Goal: Task Accomplishment & Management: Manage account settings

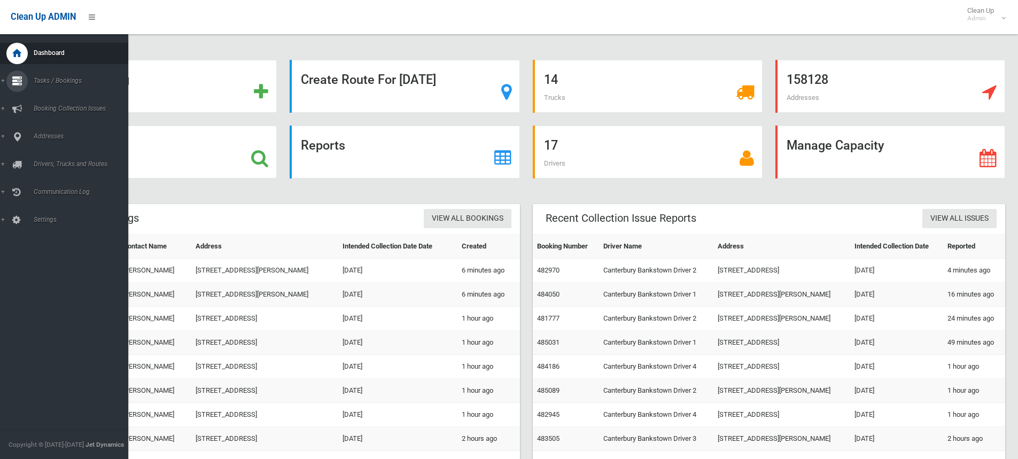
drag, startPoint x: 3, startPoint y: 81, endPoint x: 4, endPoint y: 106, distance: 25.7
click at [3, 81] on link "Tasks / Bookings" at bounding box center [68, 81] width 136 height 21
click at [37, 156] on span "Search" at bounding box center [78, 158] width 97 height 7
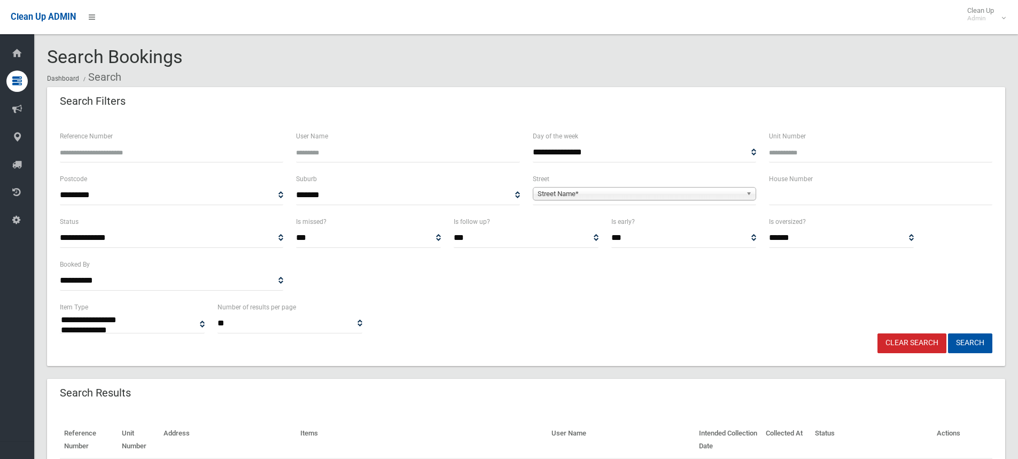
select select
click at [789, 198] on input "text" at bounding box center [880, 195] width 223 height 20
type input "**"
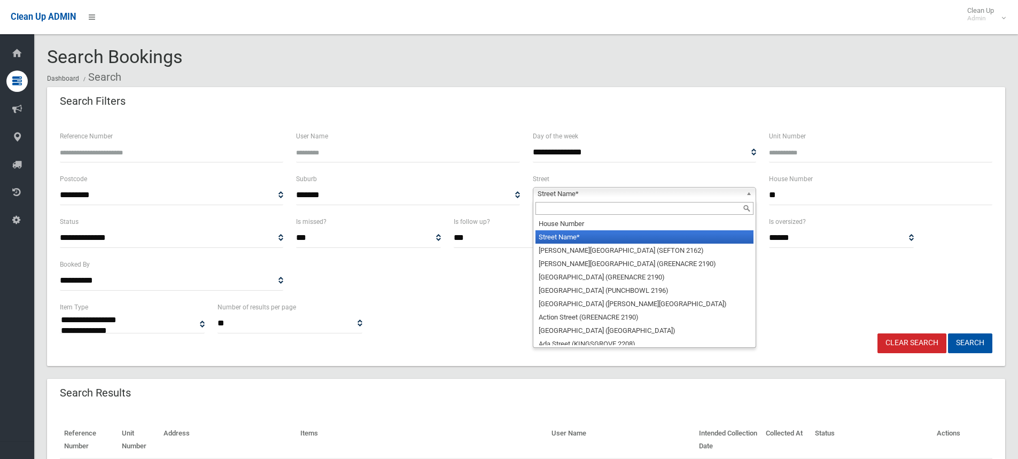
click at [576, 194] on span "Street Name*" at bounding box center [639, 193] width 204 height 13
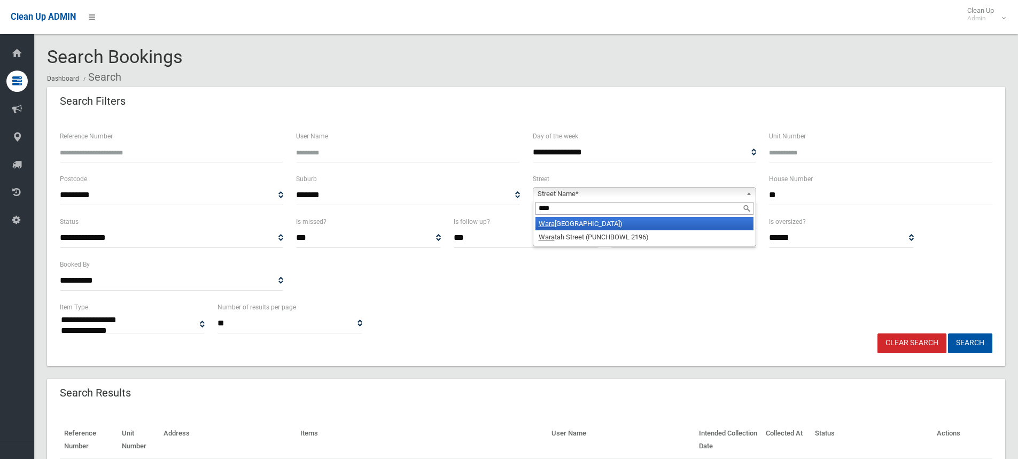
type input "****"
click at [593, 224] on li "Wara tah Street (CANTERBURY 2193)" at bounding box center [644, 223] width 218 height 13
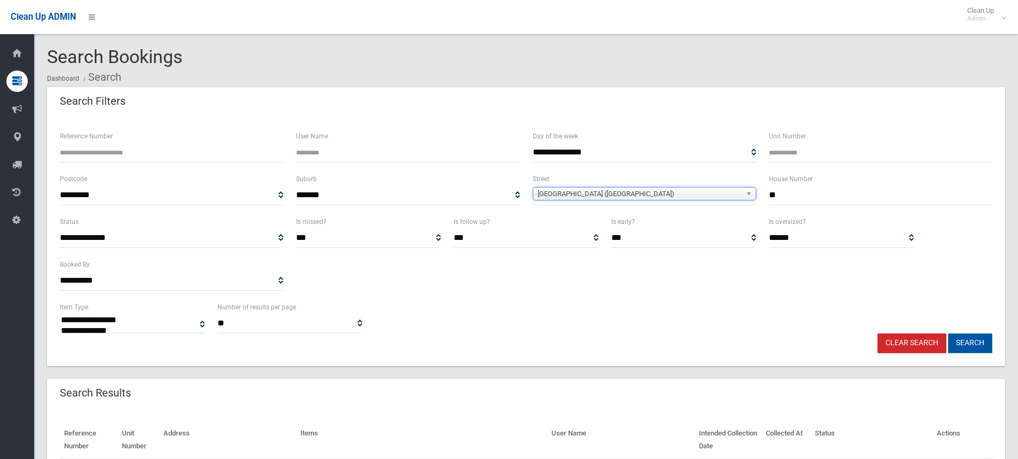
click at [969, 342] on button "Search" at bounding box center [970, 343] width 44 height 20
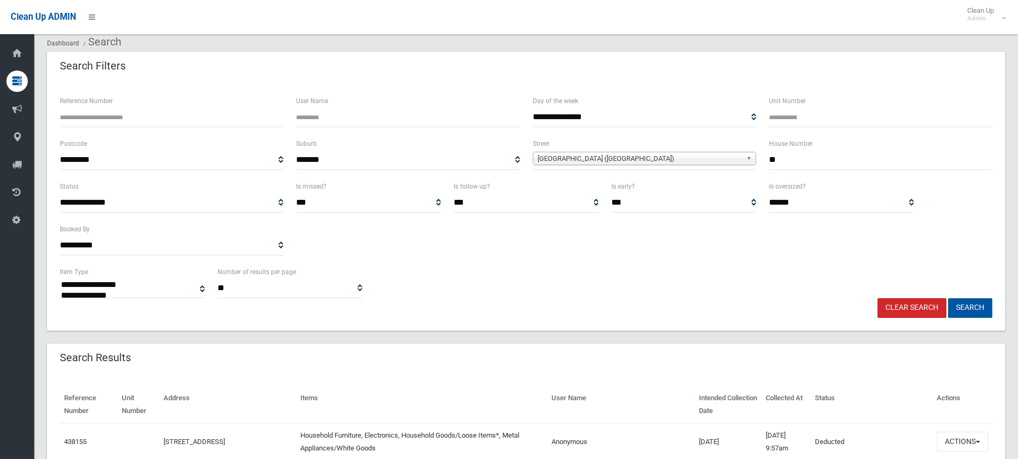
scroll to position [53, 0]
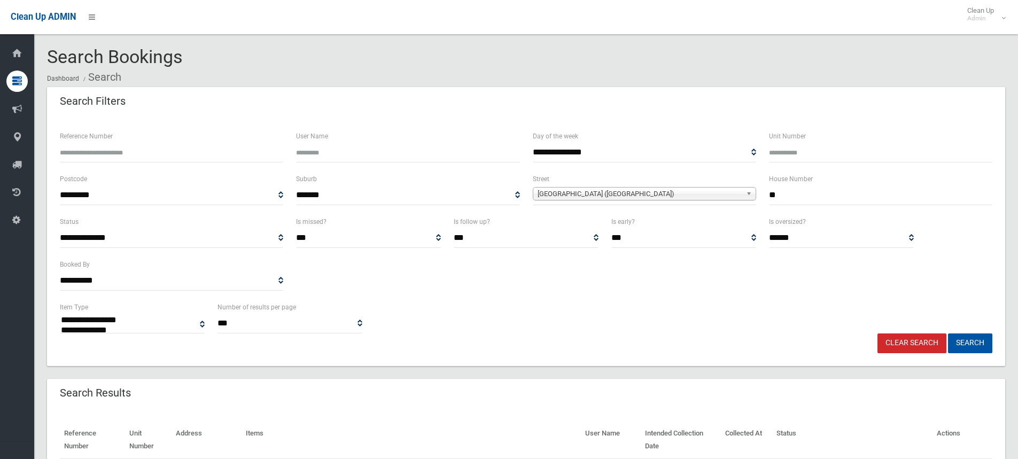
select select
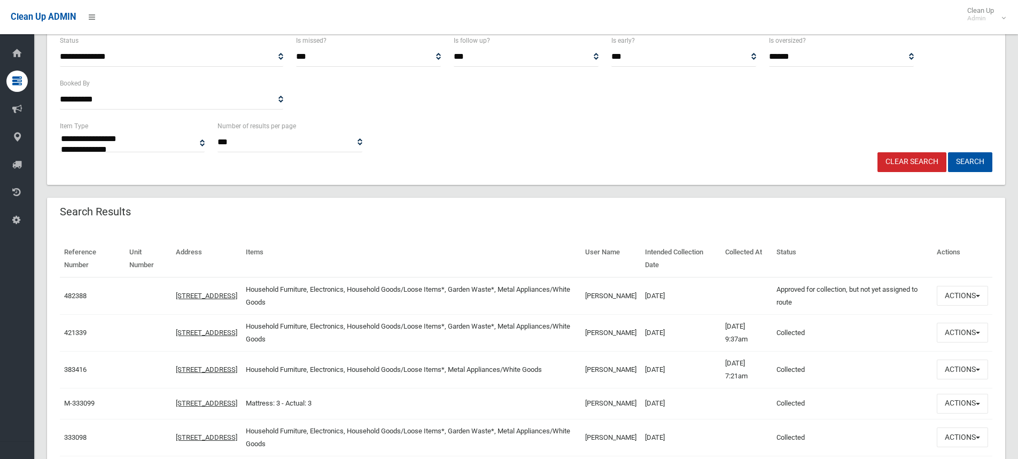
scroll to position [214, 0]
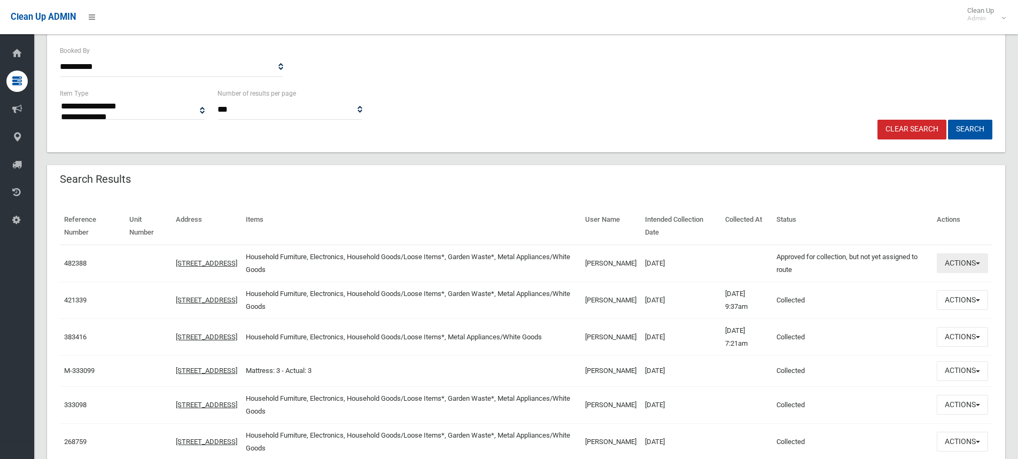
click at [977, 262] on span "button" at bounding box center [977, 263] width 4 height 2
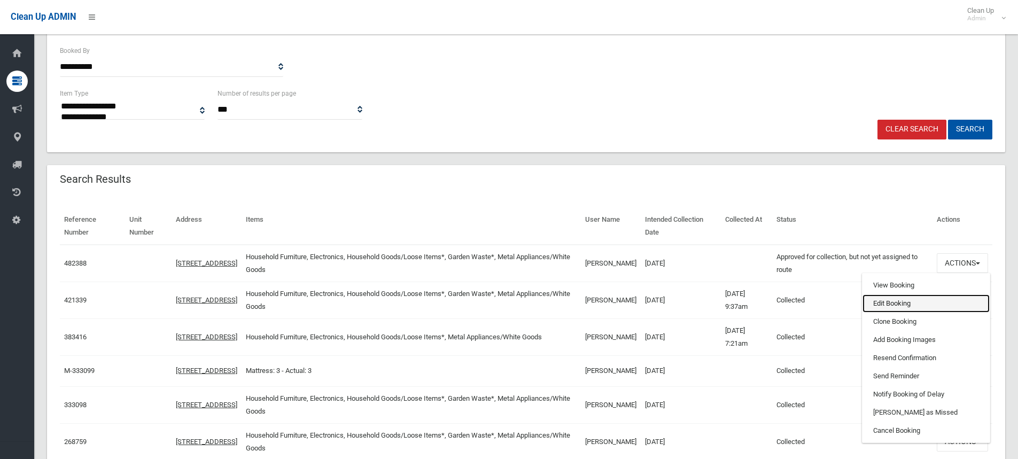
click at [891, 302] on link "Edit Booking" at bounding box center [925, 303] width 127 height 18
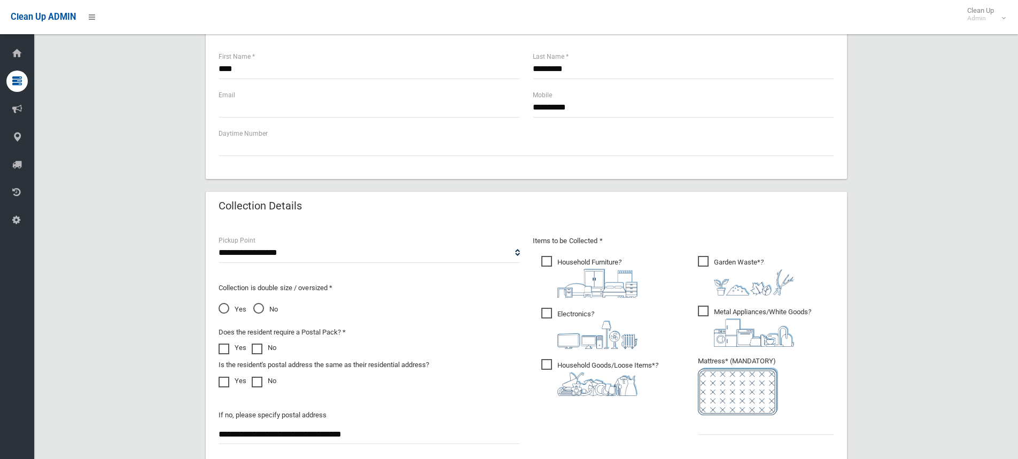
scroll to position [534, 0]
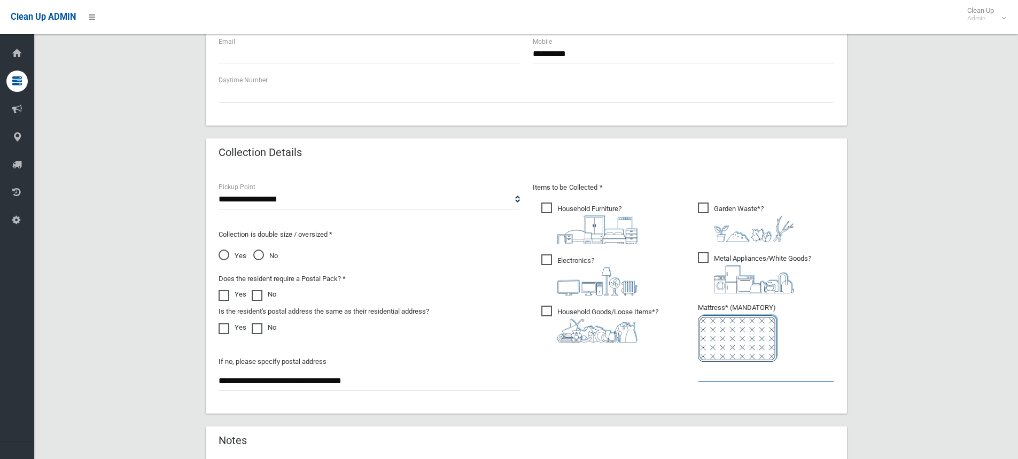
click at [702, 380] on input "text" at bounding box center [766, 372] width 136 height 20
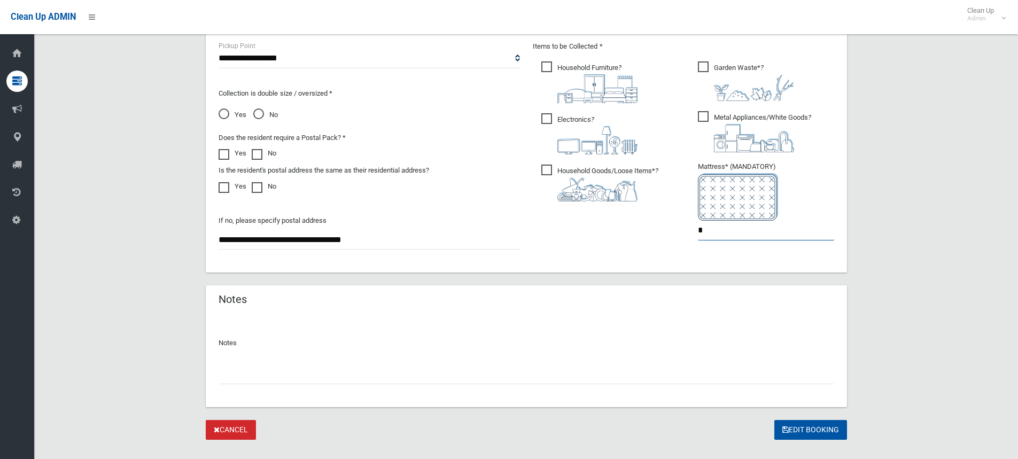
scroll to position [694, 0]
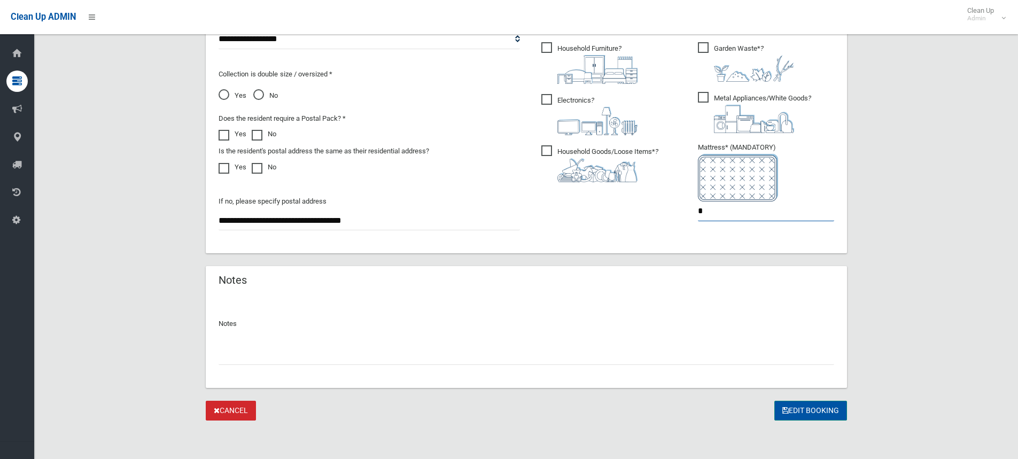
type input "*"
click at [801, 407] on button "Edit Booking" at bounding box center [810, 411] width 73 height 20
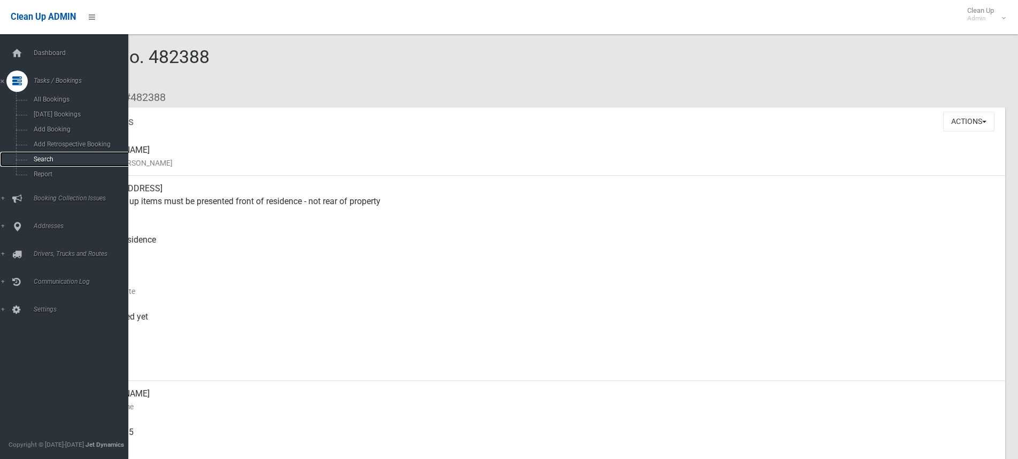
click at [45, 158] on span "Search" at bounding box center [78, 158] width 97 height 7
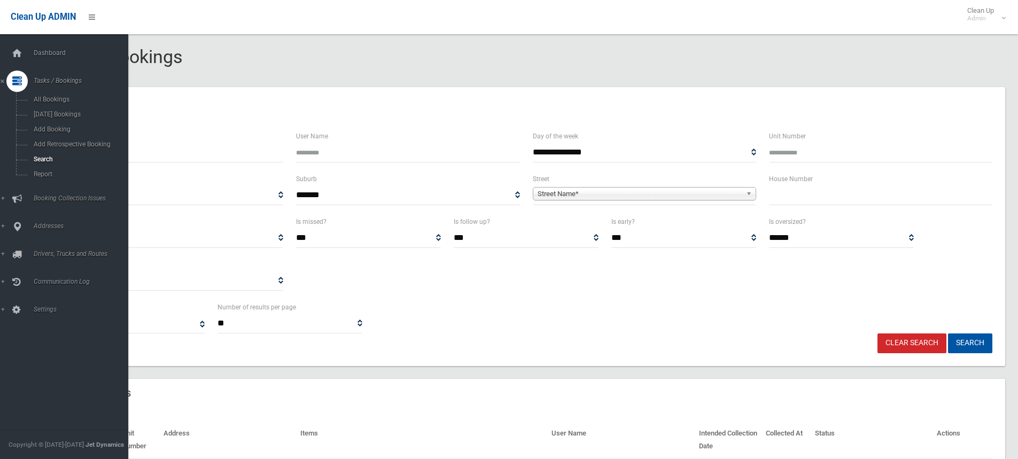
select select
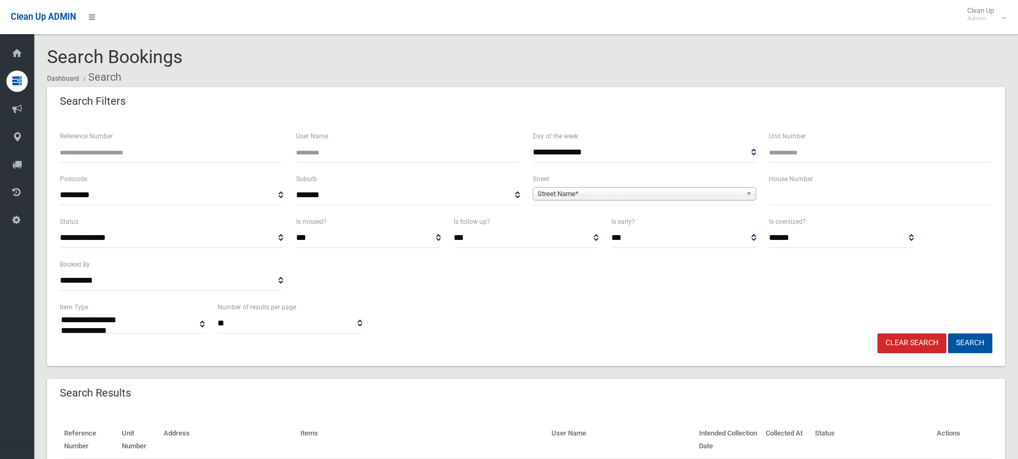
click at [777, 196] on input "text" at bounding box center [880, 195] width 223 height 20
type input "*"
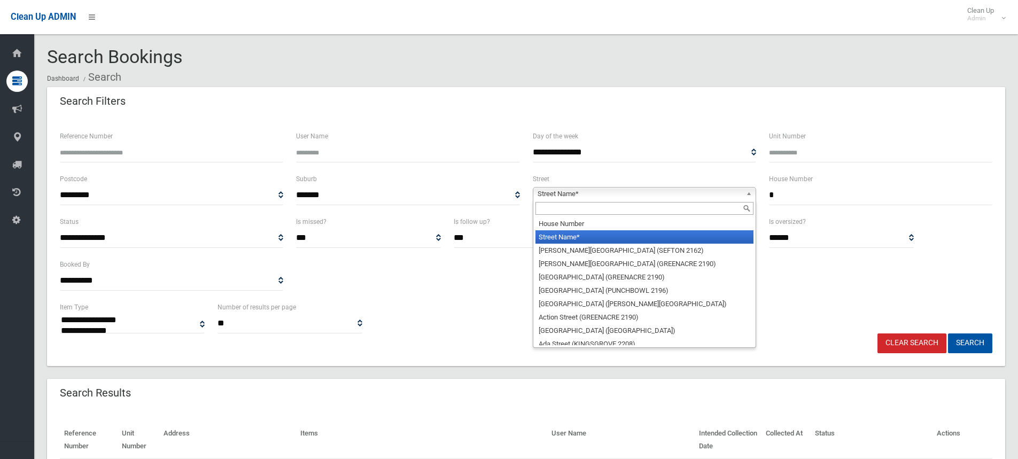
click at [589, 191] on span "Street Name*" at bounding box center [639, 193] width 204 height 13
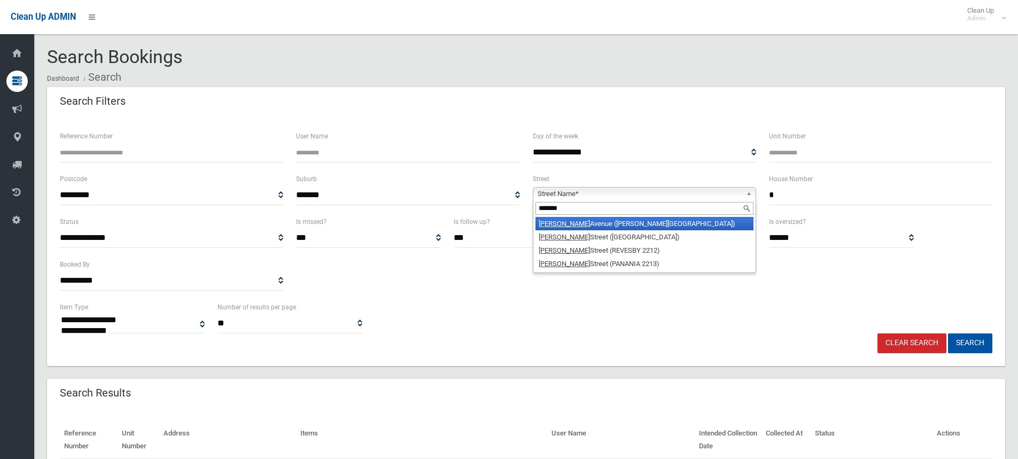
type input "*******"
click at [620, 223] on li "Kennedy Avenue (BELMORE 2192)" at bounding box center [644, 223] width 218 height 13
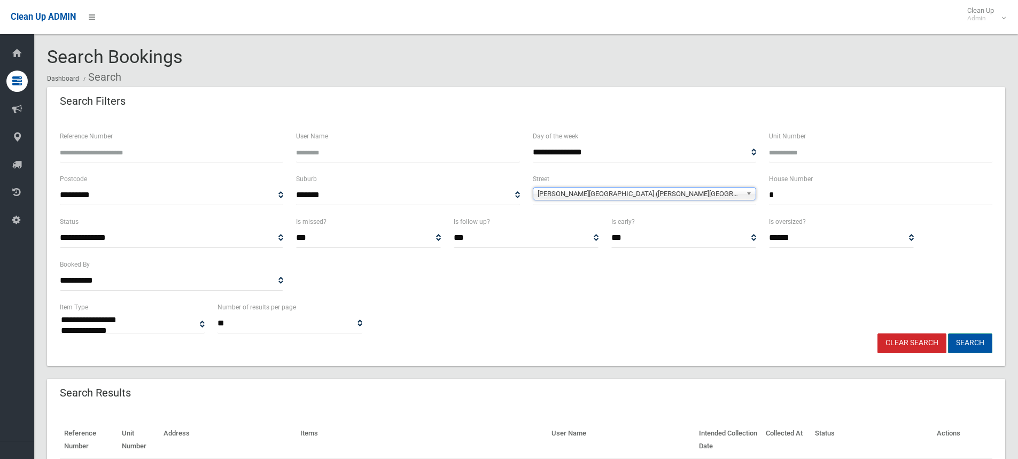
click at [966, 339] on button "Search" at bounding box center [970, 343] width 44 height 20
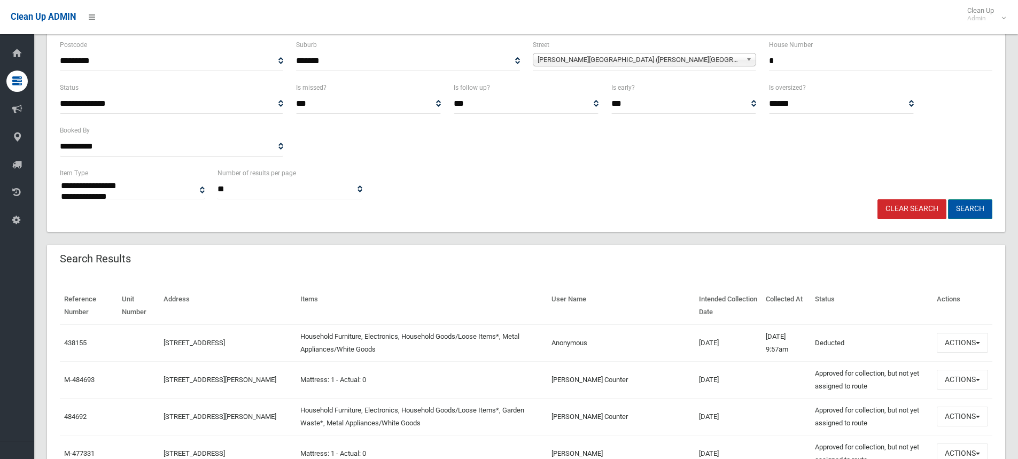
scroll to position [160, 0]
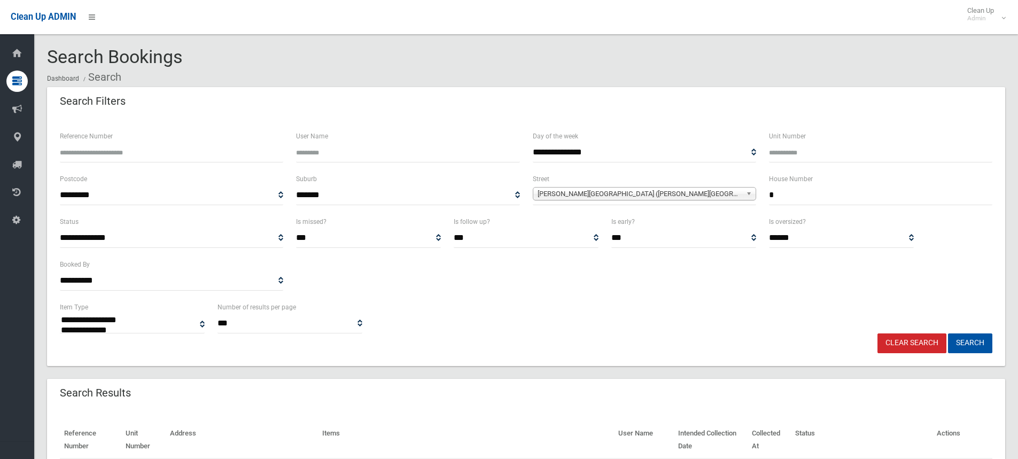
select select
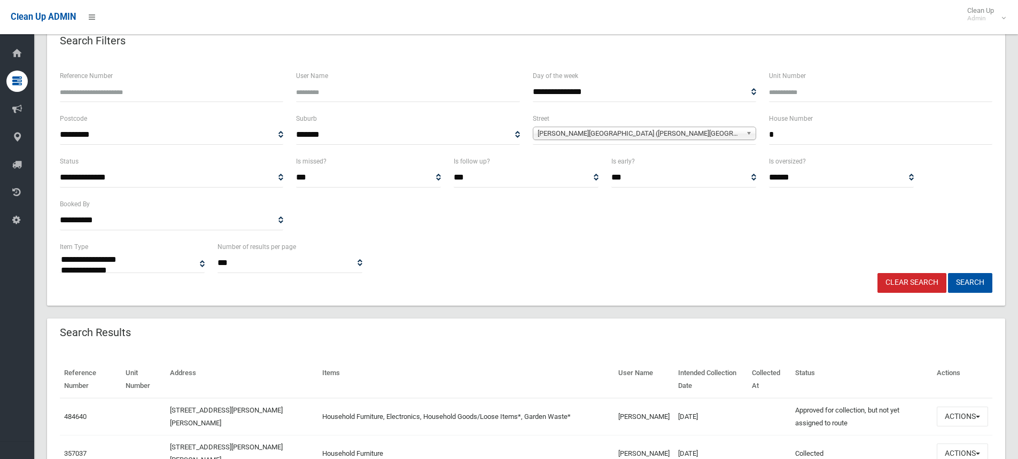
scroll to position [160, 0]
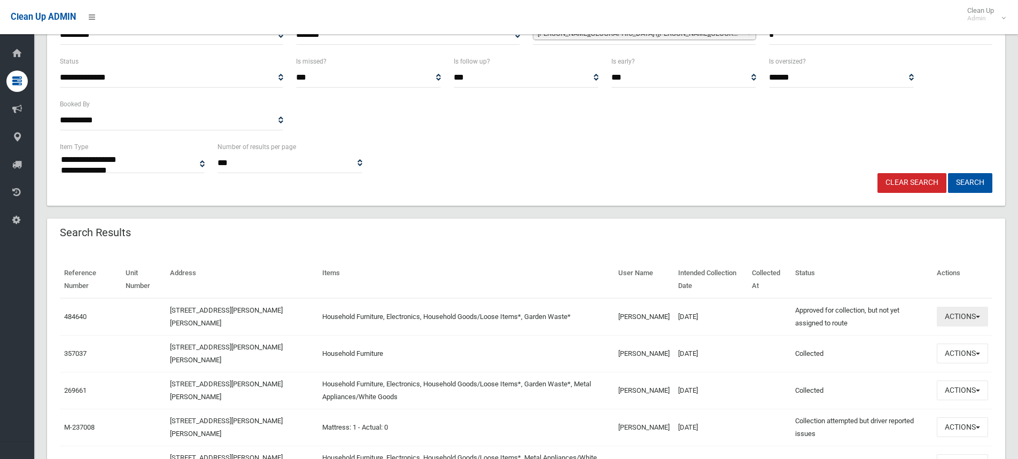
click at [976, 316] on span "button" at bounding box center [977, 317] width 4 height 2
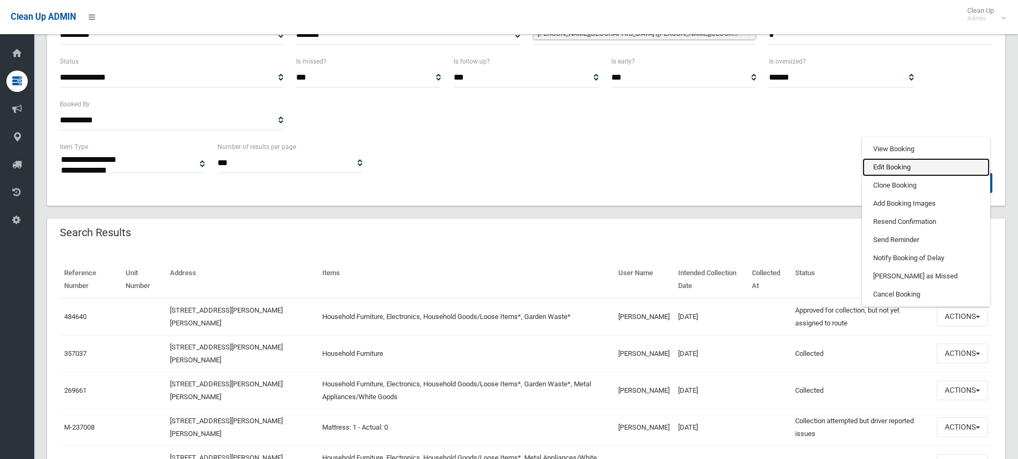
click at [889, 163] on link "Edit Booking" at bounding box center [925, 167] width 127 height 18
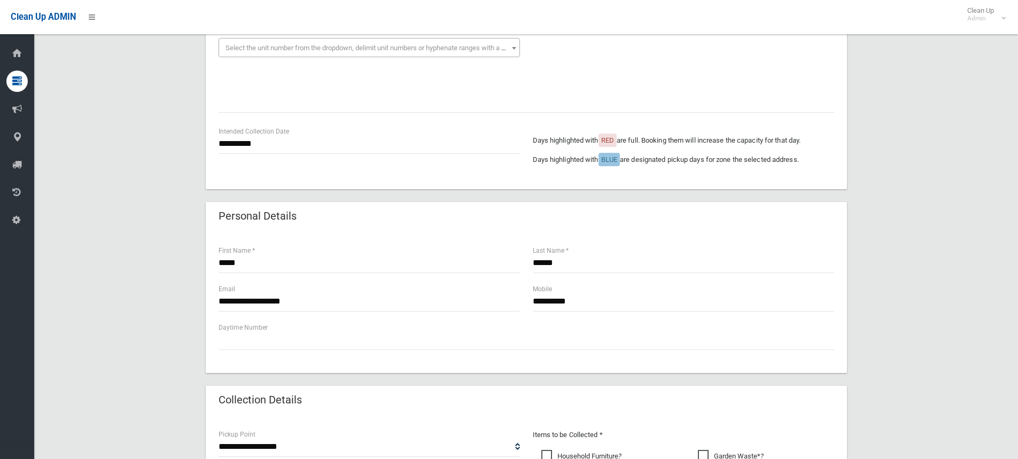
scroll to position [214, 0]
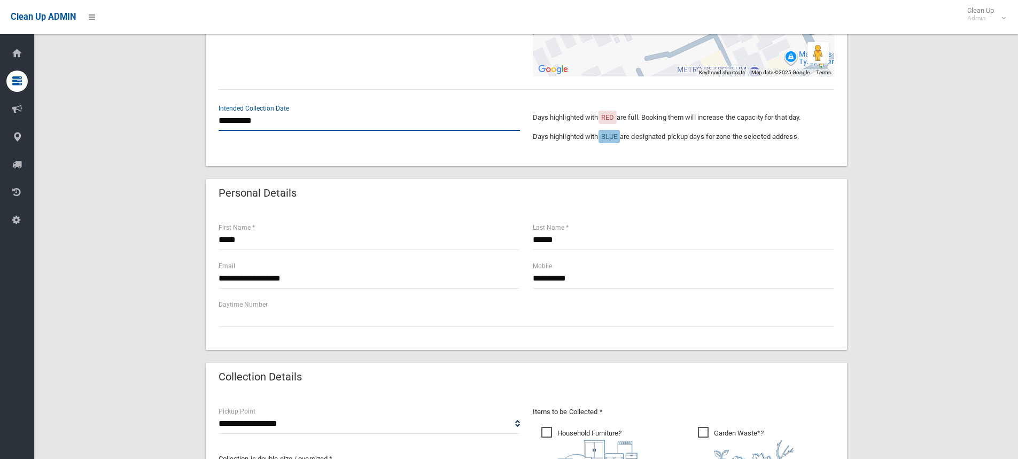
click at [270, 120] on input "**********" at bounding box center [368, 121] width 301 height 20
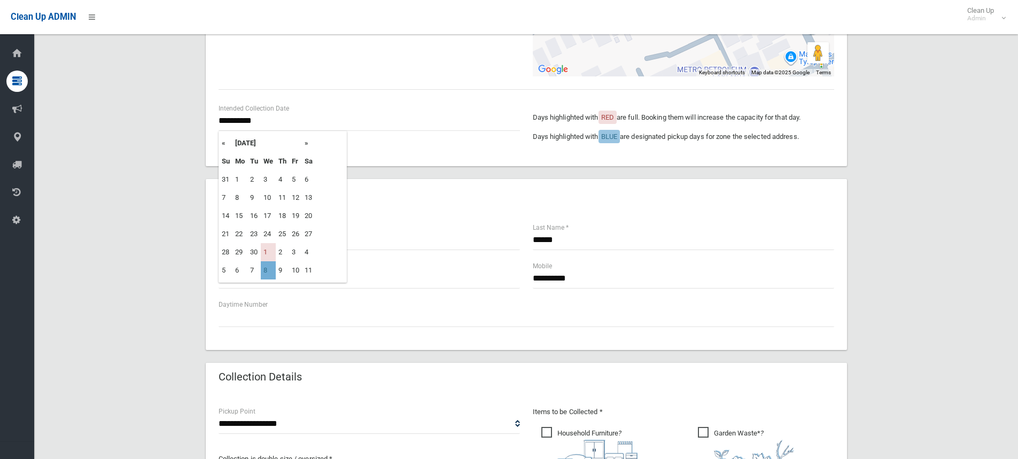
click at [268, 272] on td "8" at bounding box center [268, 270] width 15 height 18
type input "**********"
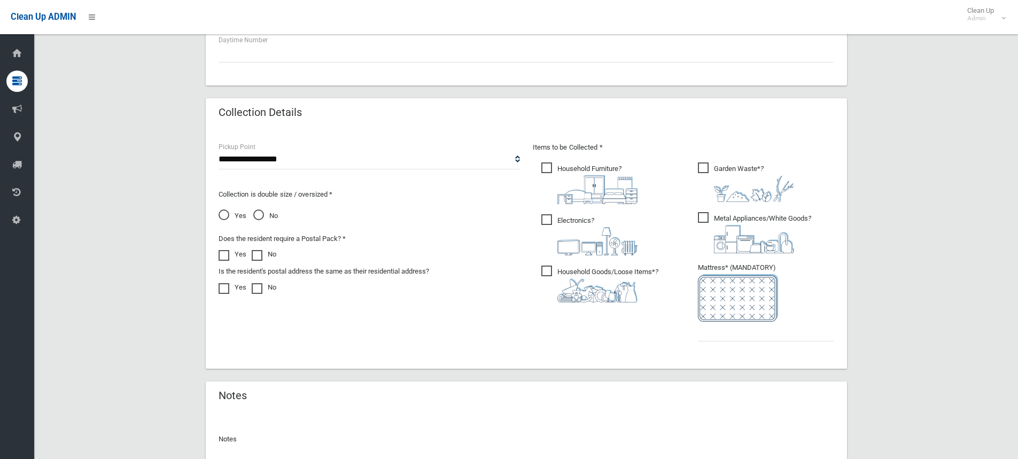
scroll to position [481, 0]
click at [721, 325] on input "text" at bounding box center [766, 329] width 136 height 20
drag, startPoint x: 735, startPoint y: 334, endPoint x: 690, endPoint y: 334, distance: 44.9
click at [690, 334] on ul "Garden Waste* ? *" at bounding box center [761, 252] width 145 height 189
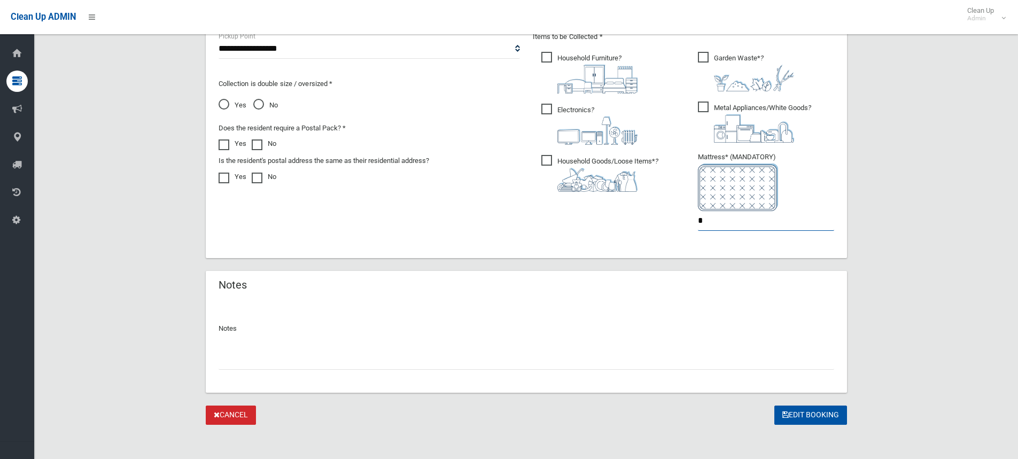
scroll to position [593, 0]
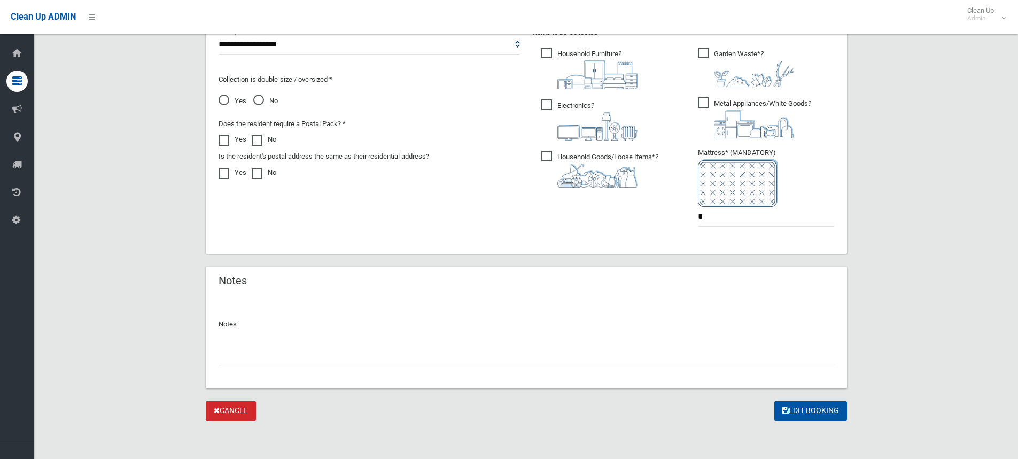
click at [246, 357] on input "text" at bounding box center [525, 356] width 615 height 20
drag, startPoint x: 707, startPoint y: 219, endPoint x: 646, endPoint y: 224, distance: 61.1
click at [646, 224] on div "Items to be Collected * Household Furniture ? *" at bounding box center [683, 133] width 314 height 215
type input "*"
click at [238, 358] on input "text" at bounding box center [525, 356] width 615 height 20
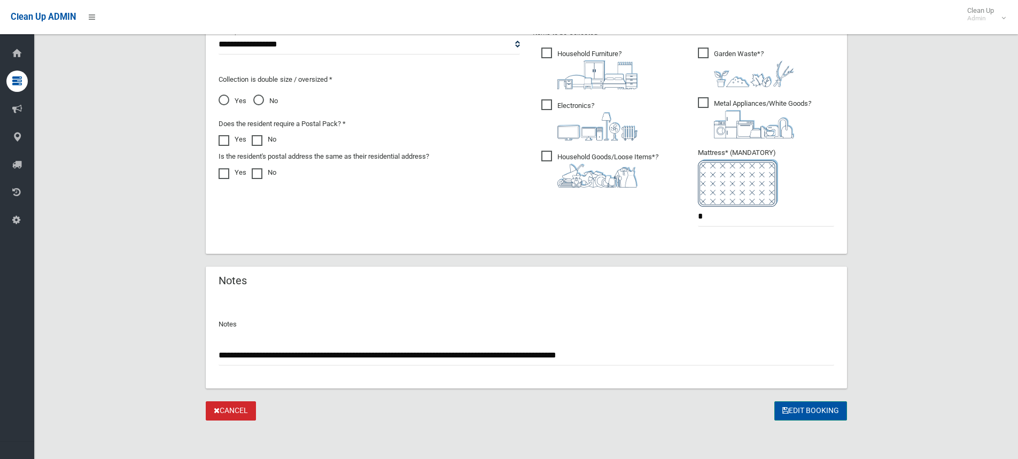
type input "**********"
click at [806, 410] on button "Edit Booking" at bounding box center [810, 411] width 73 height 20
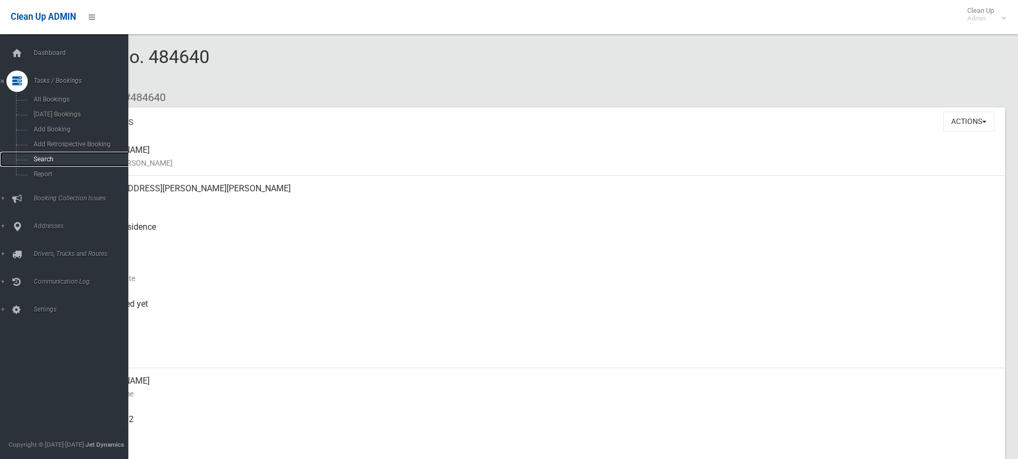
click at [42, 159] on span "Search" at bounding box center [78, 158] width 97 height 7
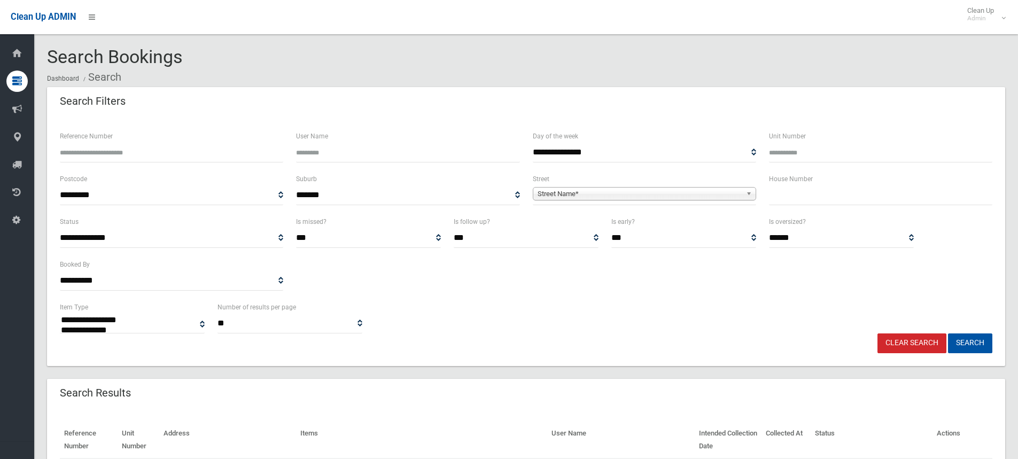
select select
click at [795, 197] on input "text" at bounding box center [880, 195] width 223 height 20
type input "*"
click at [624, 193] on span "Street Name*" at bounding box center [639, 193] width 204 height 13
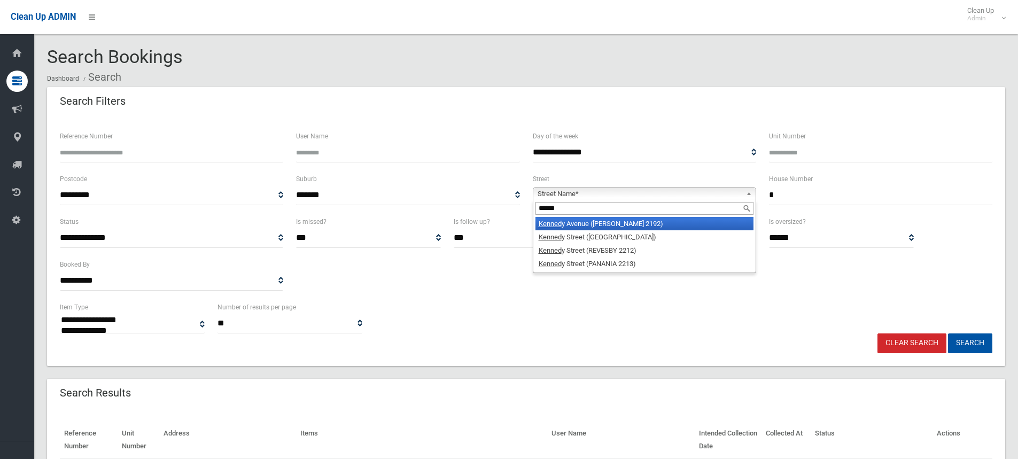
type input "******"
click at [600, 224] on li "Kenned y Avenue (BELMORE 2192)" at bounding box center [644, 223] width 218 height 13
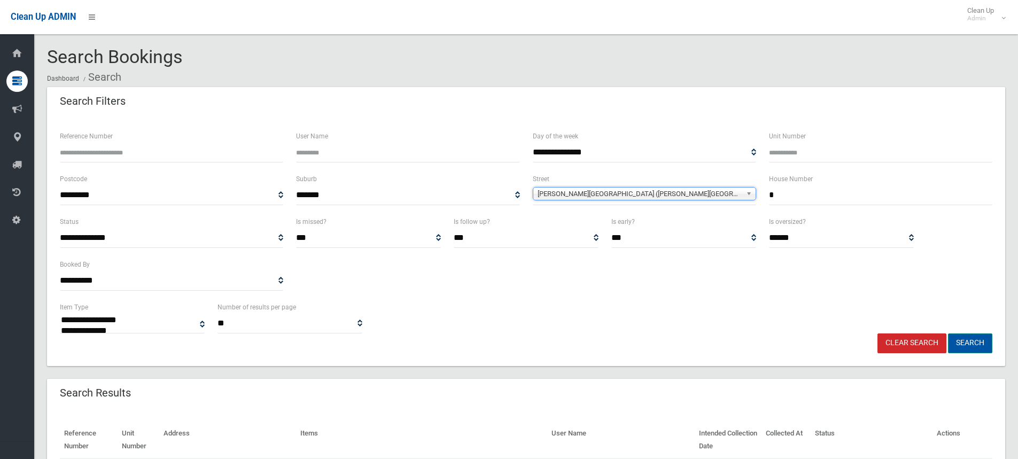
click at [960, 342] on button "Search" at bounding box center [970, 343] width 44 height 20
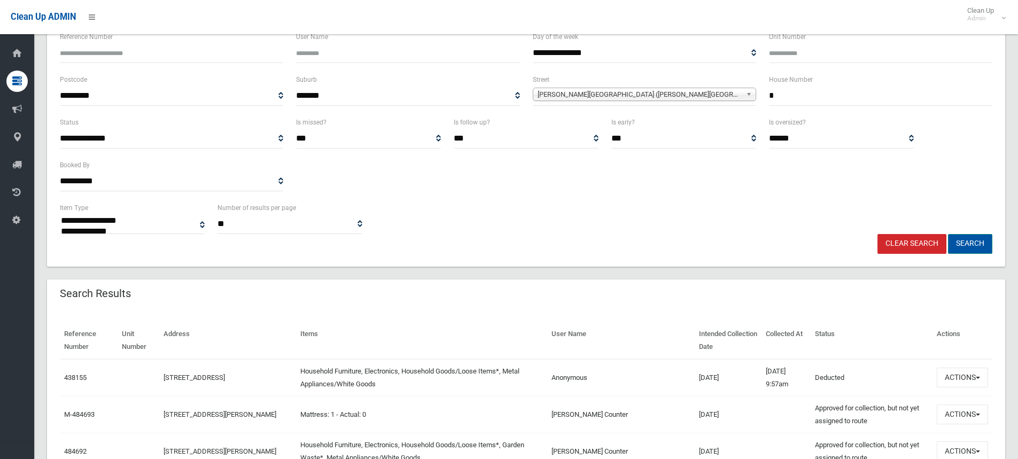
scroll to position [107, 0]
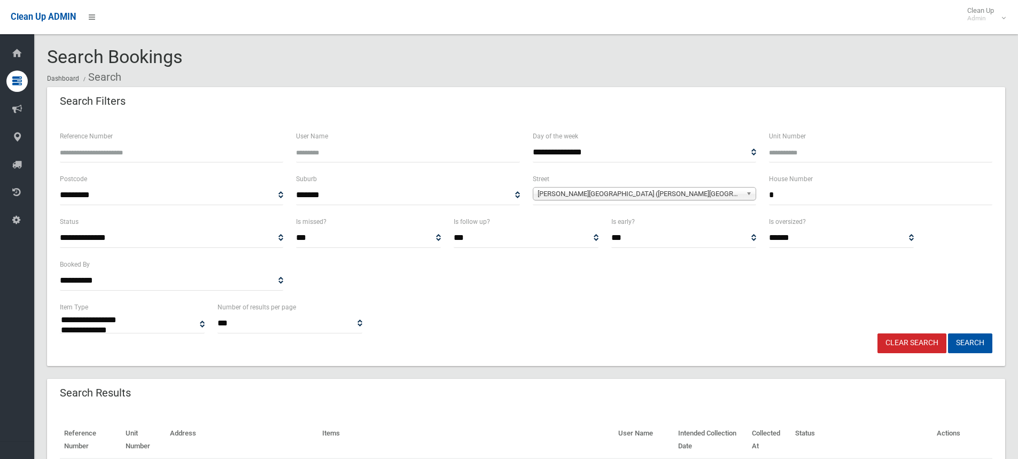
select select
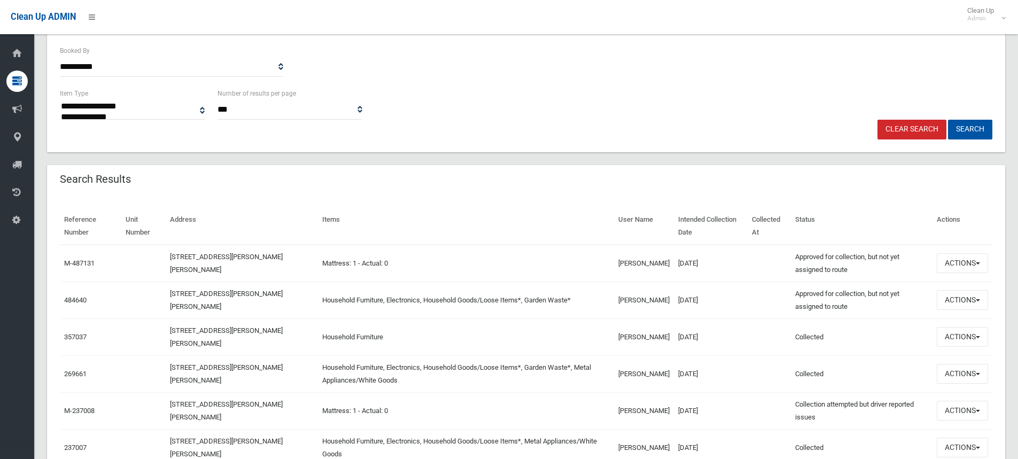
scroll to position [214, 0]
click at [976, 300] on span "button" at bounding box center [977, 300] width 4 height 2
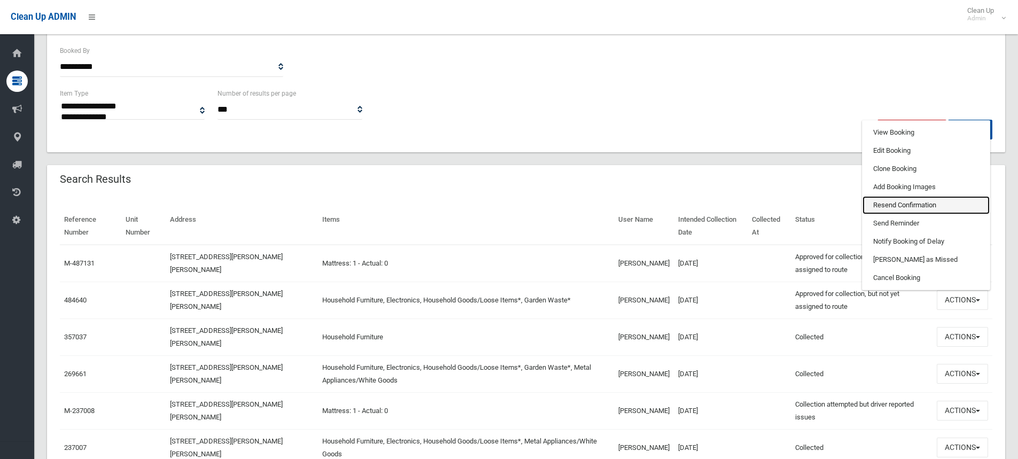
click at [889, 205] on link "Resend Confirmation" at bounding box center [925, 205] width 127 height 18
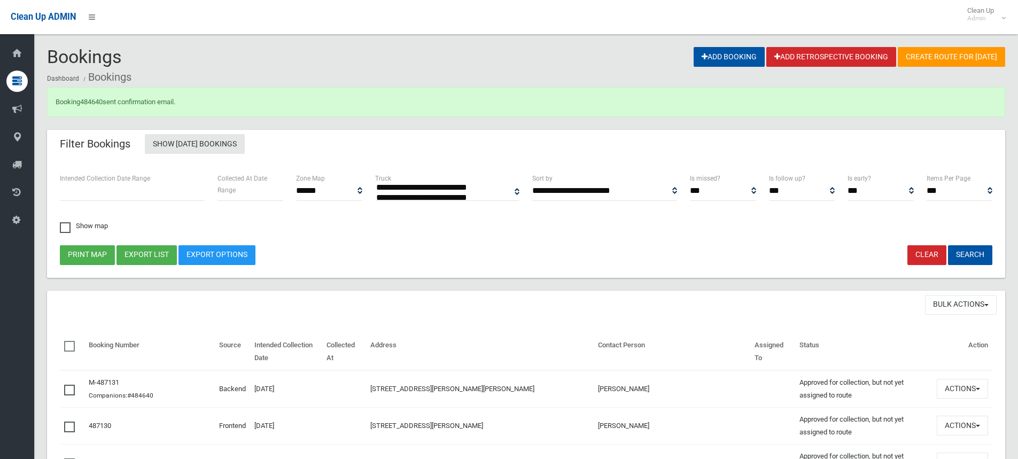
select select
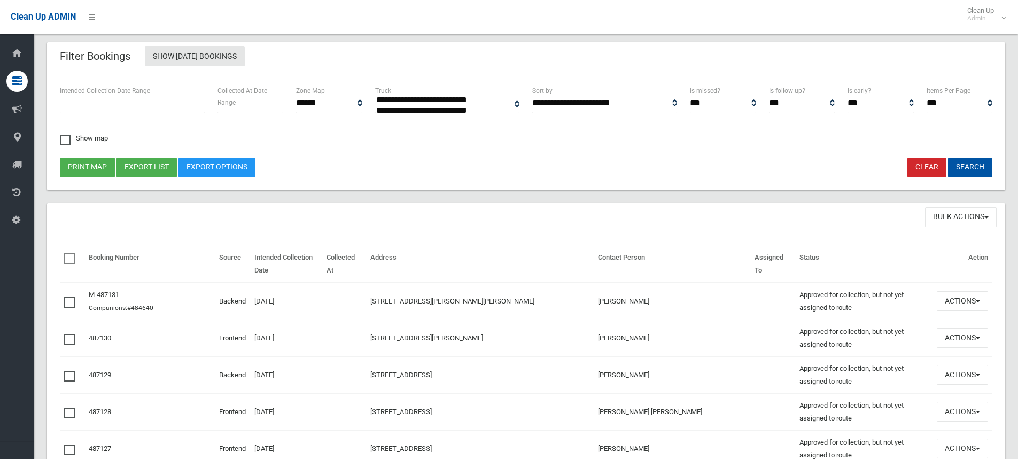
scroll to position [107, 0]
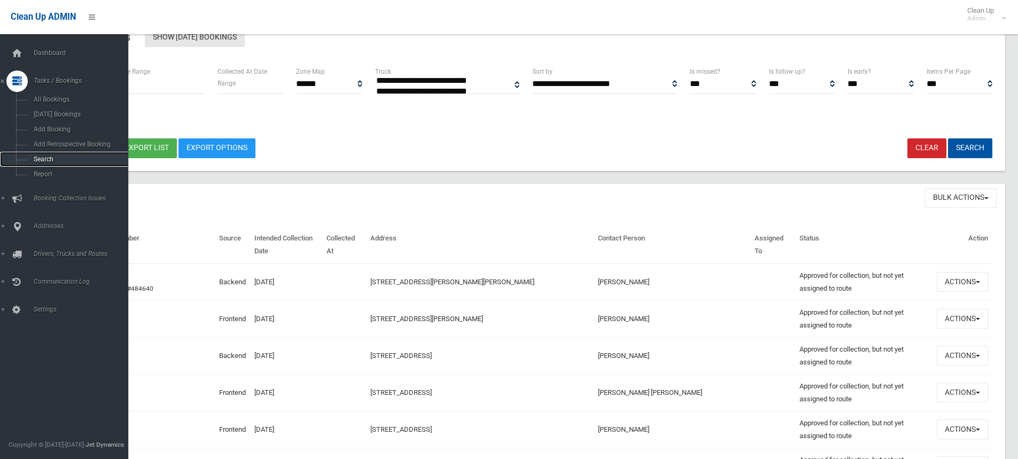
click at [44, 158] on span "Search" at bounding box center [78, 158] width 97 height 7
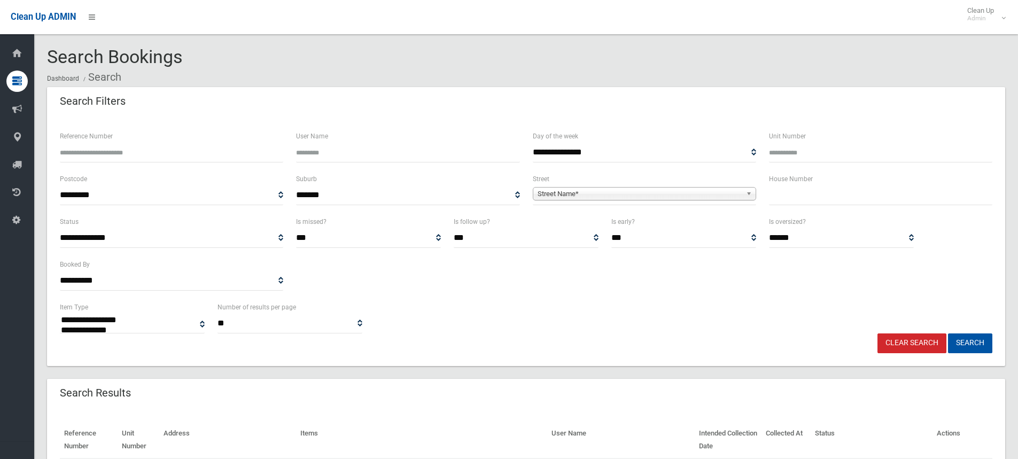
select select
click at [787, 198] on input "text" at bounding box center [880, 195] width 223 height 20
type input "*"
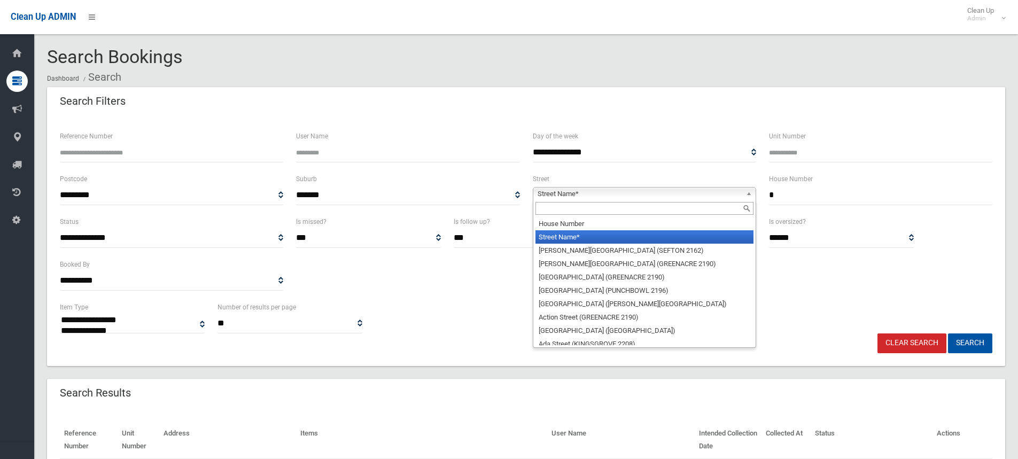
click at [605, 192] on span "Street Name*" at bounding box center [639, 193] width 204 height 13
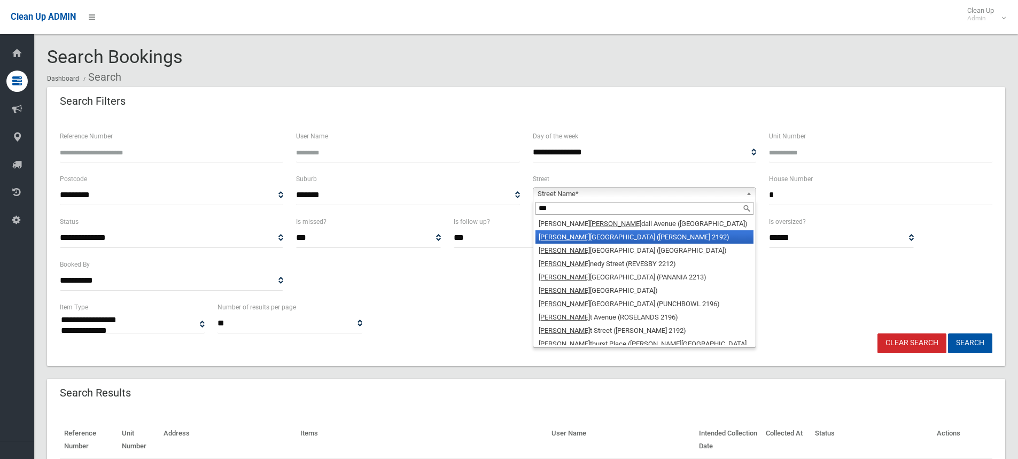
type input "***"
click at [604, 237] on li "Ken nedy Avenue (BELMORE 2192)" at bounding box center [644, 236] width 218 height 13
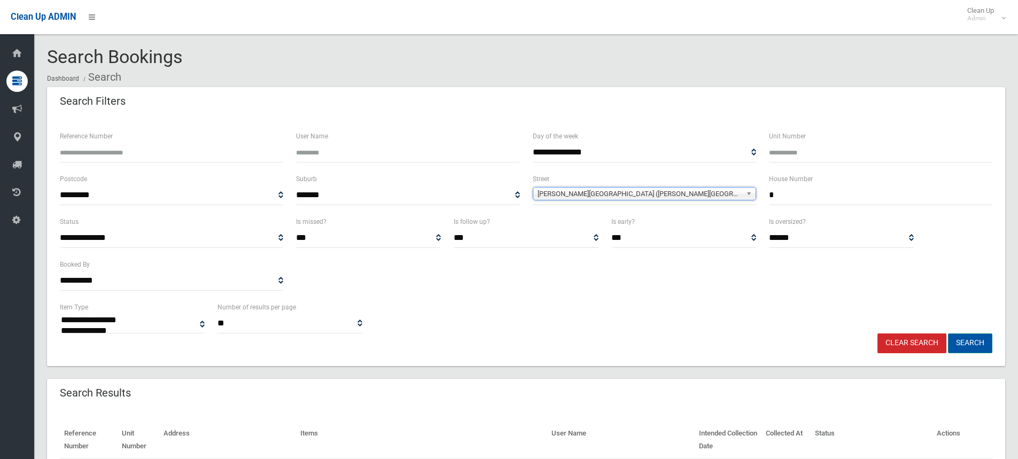
click at [971, 342] on button "Search" at bounding box center [970, 343] width 44 height 20
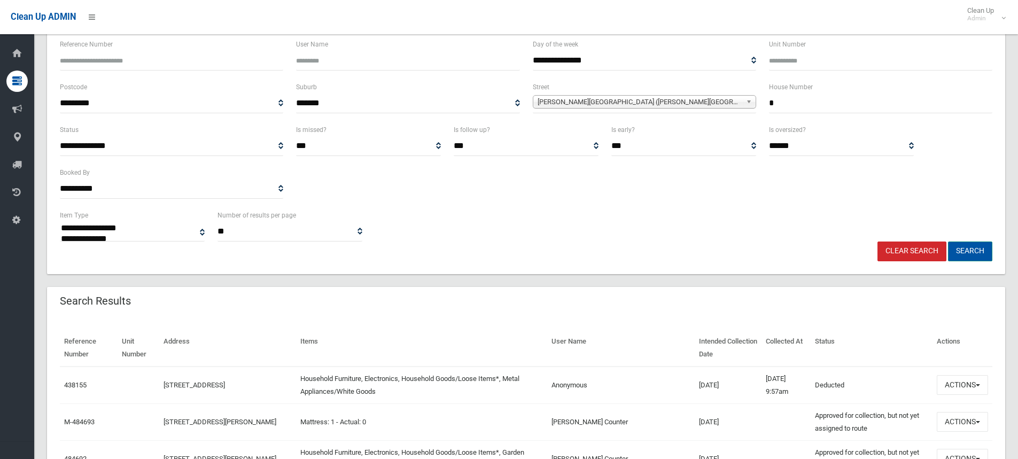
scroll to position [107, 0]
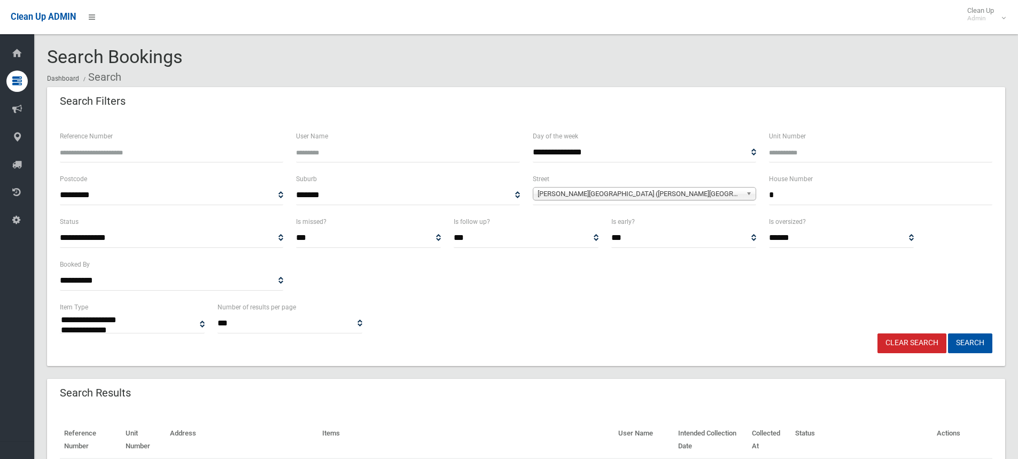
select select
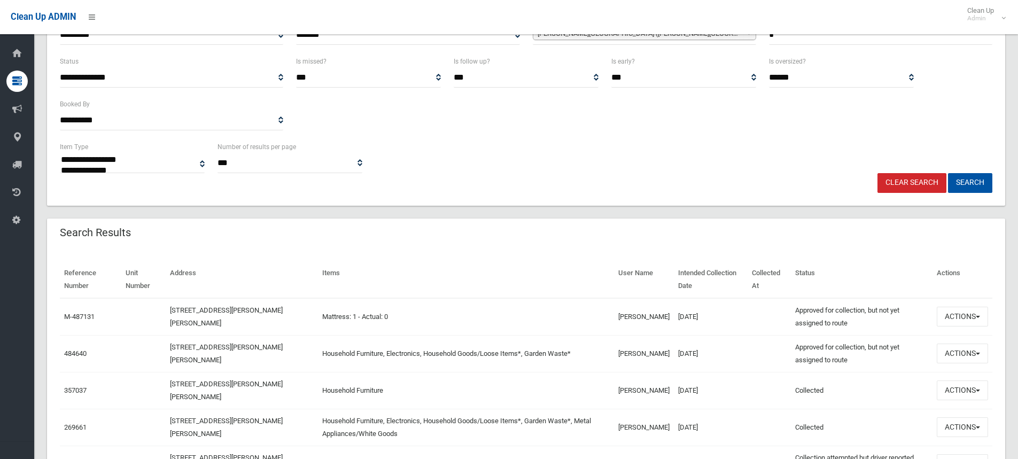
scroll to position [160, 0]
click at [977, 316] on span "button" at bounding box center [977, 317] width 4 height 2
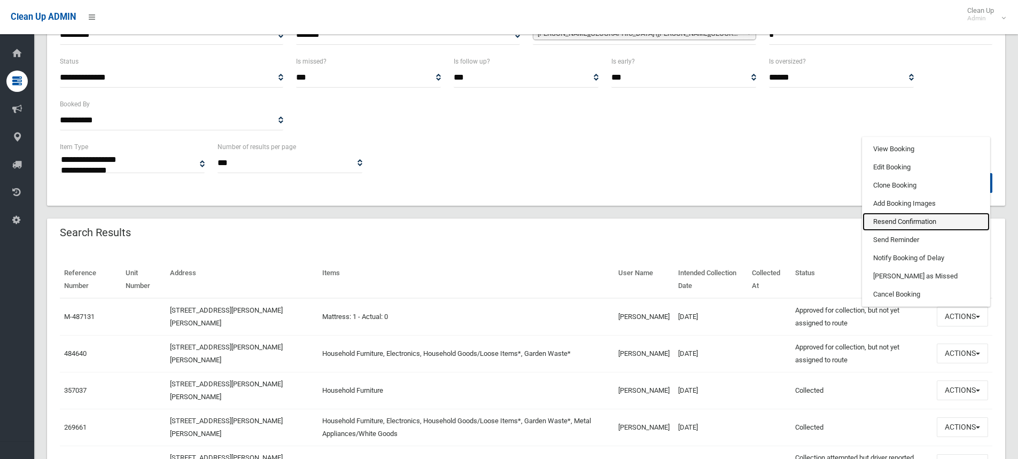
drag, startPoint x: 894, startPoint y: 221, endPoint x: 561, endPoint y: 18, distance: 389.5
click at [894, 221] on link "Resend Confirmation" at bounding box center [925, 222] width 127 height 18
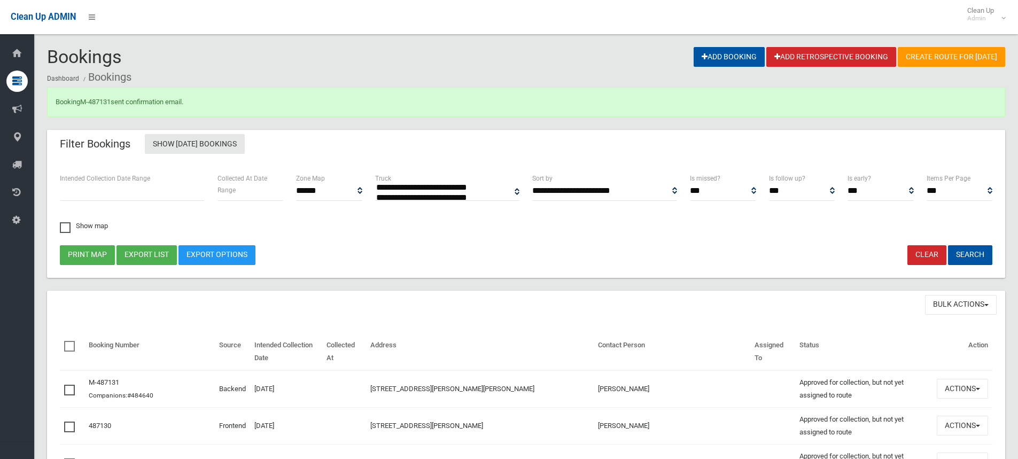
select select
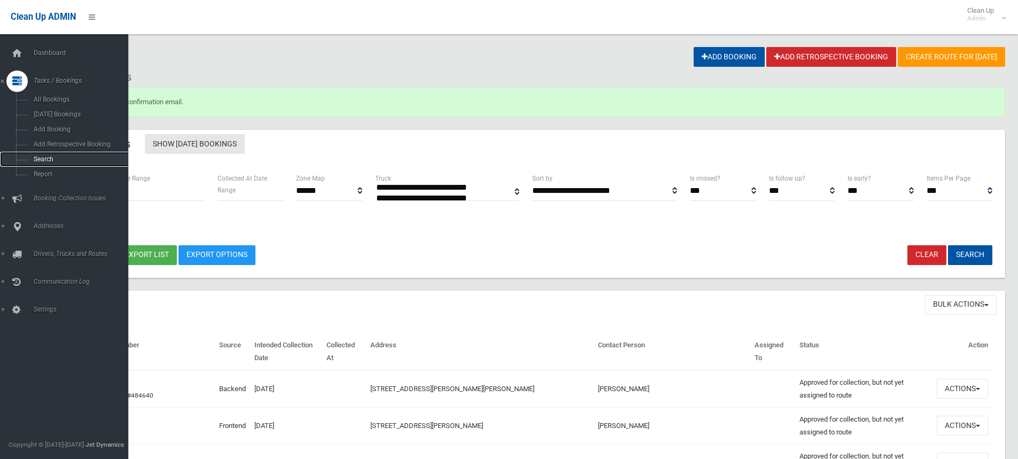
click at [49, 159] on span "Search" at bounding box center [78, 158] width 97 height 7
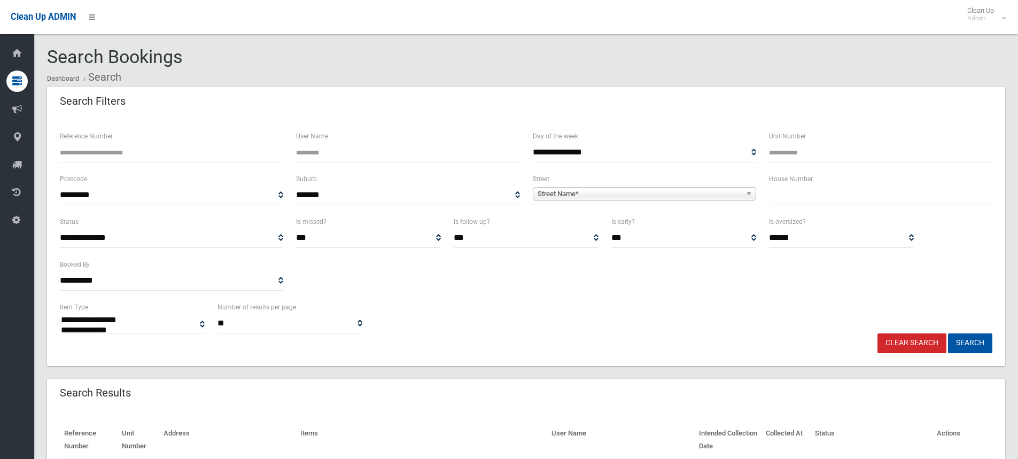
select select
drag, startPoint x: 782, startPoint y: 193, endPoint x: 790, endPoint y: 196, distance: 8.4
click at [784, 194] on input "text" at bounding box center [880, 195] width 223 height 20
type input "**"
click at [551, 195] on span "Street Name*" at bounding box center [639, 193] width 204 height 13
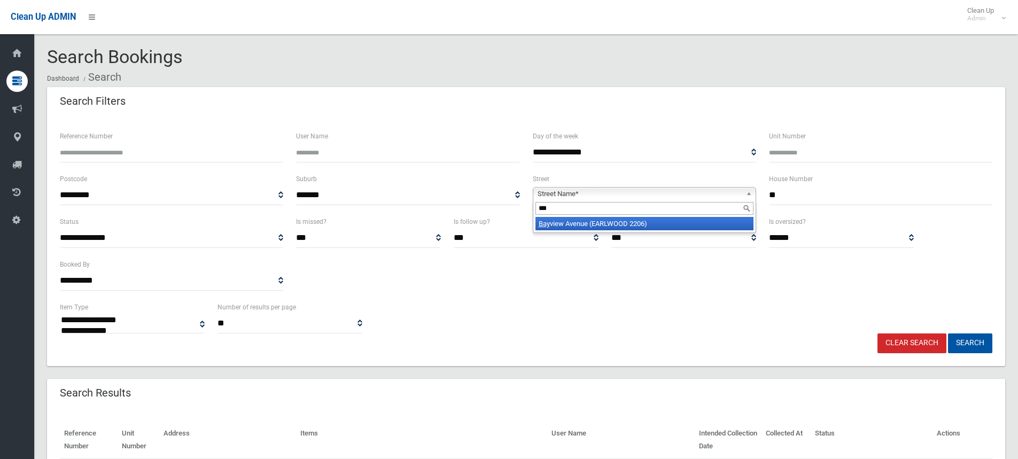
type input "***"
click at [577, 225] on li "Bay view Avenue (EARLWOOD 2206)" at bounding box center [644, 223] width 218 height 13
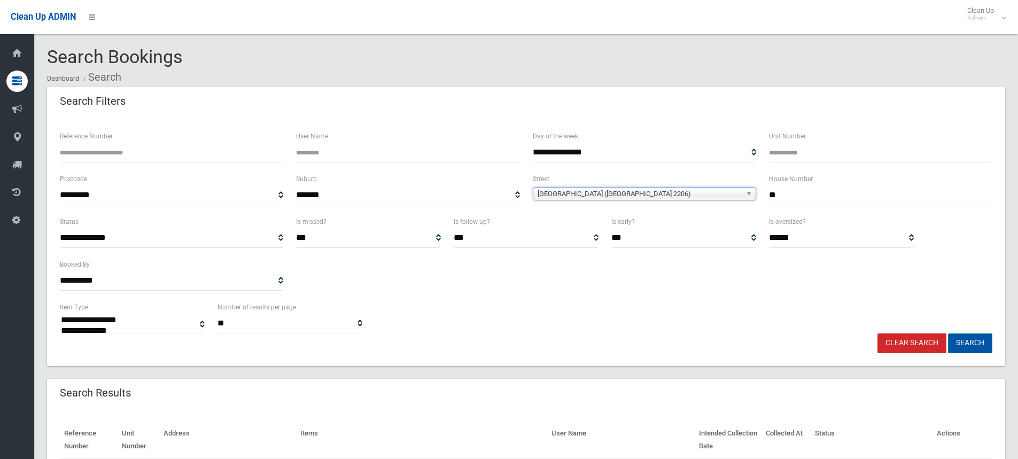
click at [959, 340] on button "Search" at bounding box center [970, 343] width 44 height 20
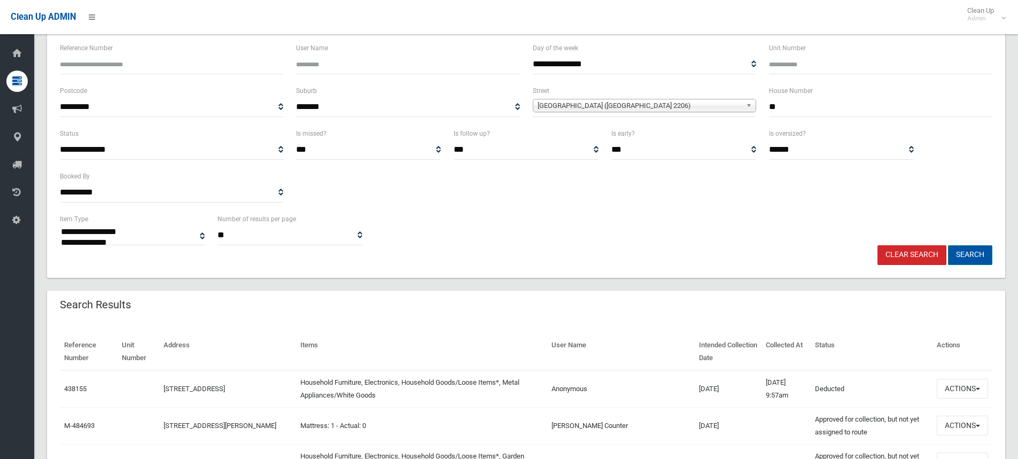
scroll to position [107, 0]
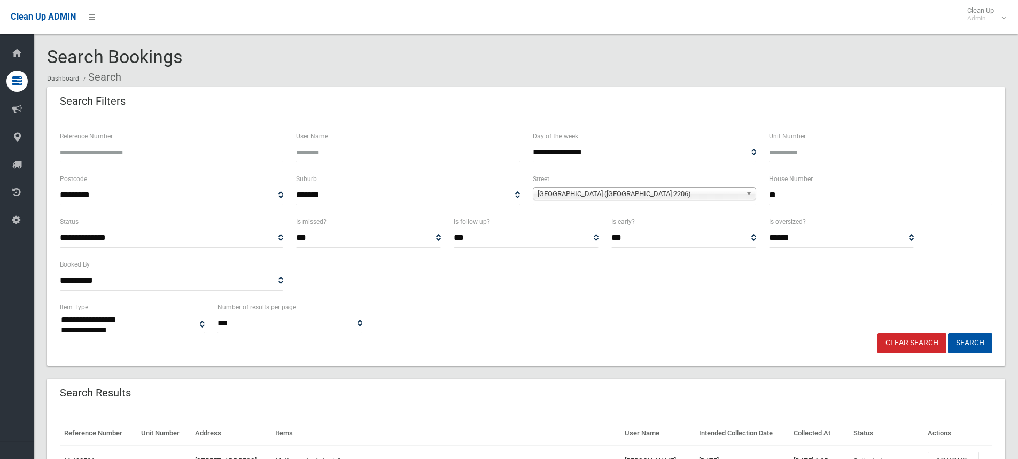
select select
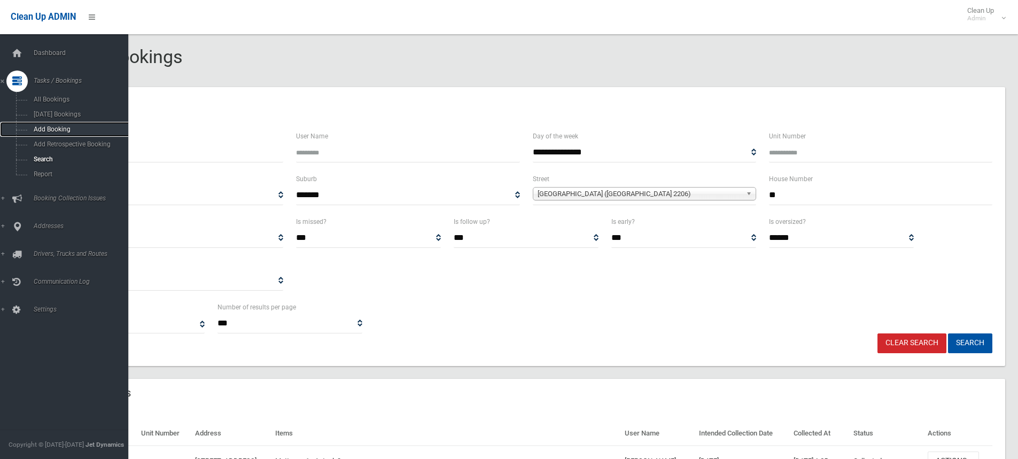
click at [59, 128] on span "Add Booking" at bounding box center [78, 129] width 97 height 7
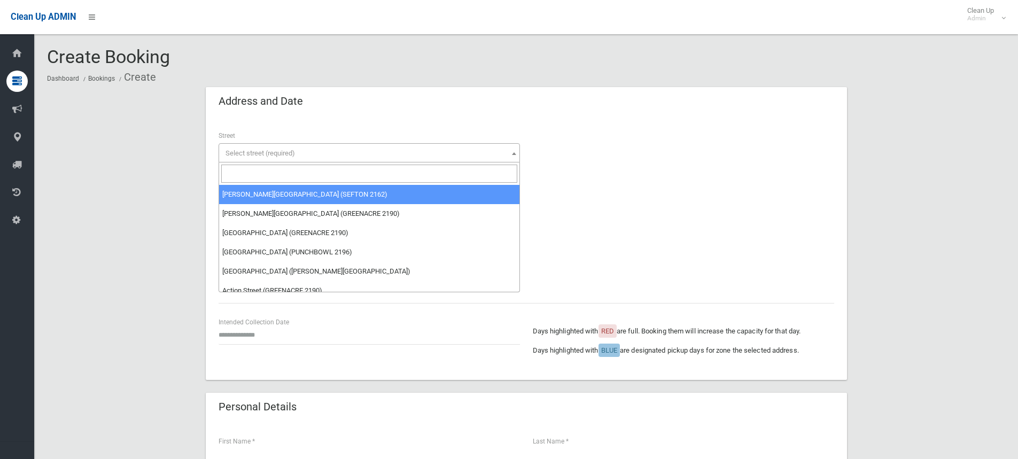
click at [244, 174] on input "search" at bounding box center [369, 174] width 296 height 18
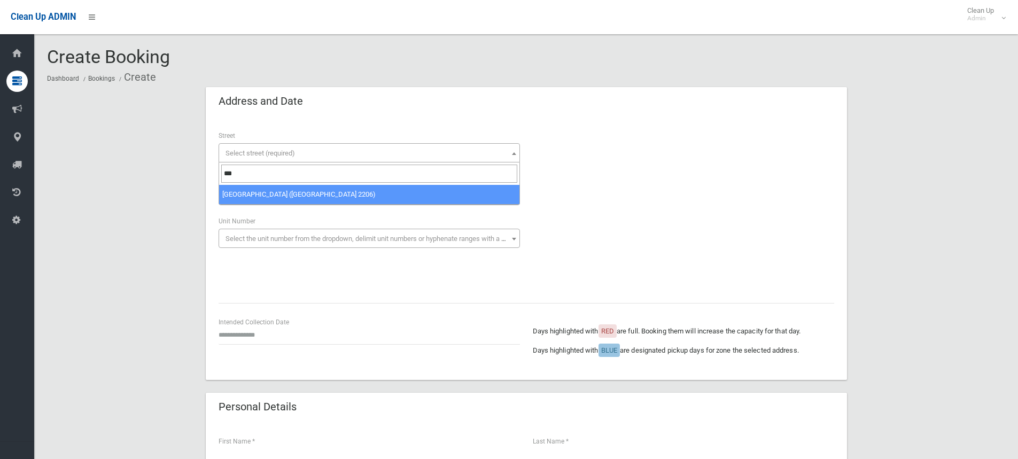
type input "***"
select select "***"
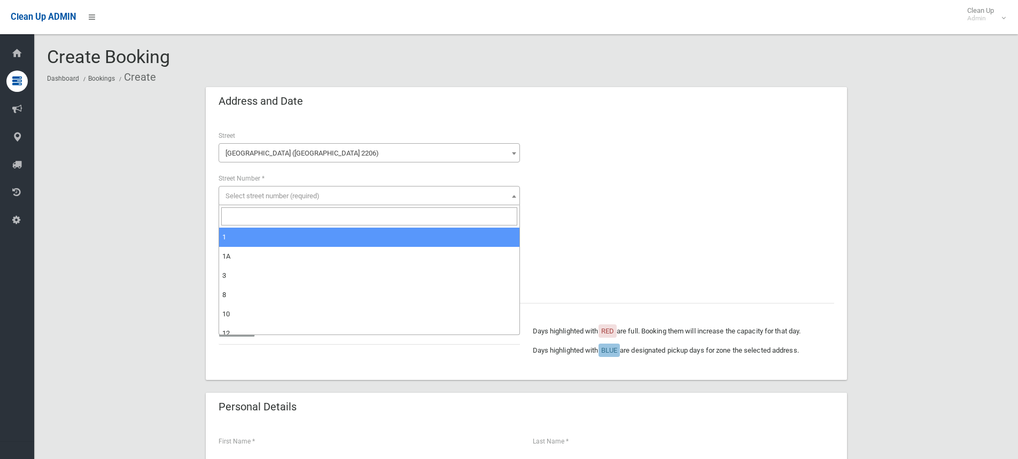
click at [236, 196] on span "Select street number (required)" at bounding box center [272, 196] width 94 height 8
click at [245, 218] on input "search" at bounding box center [369, 216] width 296 height 18
type input "**"
select select "**"
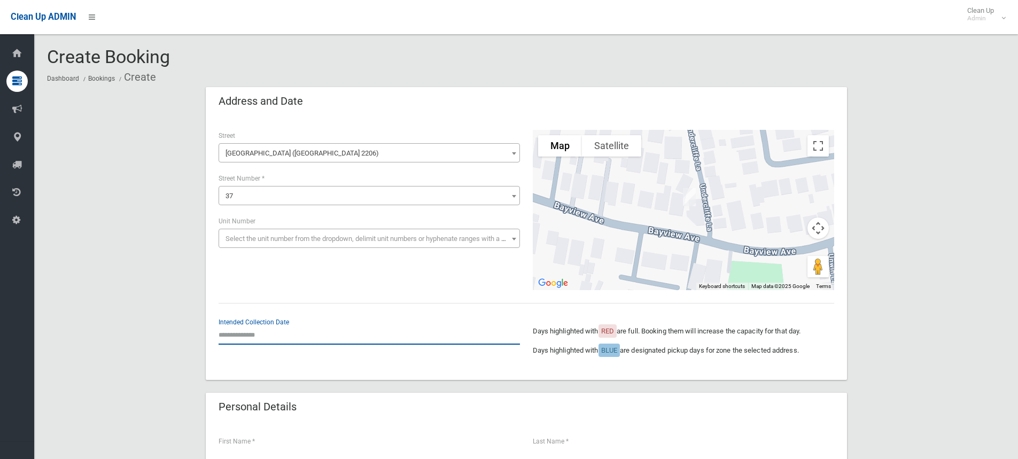
click at [249, 333] on input "text" at bounding box center [368, 335] width 301 height 20
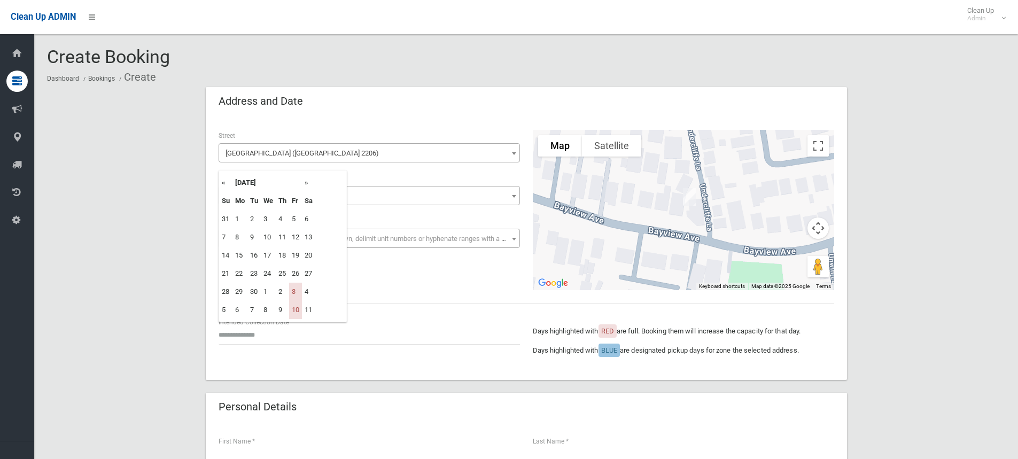
click at [309, 184] on th "»" at bounding box center [308, 183] width 13 height 18
click at [299, 272] on td "24" at bounding box center [295, 273] width 13 height 18
type input "**********"
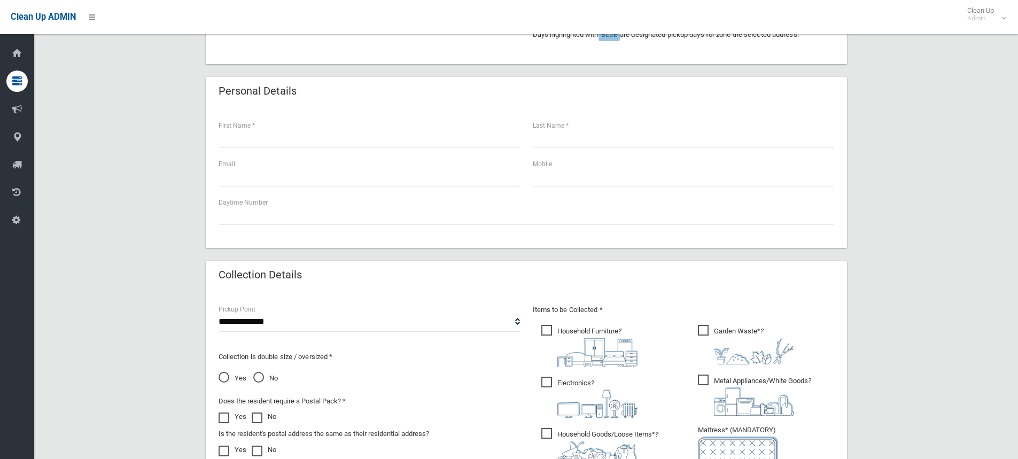
scroll to position [320, 0]
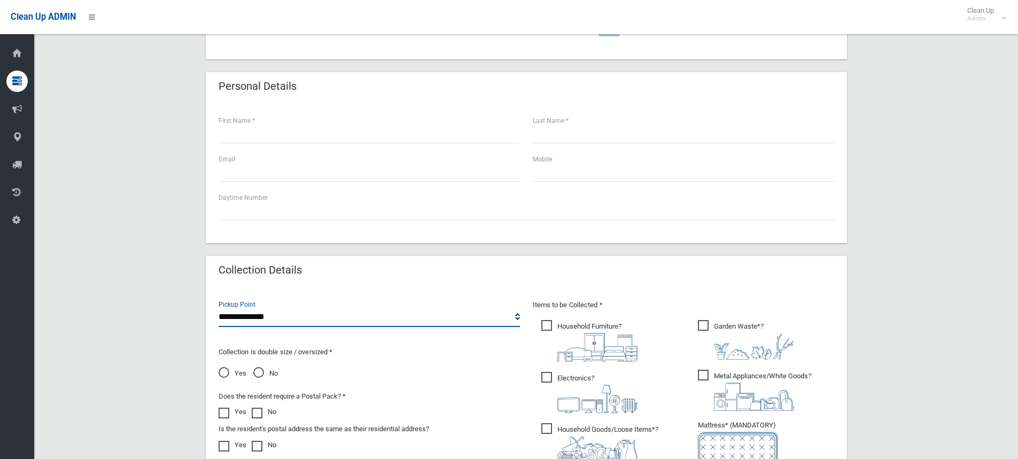
click at [270, 315] on select "**********" at bounding box center [368, 317] width 301 height 20
select select "*"
click at [218, 307] on select "**********" at bounding box center [368, 317] width 301 height 20
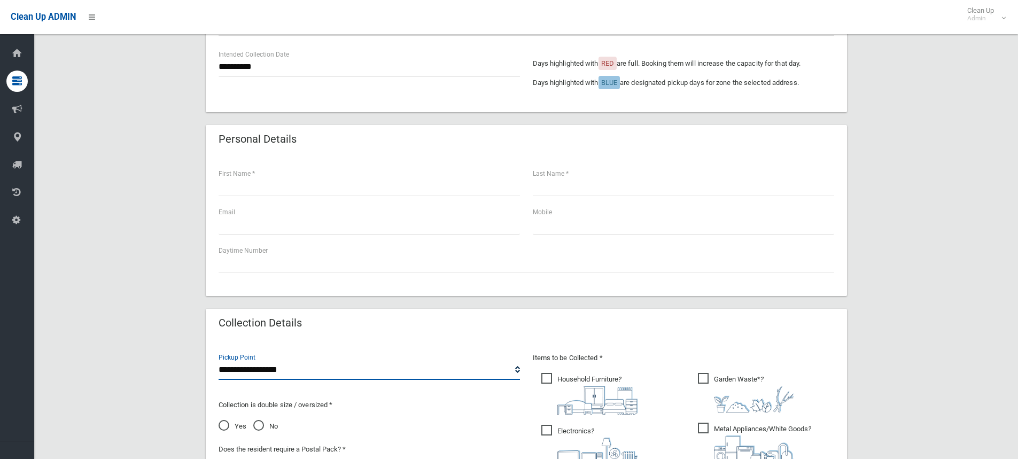
scroll to position [267, 0]
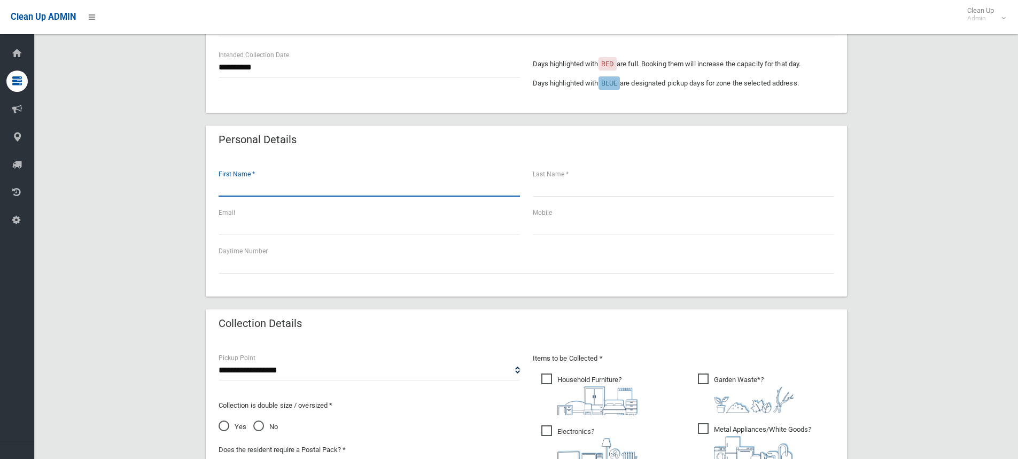
click at [240, 187] on input "text" at bounding box center [368, 187] width 301 height 20
type input "****"
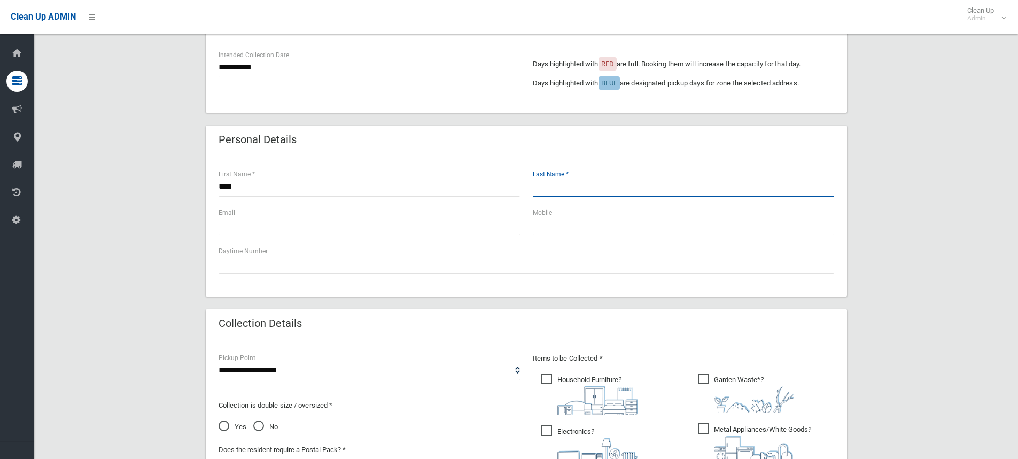
click at [569, 193] on input "text" at bounding box center [683, 187] width 301 height 20
type input "*****"
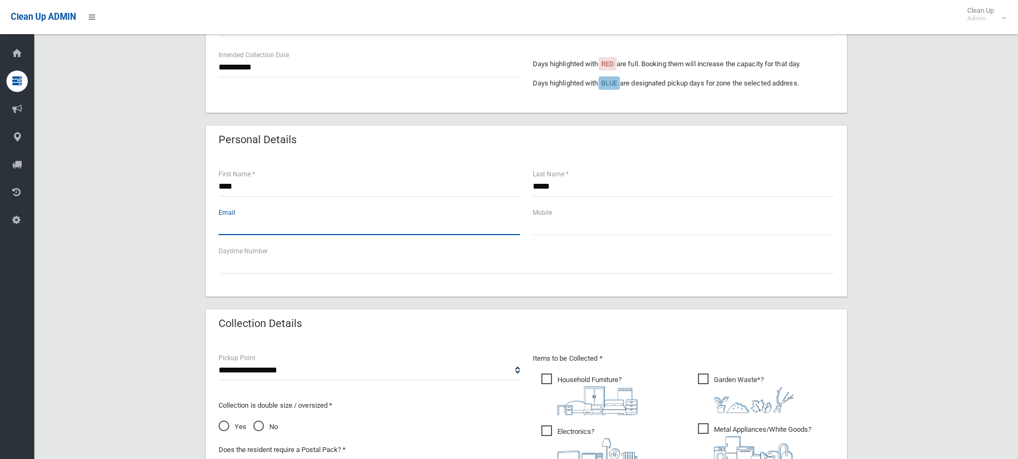
click at [244, 225] on input "text" at bounding box center [368, 225] width 301 height 20
type input "**********"
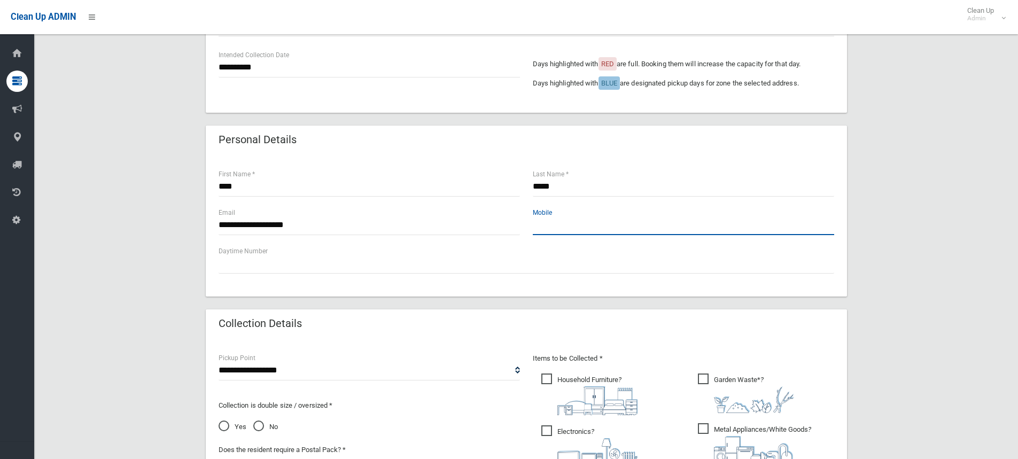
click at [557, 228] on input "text" at bounding box center [683, 225] width 301 height 20
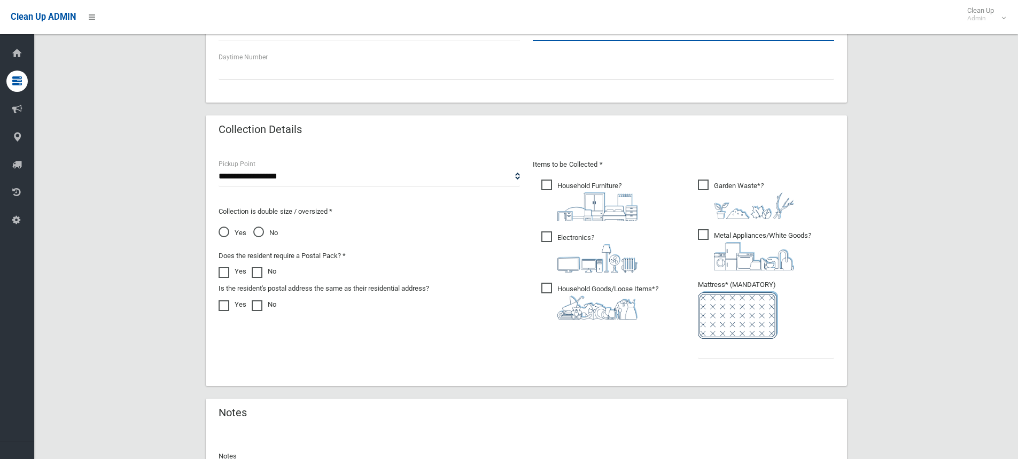
scroll to position [481, 0]
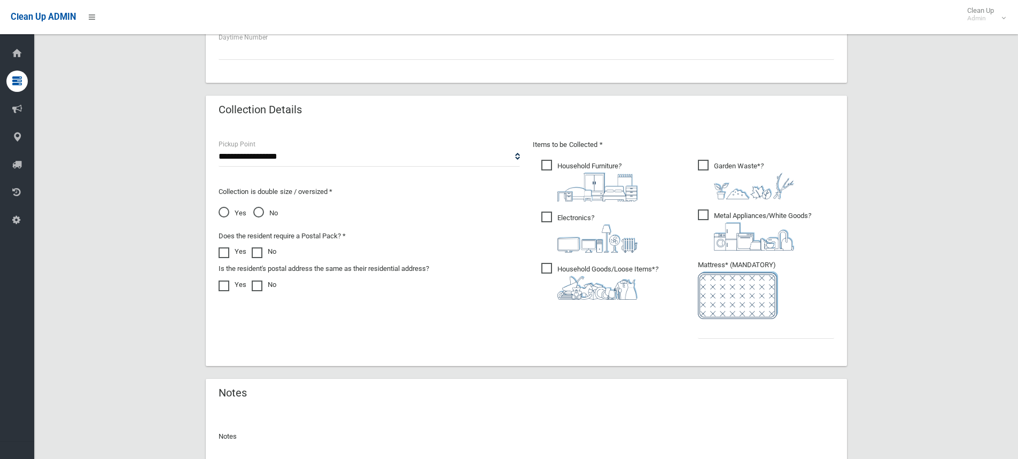
type input "**********"
click at [545, 167] on span "Household Furniture ?" at bounding box center [589, 181] width 96 height 42
click at [545, 217] on span "Electronics ?" at bounding box center [589, 232] width 96 height 41
click at [699, 213] on span "Metal Appliances/White Goods ?" at bounding box center [754, 229] width 113 height 41
click at [545, 266] on span "Household Goods/Loose Items* ?" at bounding box center [599, 281] width 117 height 37
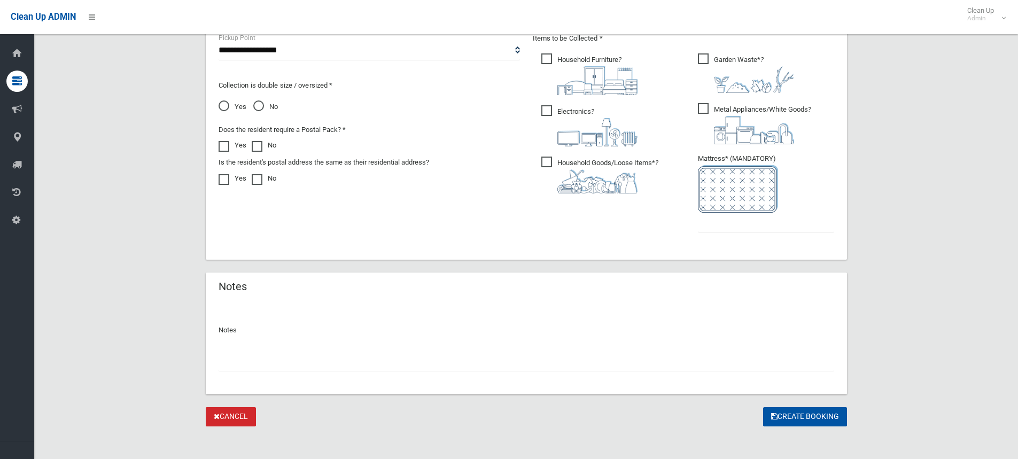
scroll to position [588, 0]
click at [710, 230] on input "text" at bounding box center [766, 222] width 136 height 20
type input "*"
click at [259, 106] on span "No" at bounding box center [265, 106] width 25 height 13
click at [791, 416] on button "Create Booking" at bounding box center [805, 416] width 84 height 20
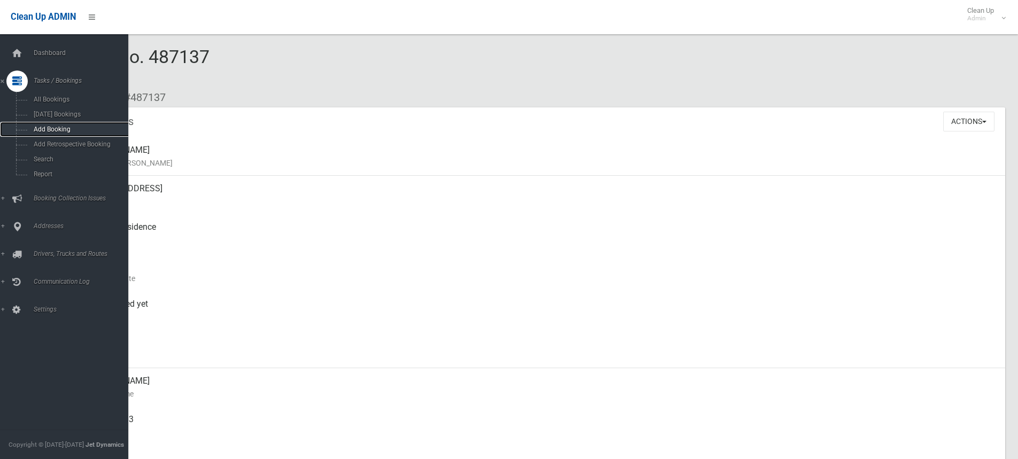
click at [57, 128] on span "Add Booking" at bounding box center [78, 129] width 97 height 7
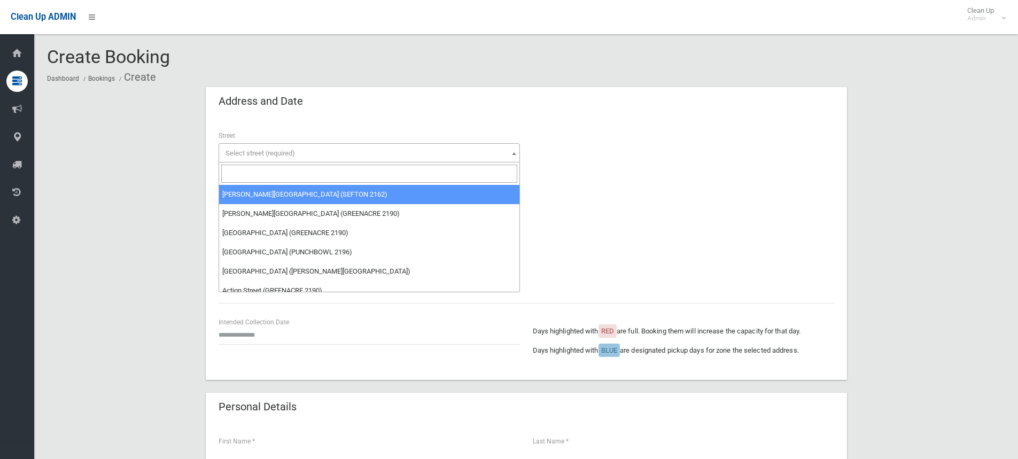
click at [250, 152] on span "Select street (required)" at bounding box center [259, 153] width 69 height 8
click at [244, 170] on input "search" at bounding box center [369, 174] width 296 height 18
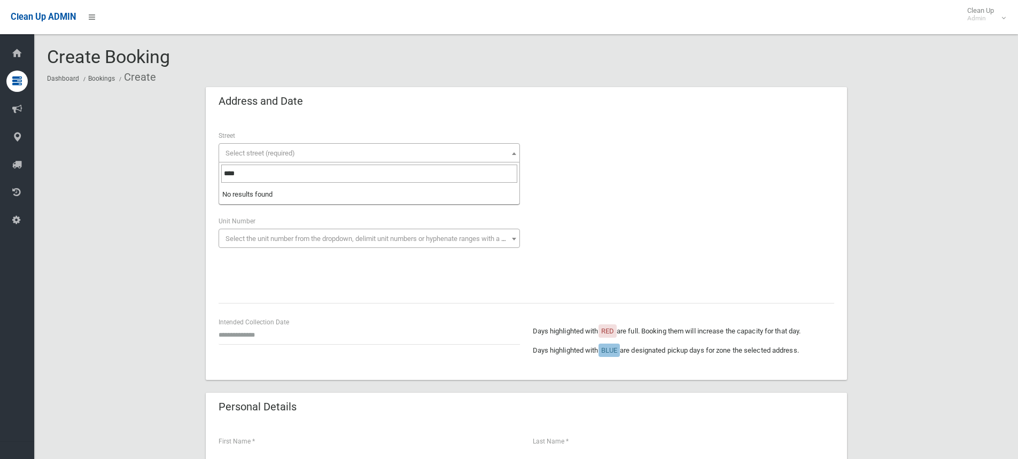
drag, startPoint x: 245, startPoint y: 175, endPoint x: 215, endPoint y: 174, distance: 30.5
click at [215, 174] on body "Clean Up ADMIN Clean Up Admin Logout Create Booking Dashboard Bookings Create" at bounding box center [509, 229] width 1018 height 459
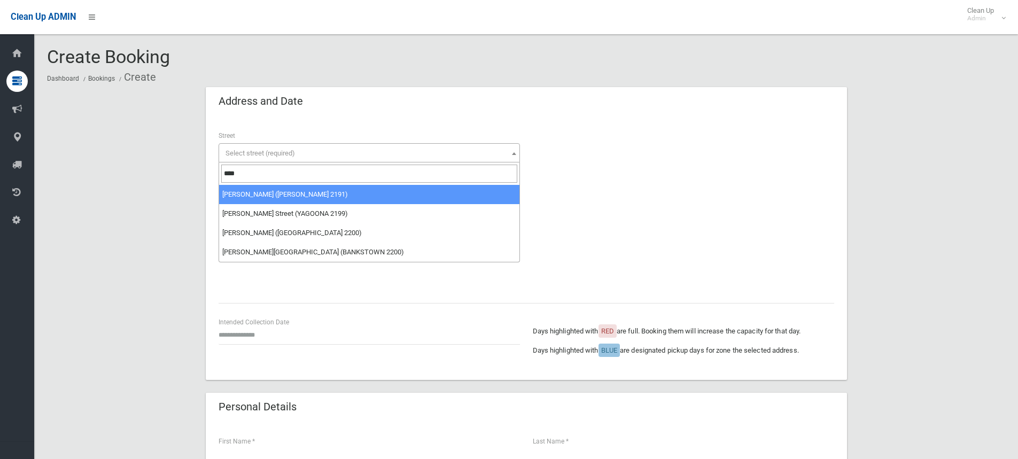
drag, startPoint x: 240, startPoint y: 176, endPoint x: 209, endPoint y: 169, distance: 31.7
click at [215, 171] on body "Clean Up ADMIN Clean Up Admin Logout Create Booking Dashboard Bookings Create" at bounding box center [509, 229] width 1018 height 459
type input "****"
select select "***"
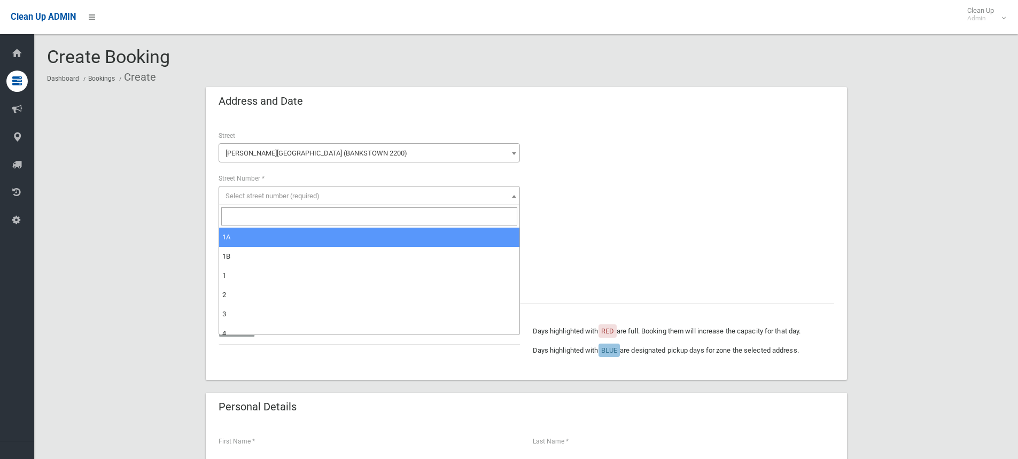
click at [242, 193] on span "Select street number (required)" at bounding box center [272, 196] width 94 height 8
click at [247, 220] on input "search" at bounding box center [369, 216] width 296 height 18
click at [244, 217] on input "search" at bounding box center [369, 216] width 296 height 18
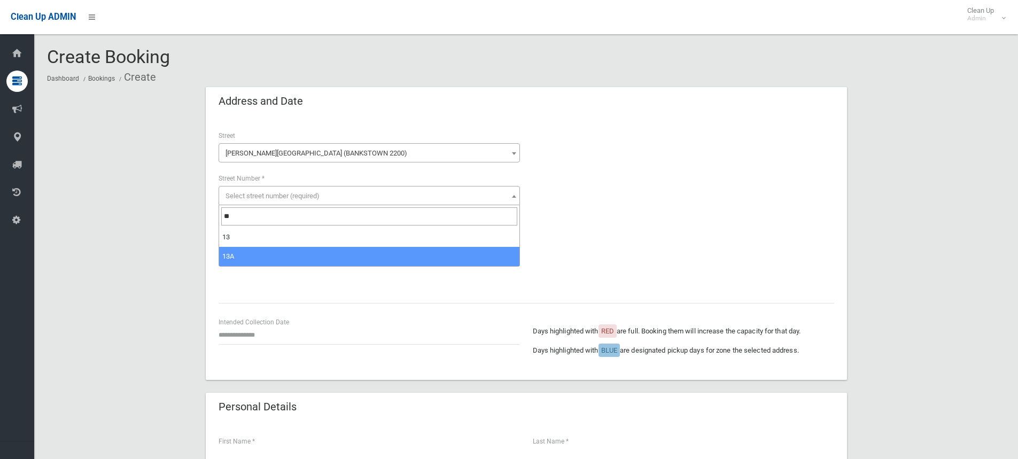
type input "**"
select select "***"
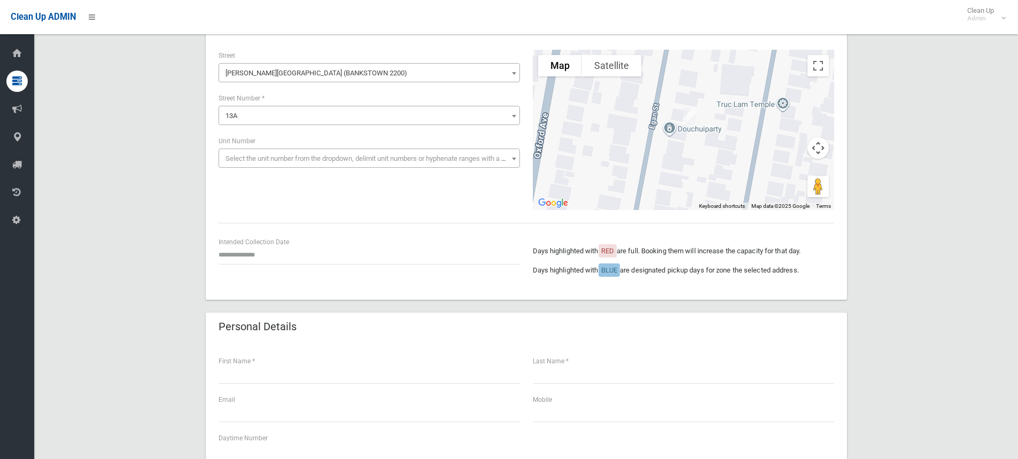
scroll to position [107, 0]
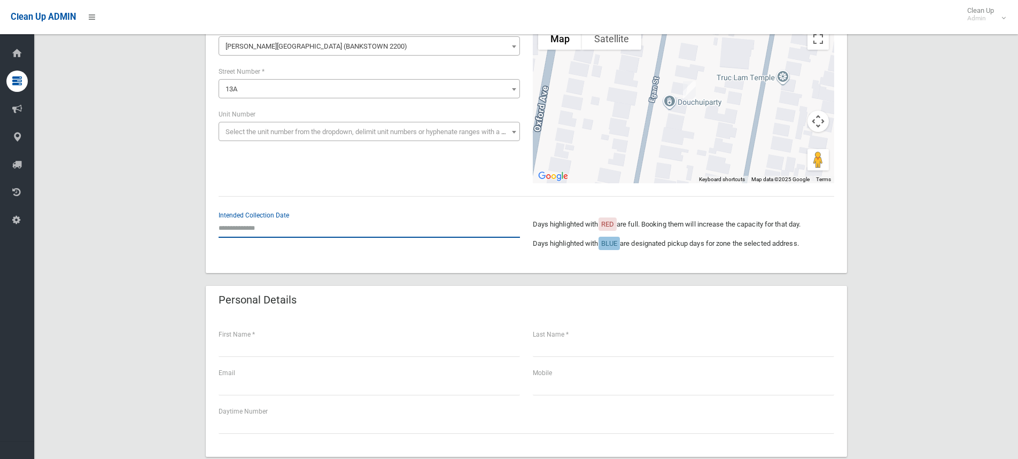
click at [253, 222] on input "text" at bounding box center [368, 228] width 301 height 20
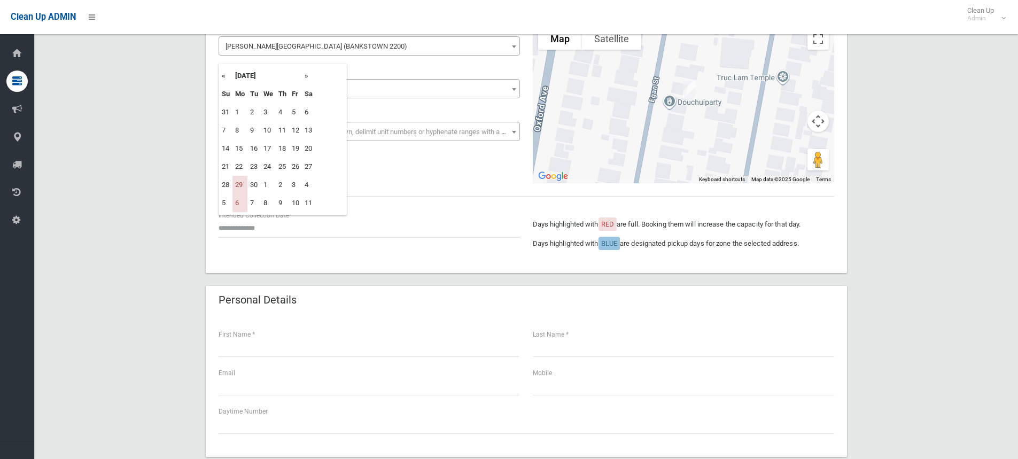
click at [306, 76] on th "»" at bounding box center [308, 76] width 13 height 18
click at [243, 160] on td "20" at bounding box center [239, 167] width 15 height 18
type input "**********"
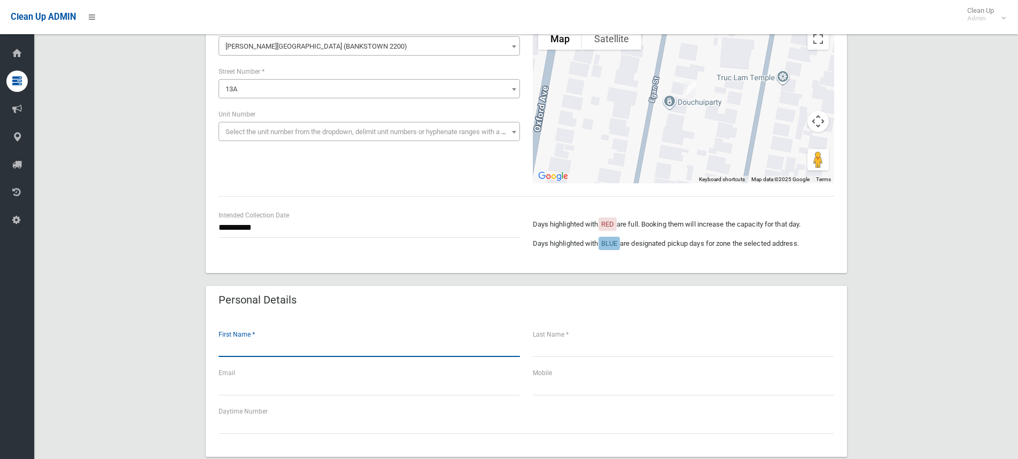
click at [245, 354] on input "text" at bounding box center [368, 347] width 301 height 20
type input "*******"
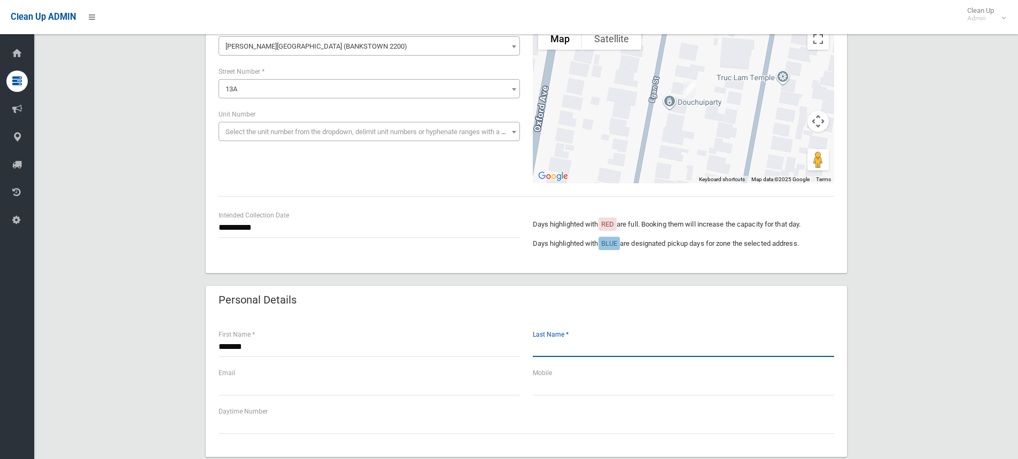
click at [565, 348] on input "text" at bounding box center [683, 347] width 301 height 20
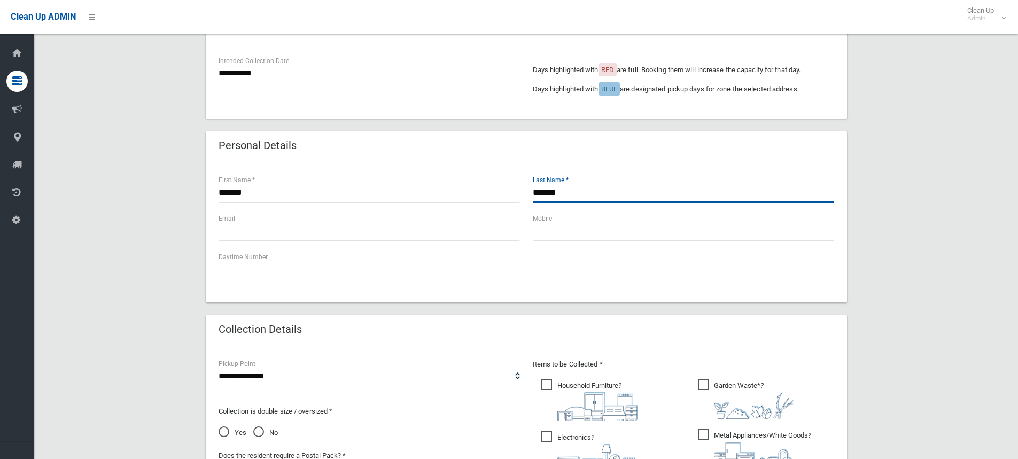
scroll to position [267, 0]
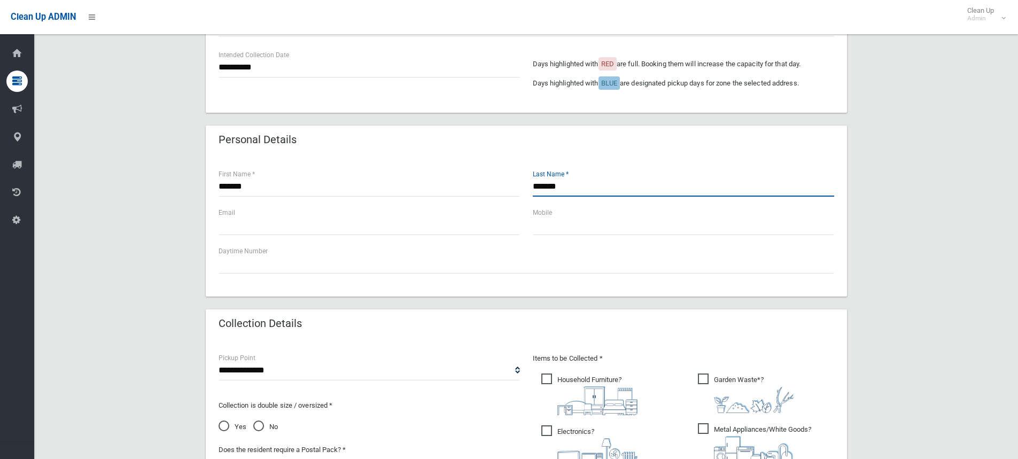
type input "*******"
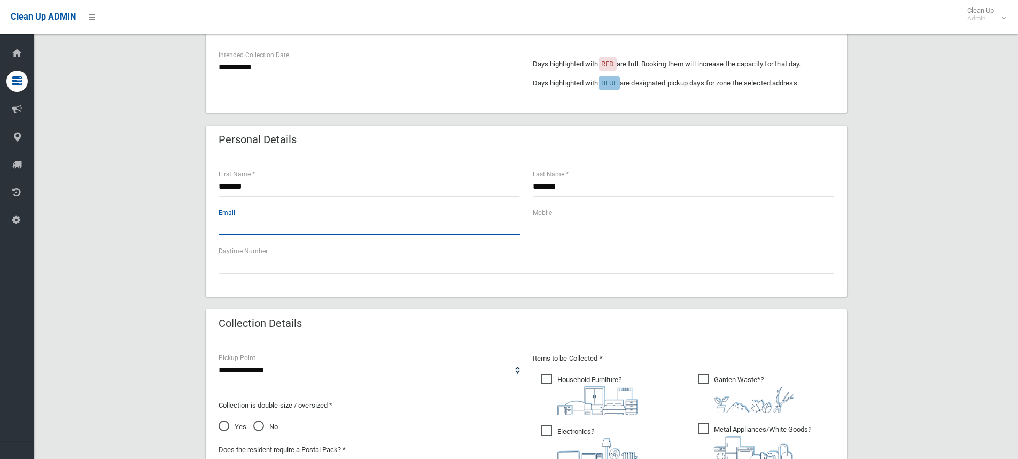
click at [241, 231] on input "text" at bounding box center [368, 225] width 301 height 20
type input "**********"
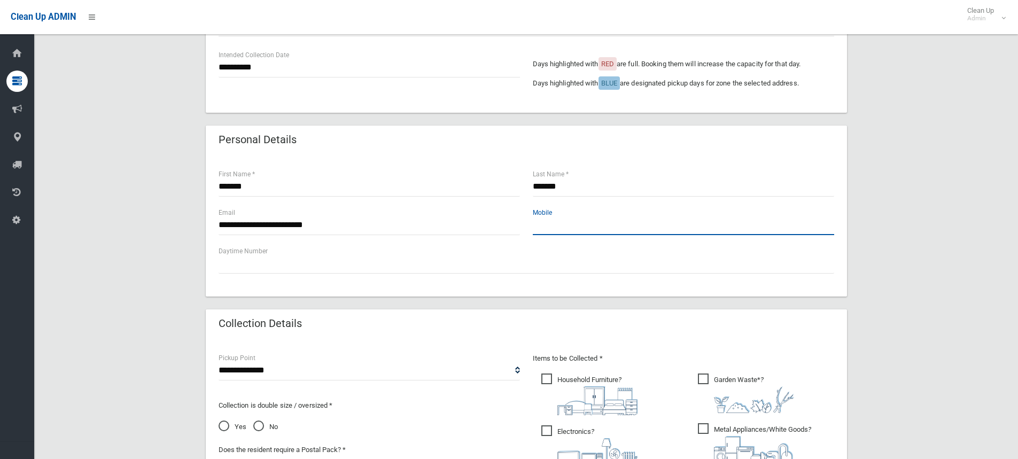
click at [548, 228] on input "text" at bounding box center [683, 225] width 301 height 20
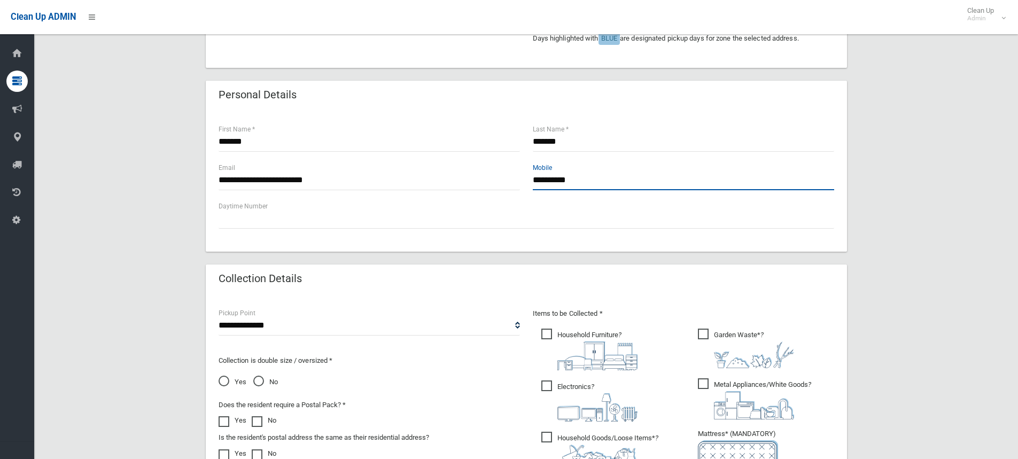
scroll to position [320, 0]
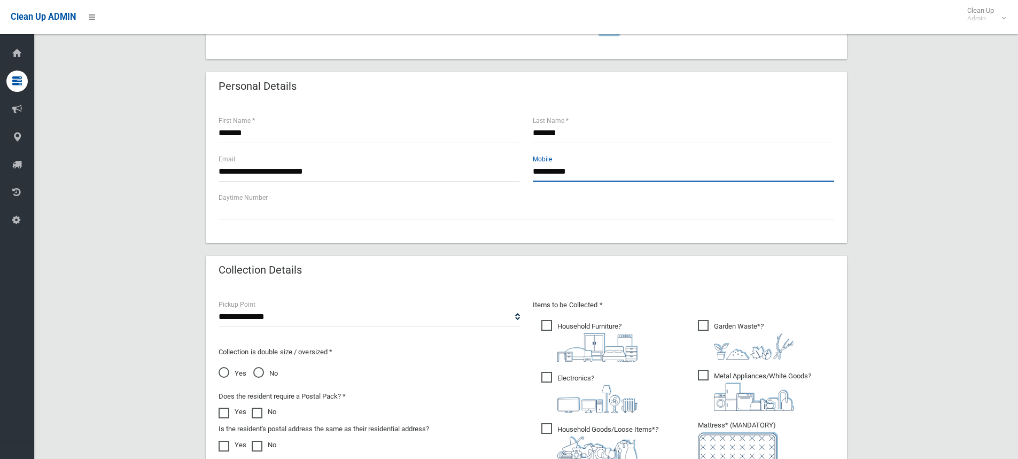
type input "**********"
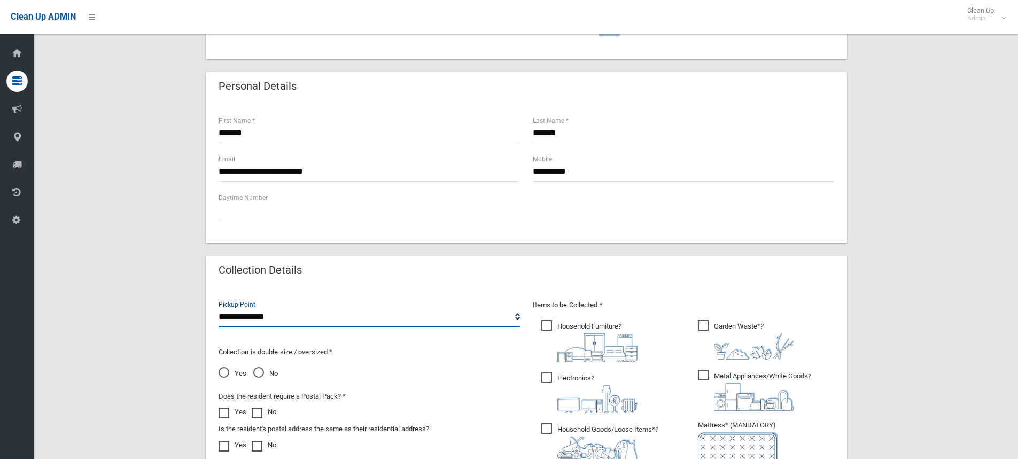
click at [268, 313] on select "**********" at bounding box center [368, 317] width 301 height 20
select select "*"
click at [218, 307] on select "**********" at bounding box center [368, 317] width 301 height 20
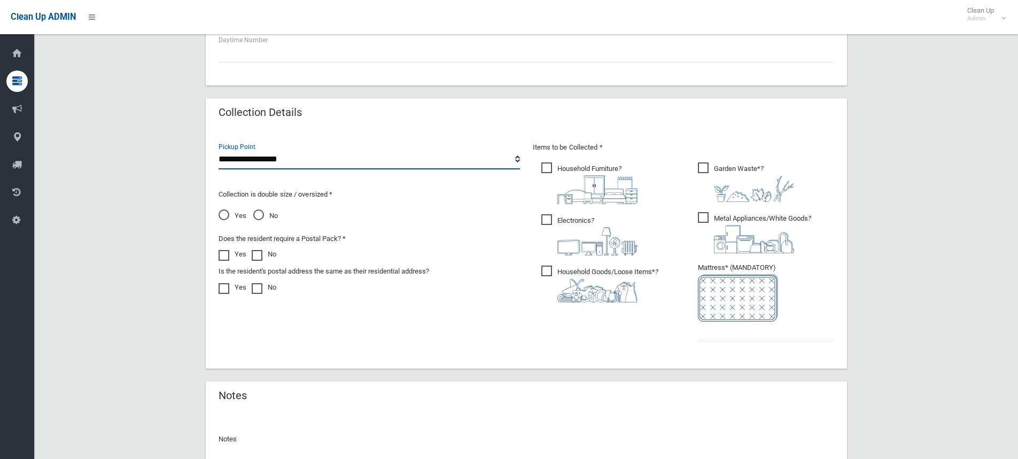
scroll to position [481, 0]
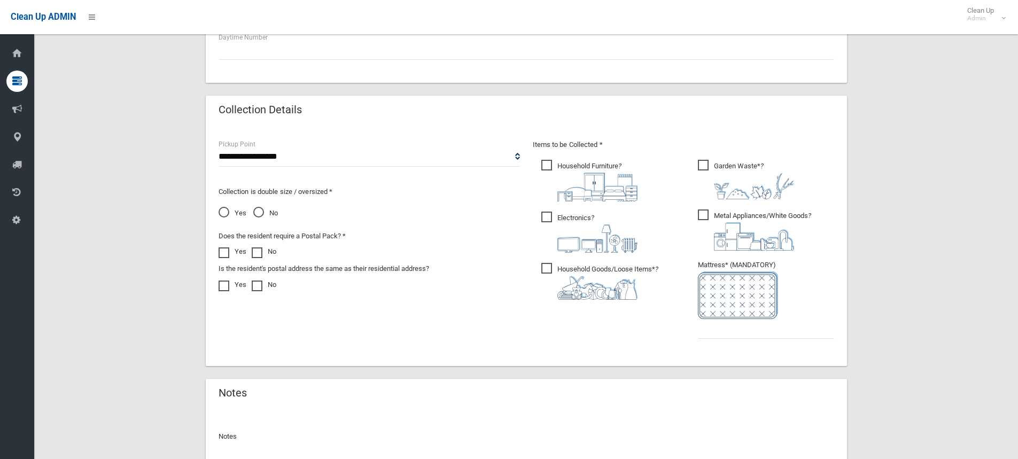
click at [545, 270] on span "Household Goods/Loose Items* ?" at bounding box center [599, 281] width 117 height 37
click at [712, 330] on input "text" at bounding box center [766, 329] width 136 height 20
type input "*"
click at [256, 210] on span "No" at bounding box center [265, 213] width 25 height 13
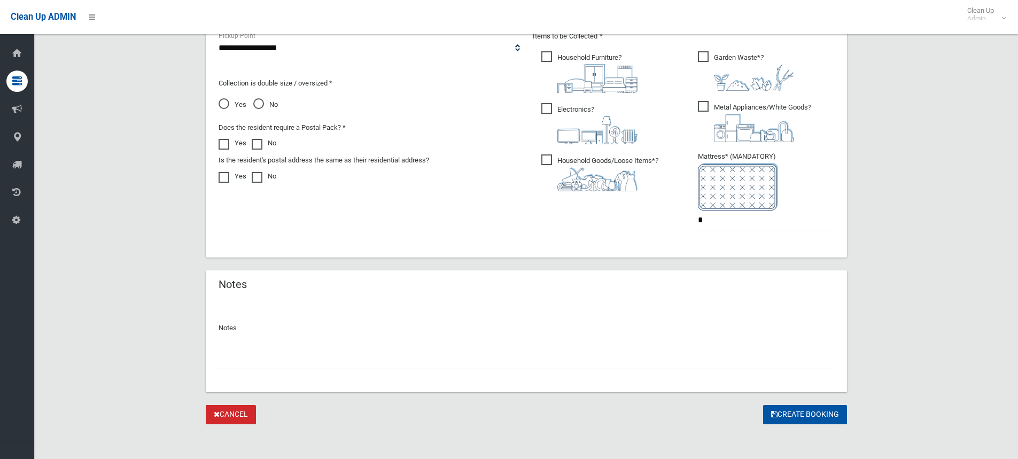
scroll to position [593, 0]
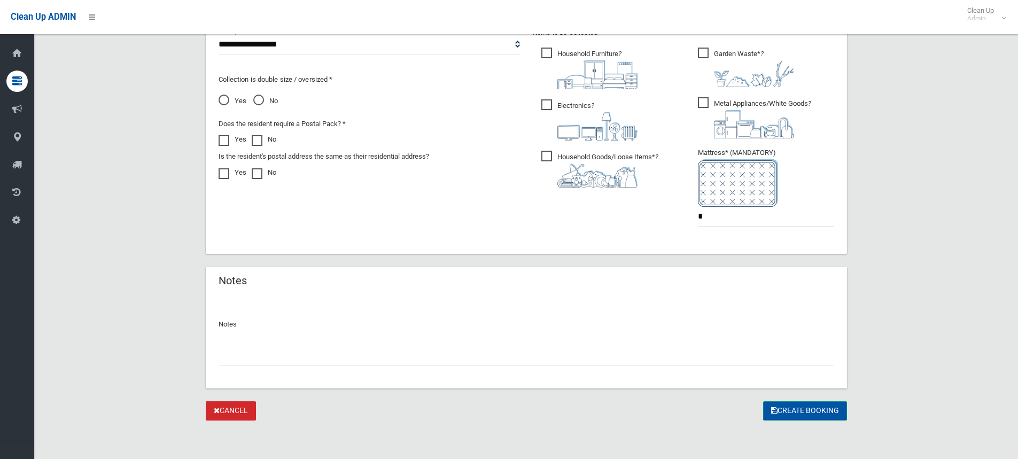
click at [800, 411] on button "Create Booking" at bounding box center [805, 411] width 84 height 20
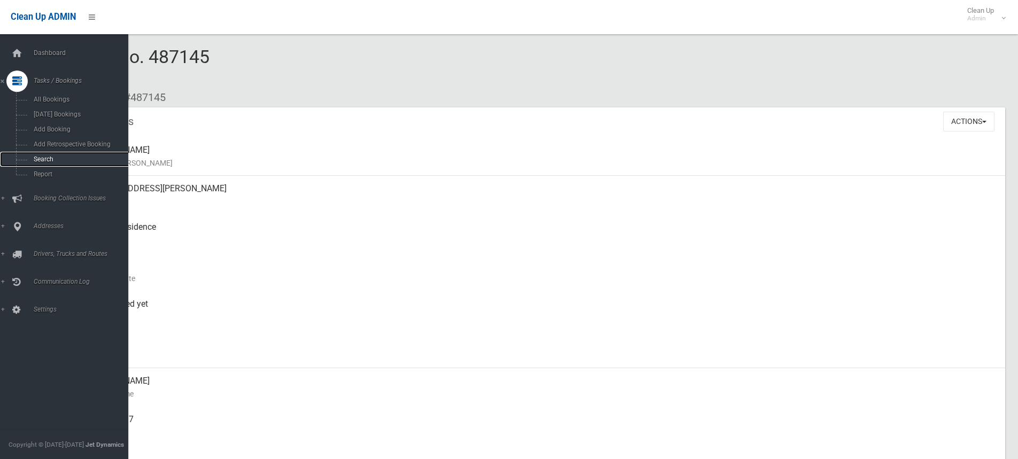
click at [42, 160] on span "Search" at bounding box center [78, 158] width 97 height 7
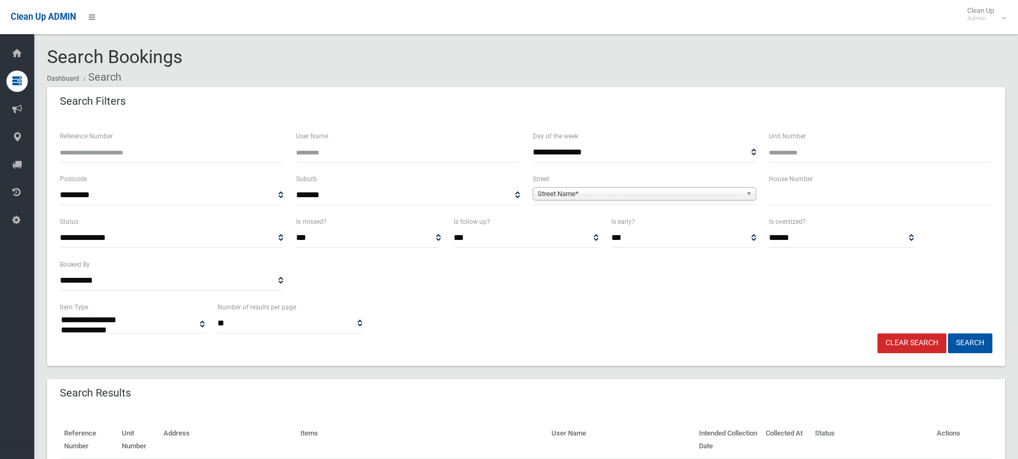
select select
click at [784, 191] on input "text" at bounding box center [880, 195] width 223 height 20
type input "**"
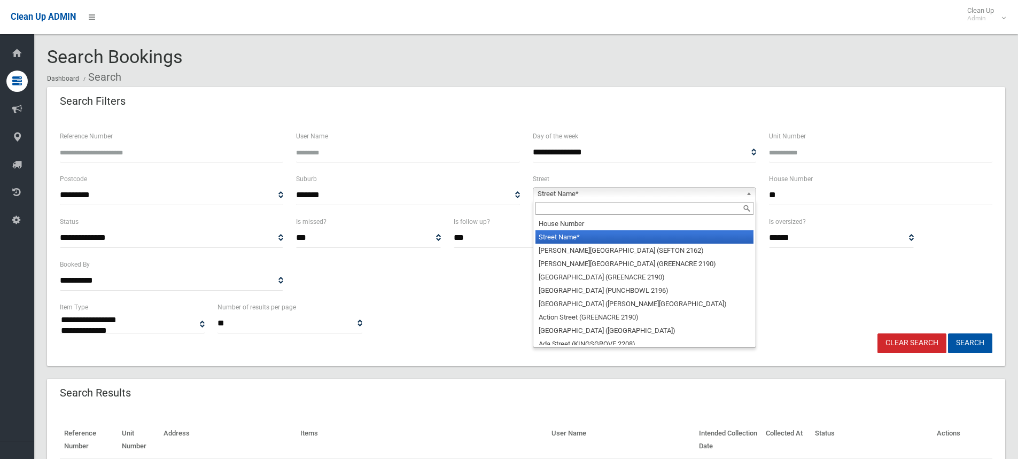
click at [574, 194] on span "Street Name*" at bounding box center [639, 193] width 204 height 13
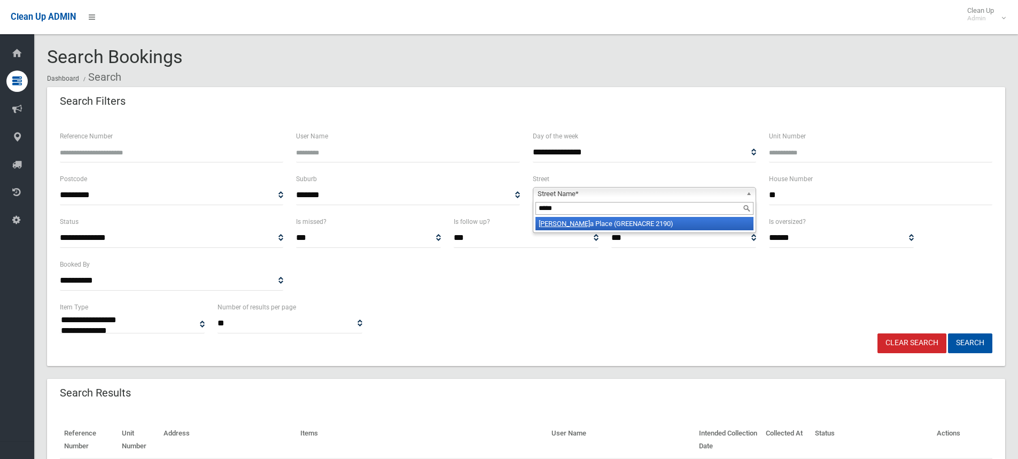
type input "*****"
click at [594, 221] on li "[PERSON_NAME] a Place (GREENACRE 2190)" at bounding box center [644, 223] width 218 height 13
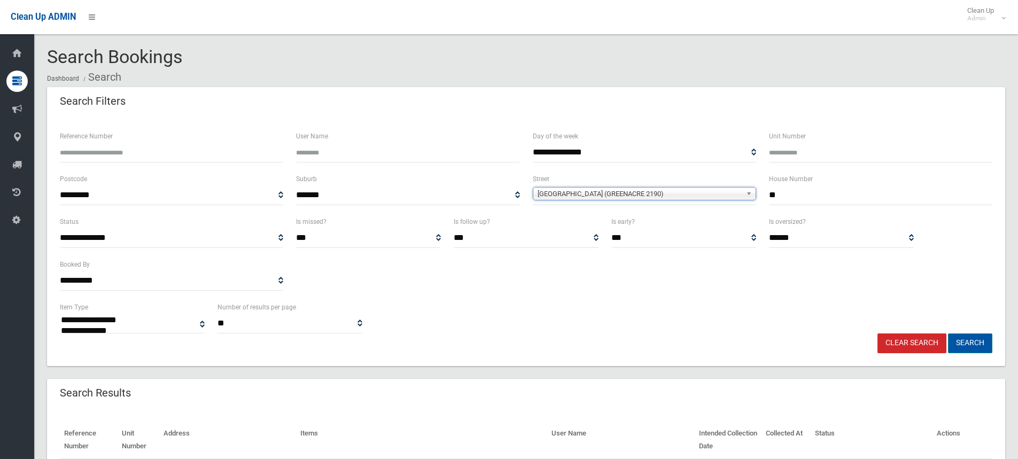
click at [971, 343] on button "Search" at bounding box center [970, 343] width 44 height 20
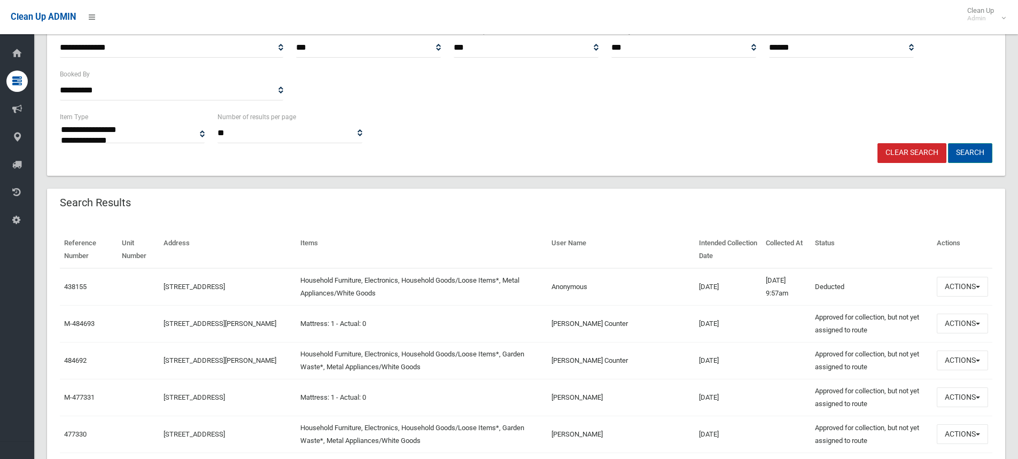
scroll to position [214, 0]
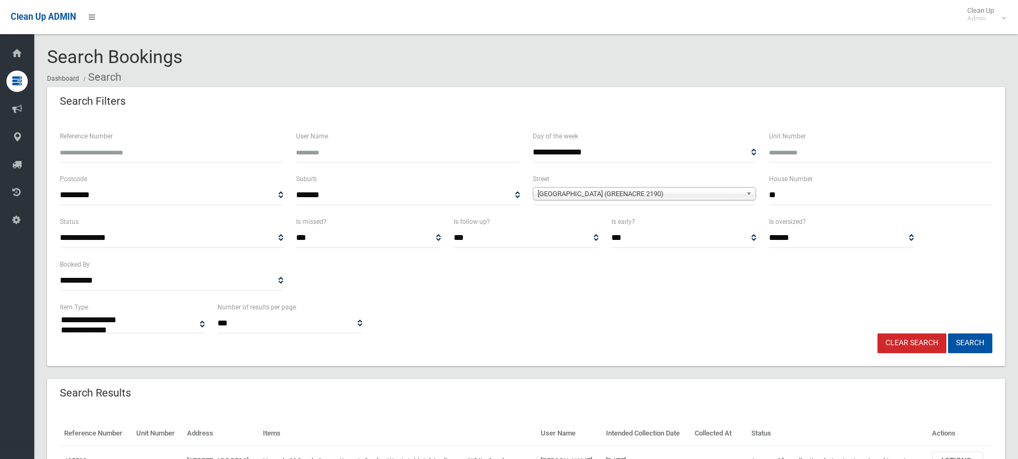
select select
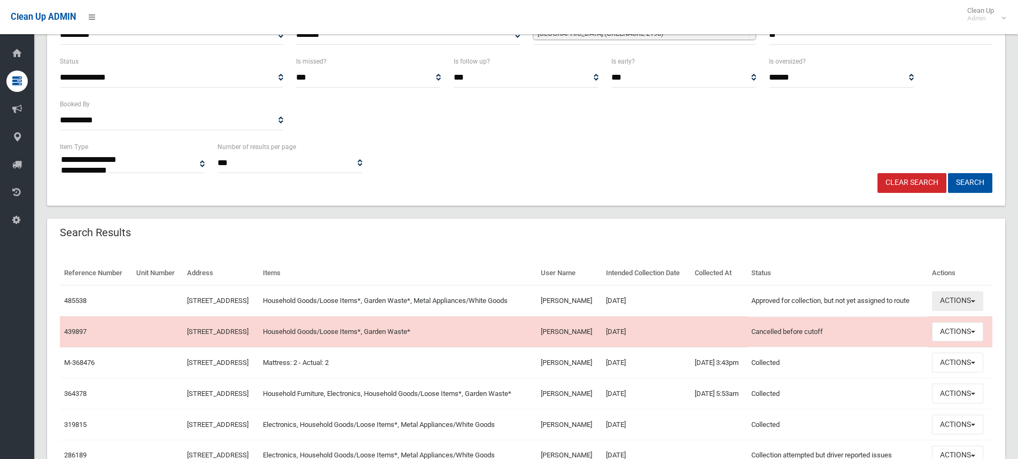
click at [975, 302] on span "button" at bounding box center [973, 301] width 4 height 2
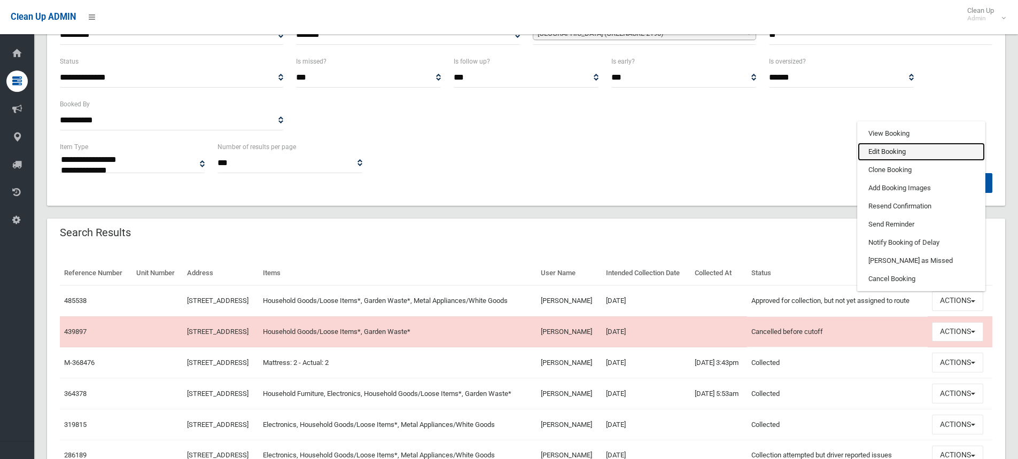
click at [885, 161] on link "Edit Booking" at bounding box center [920, 152] width 127 height 18
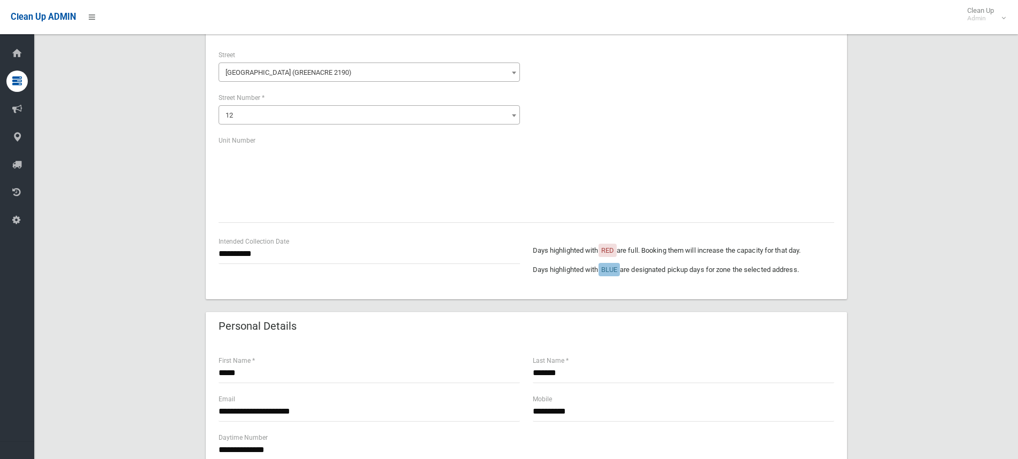
scroll to position [107, 0]
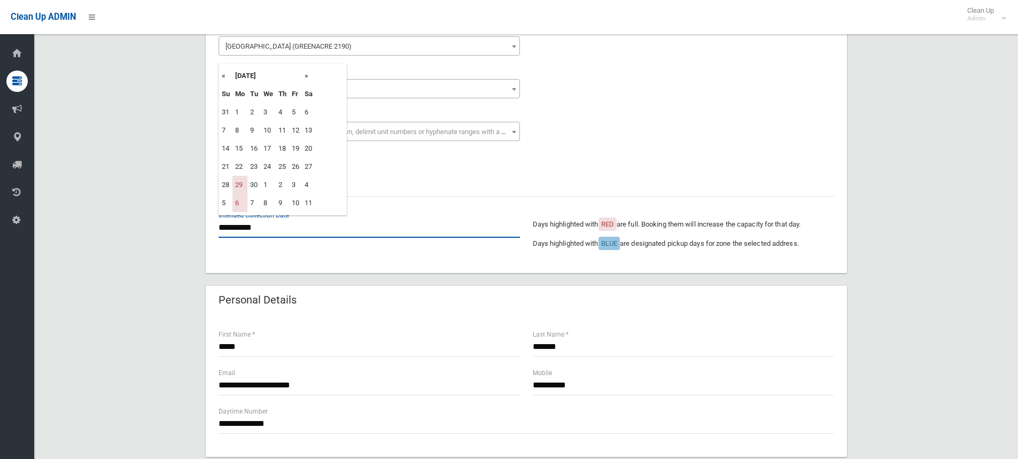
click at [255, 227] on input "**********" at bounding box center [368, 228] width 301 height 20
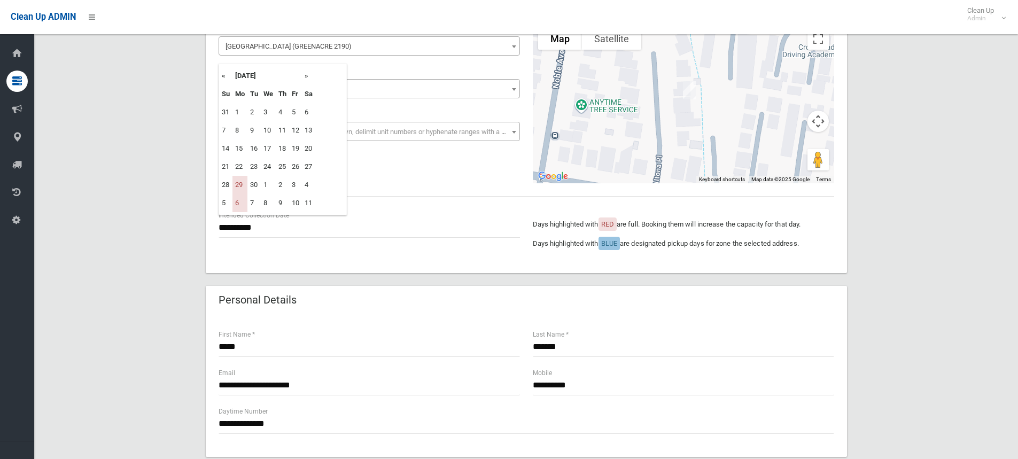
click at [309, 77] on th "»" at bounding box center [308, 76] width 13 height 18
click at [240, 187] on td "27" at bounding box center [239, 185] width 15 height 18
type input "**********"
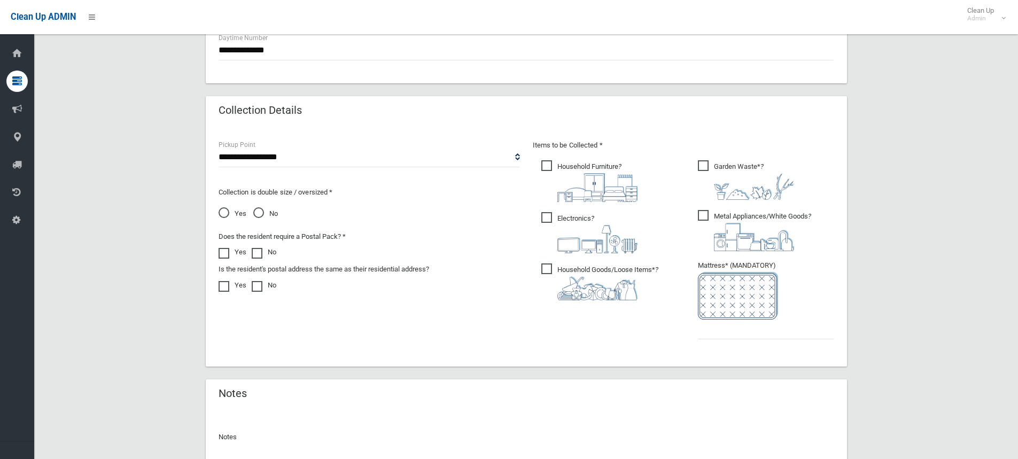
scroll to position [481, 0]
click at [723, 331] on input "text" at bounding box center [766, 329] width 136 height 20
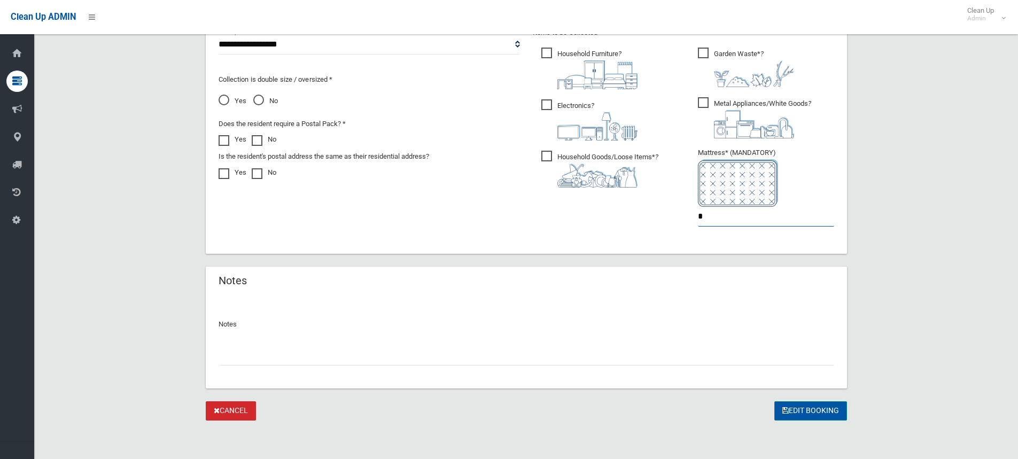
type input "*"
click at [808, 411] on button "Edit Booking" at bounding box center [810, 411] width 73 height 20
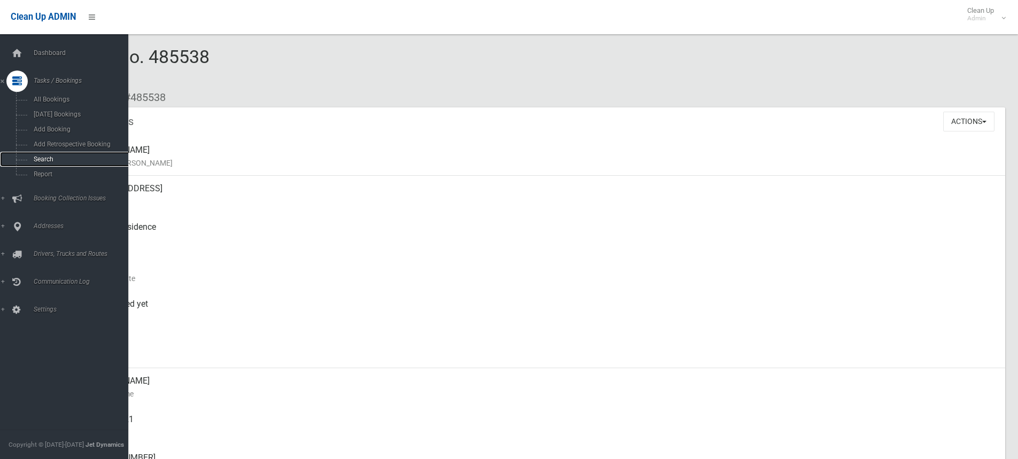
click at [43, 157] on span "Search" at bounding box center [78, 158] width 97 height 7
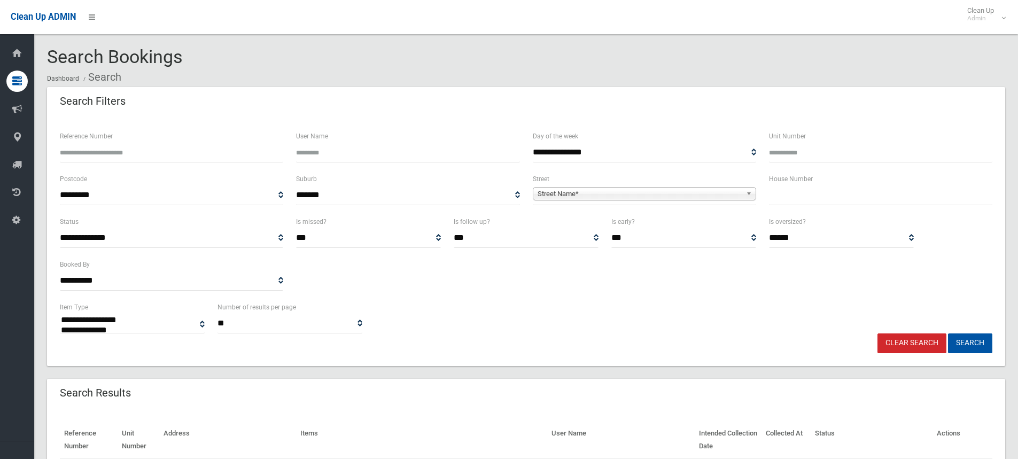
select select
drag, startPoint x: 88, startPoint y: 147, endPoint x: 95, endPoint y: 149, distance: 7.8
click at [93, 149] on input "Reference Number" at bounding box center [171, 153] width 223 height 20
type input "******"
click at [948, 333] on button "Search" at bounding box center [970, 343] width 44 height 20
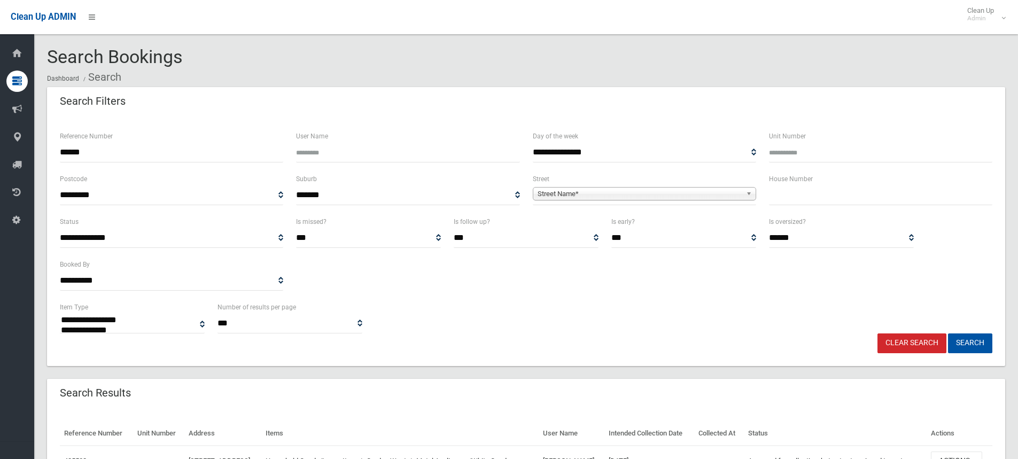
select select
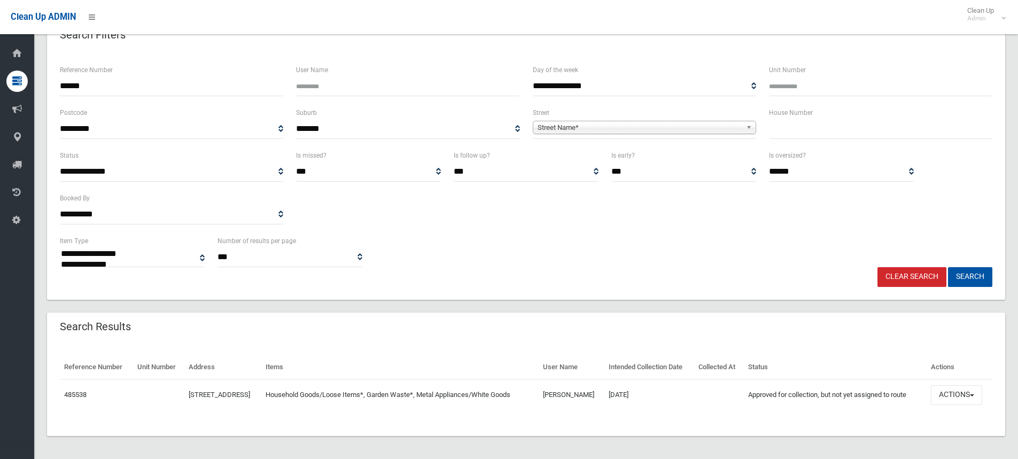
scroll to position [69, 0]
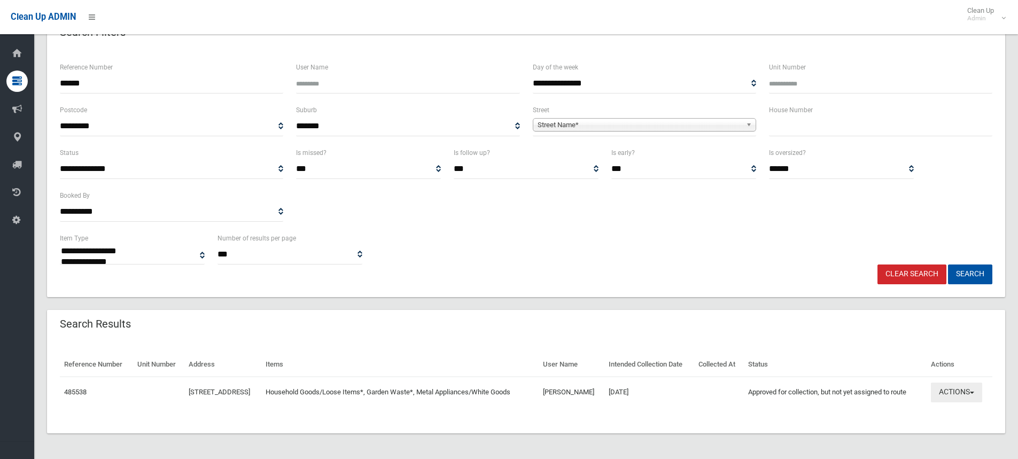
click at [974, 393] on span "button" at bounding box center [971, 393] width 4 height 2
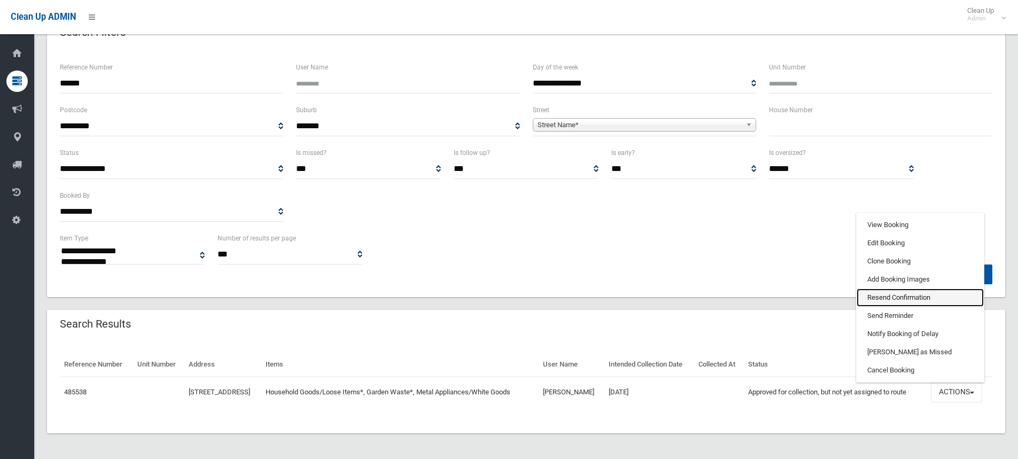
click at [899, 296] on link "Resend Confirmation" at bounding box center [919, 297] width 127 height 18
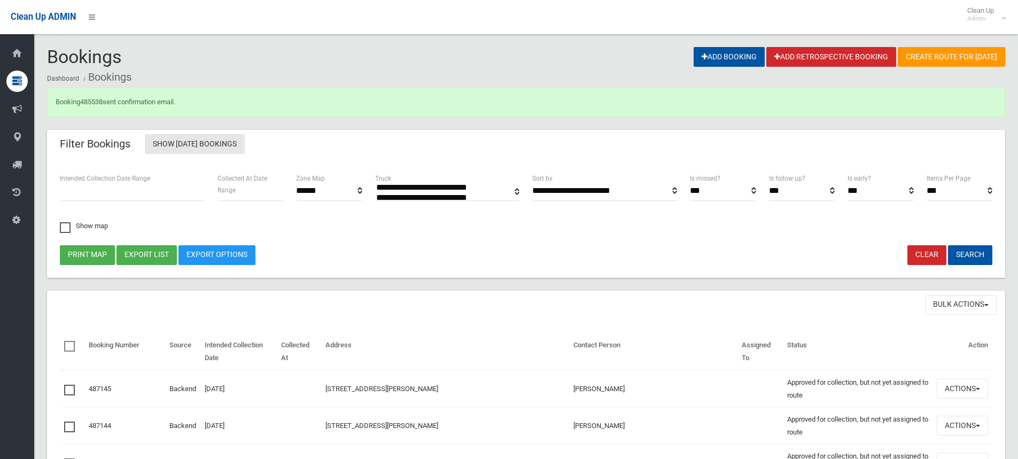
select select
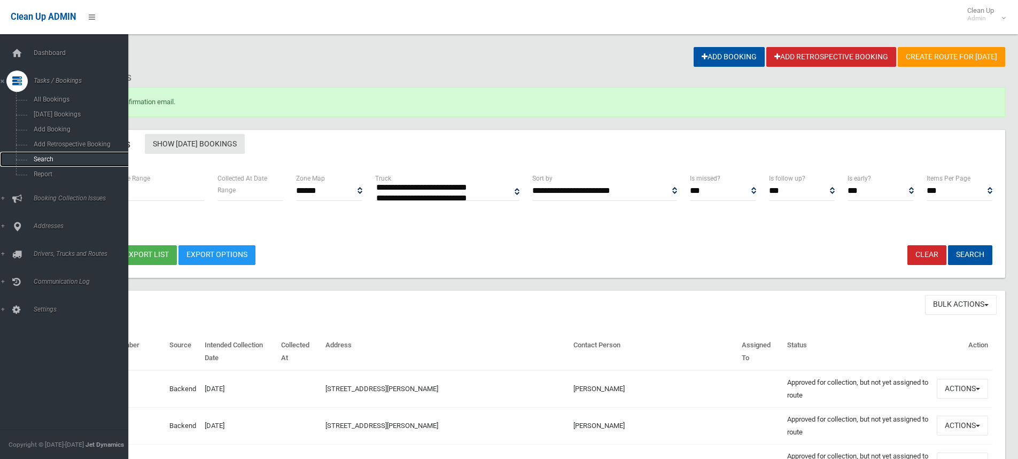
click at [46, 158] on span "Search" at bounding box center [78, 158] width 97 height 7
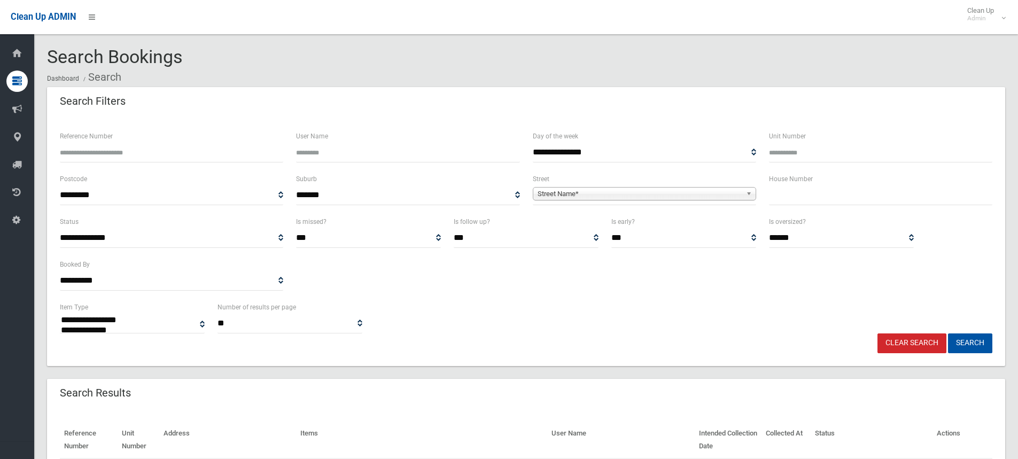
select select
click at [78, 152] on input "Reference Number" at bounding box center [171, 153] width 223 height 20
type input "******"
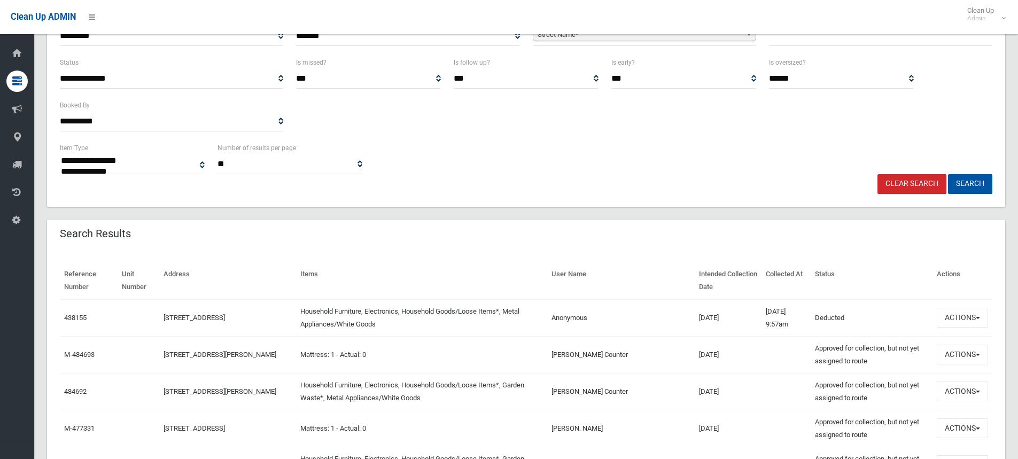
scroll to position [160, 0]
click at [975, 317] on span "button" at bounding box center [977, 317] width 4 height 2
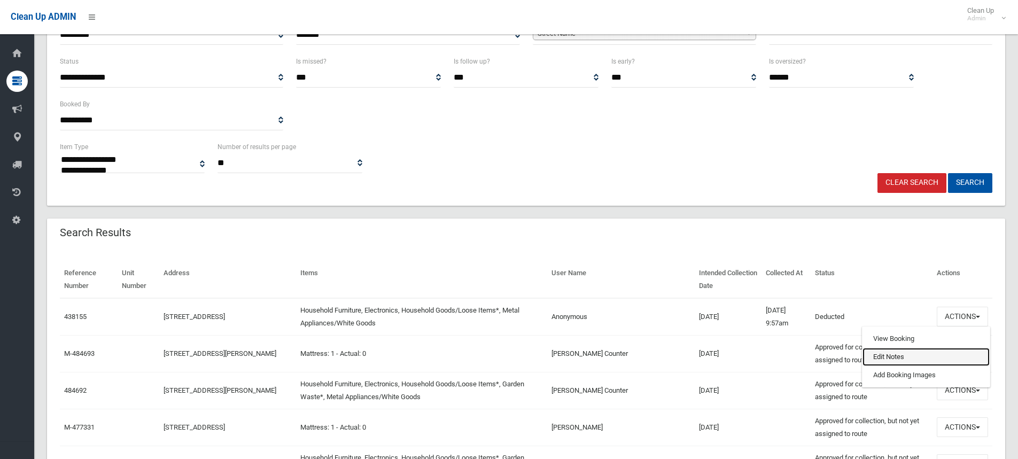
click at [885, 355] on link "Edit Notes" at bounding box center [925, 357] width 127 height 18
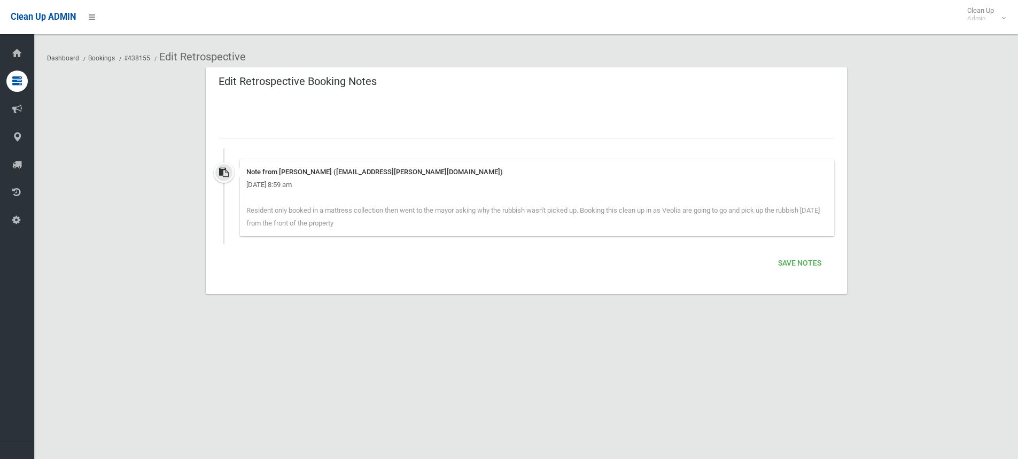
click at [248, 132] on input "text" at bounding box center [525, 129] width 615 height 20
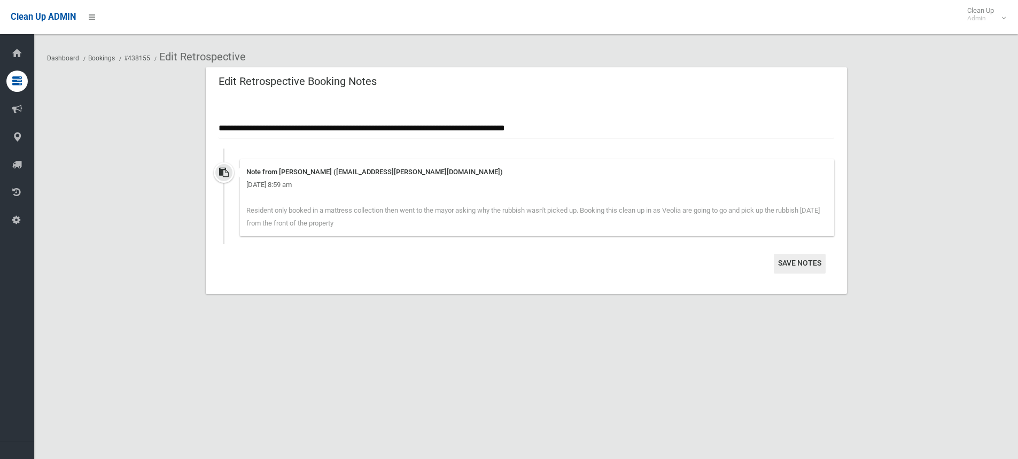
type input "**********"
click at [794, 264] on button "Save Notes" at bounding box center [799, 264] width 52 height 20
click at [799, 263] on button "Save Notes" at bounding box center [799, 264] width 52 height 20
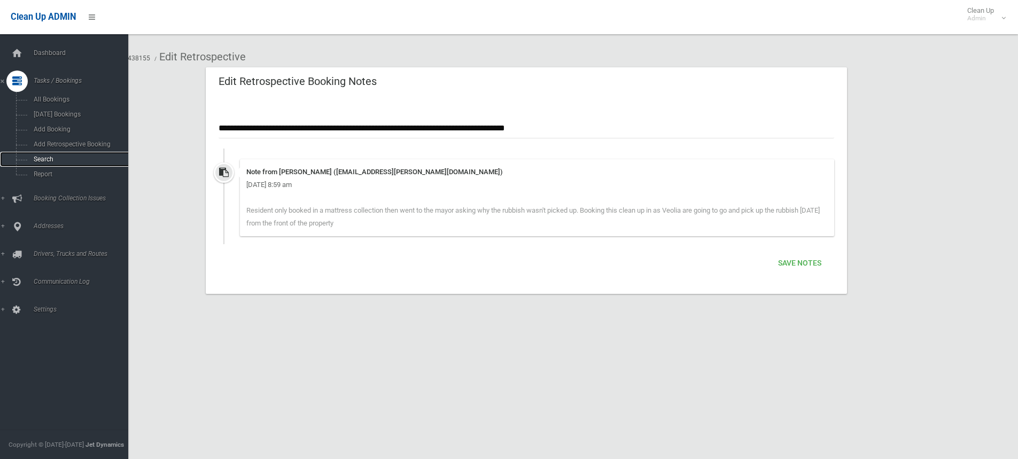
click at [49, 160] on span "Search" at bounding box center [78, 158] width 97 height 7
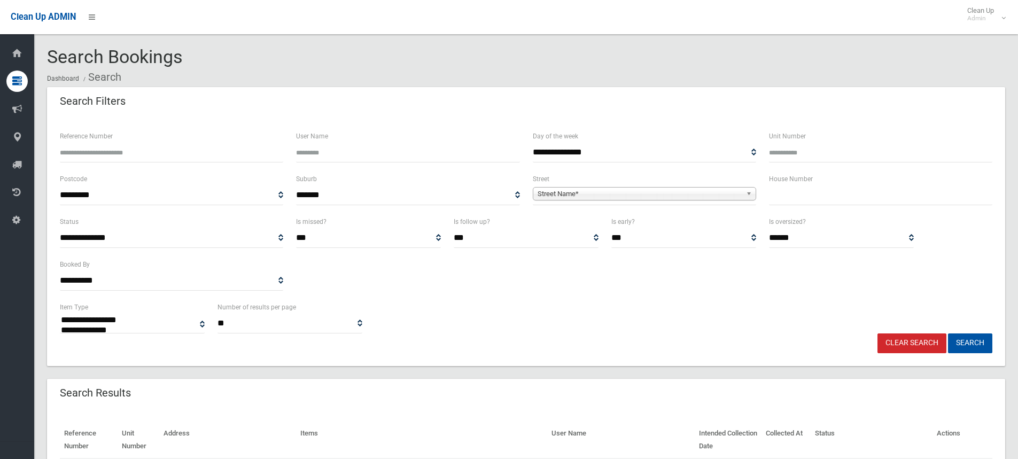
select select
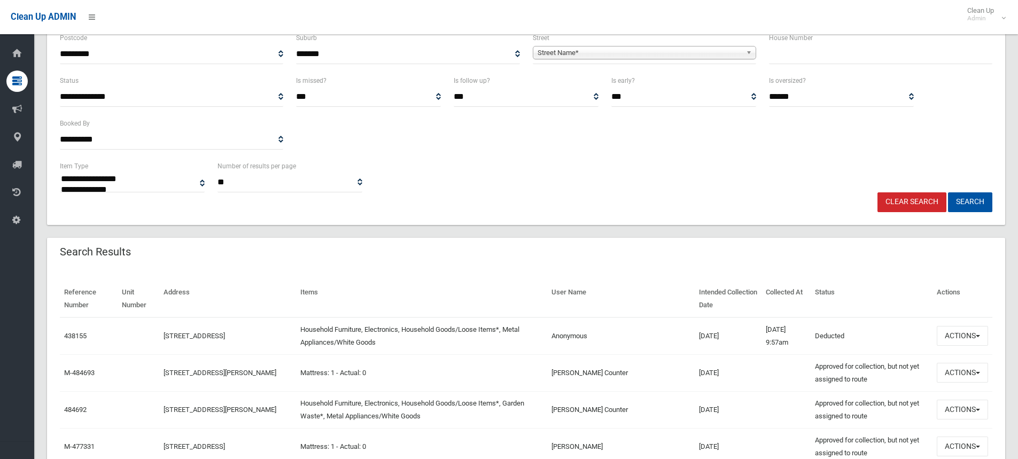
scroll to position [53, 0]
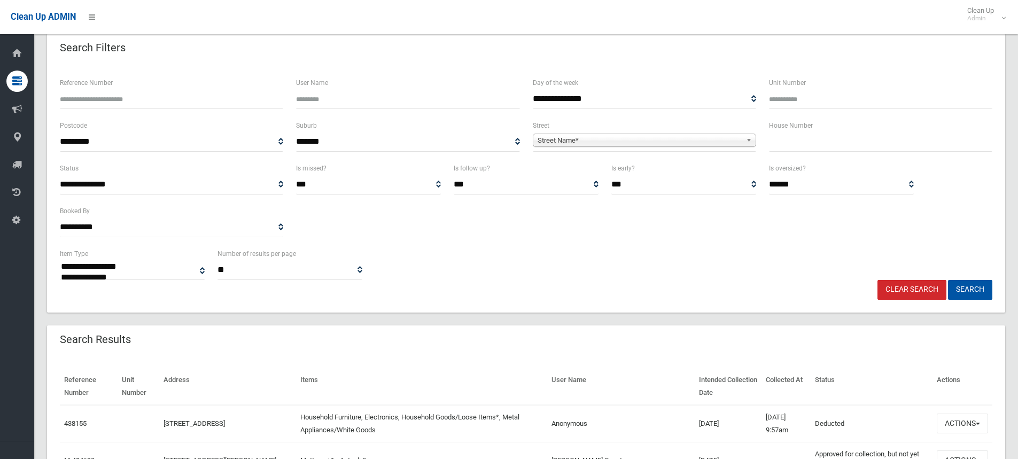
click at [780, 143] on input "text" at bounding box center [880, 142] width 223 height 20
type input "**"
click at [595, 139] on span "Street Name*" at bounding box center [639, 140] width 204 height 13
type input "***"
click at [590, 173] on li "Alt ona Place (GREENACRE 2190)" at bounding box center [644, 169] width 218 height 13
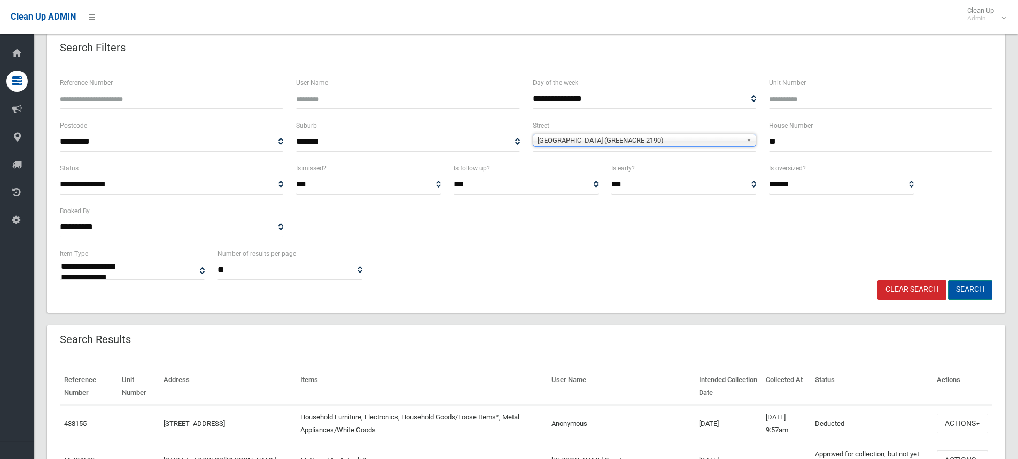
click at [965, 288] on button "Search" at bounding box center [970, 290] width 44 height 20
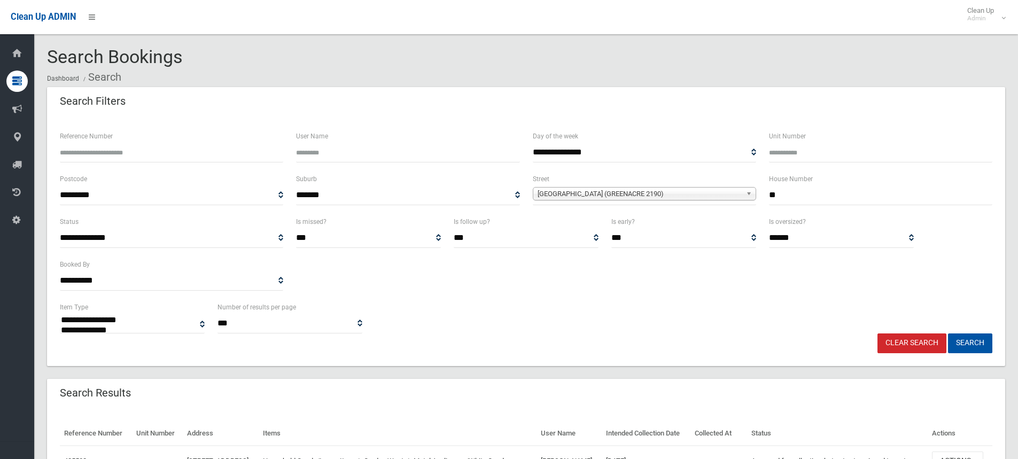
select select
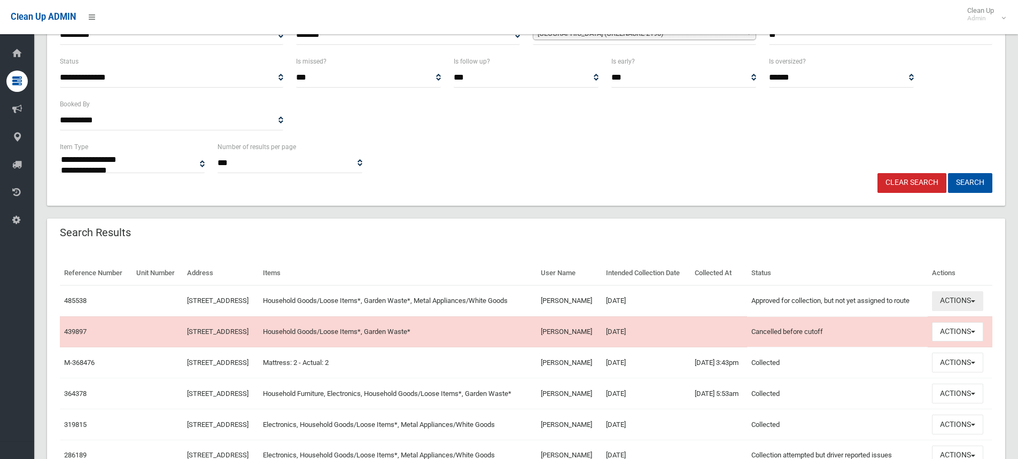
click at [975, 302] on span "button" at bounding box center [973, 301] width 4 height 2
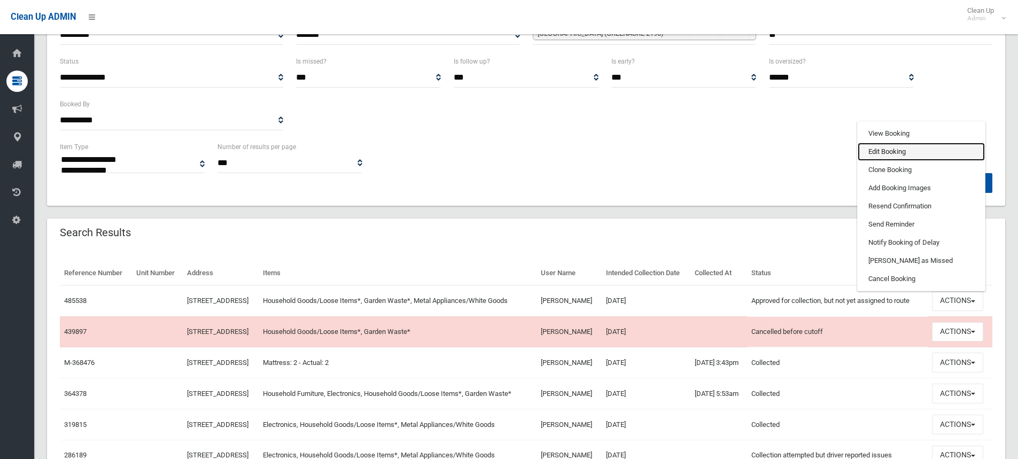
click at [879, 161] on link "Edit Booking" at bounding box center [920, 152] width 127 height 18
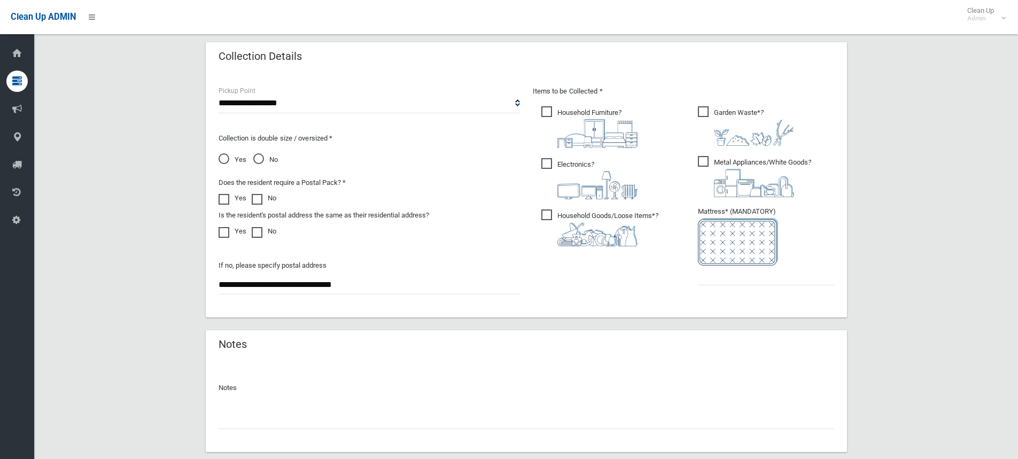
scroll to position [598, 0]
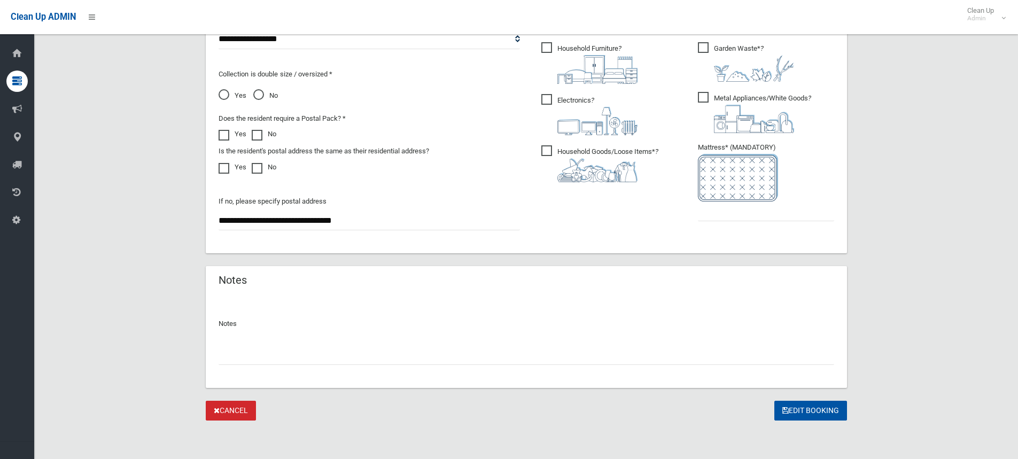
click at [229, 357] on input "text" at bounding box center [525, 355] width 615 height 20
paste input "**********"
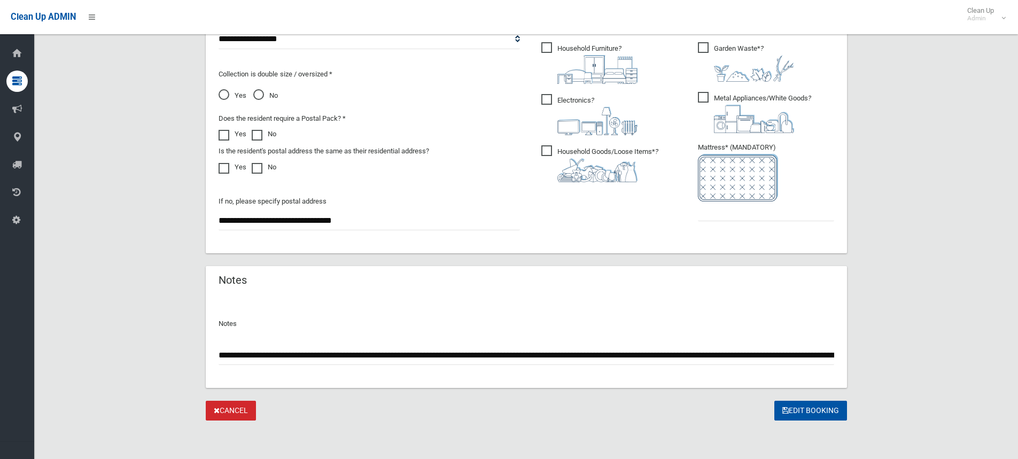
scroll to position [0, 444]
type input "**********"
drag, startPoint x: 836, startPoint y: 353, endPoint x: 427, endPoint y: 374, distance: 409.2
click at [427, 375] on div "**********" at bounding box center [526, 342] width 641 height 92
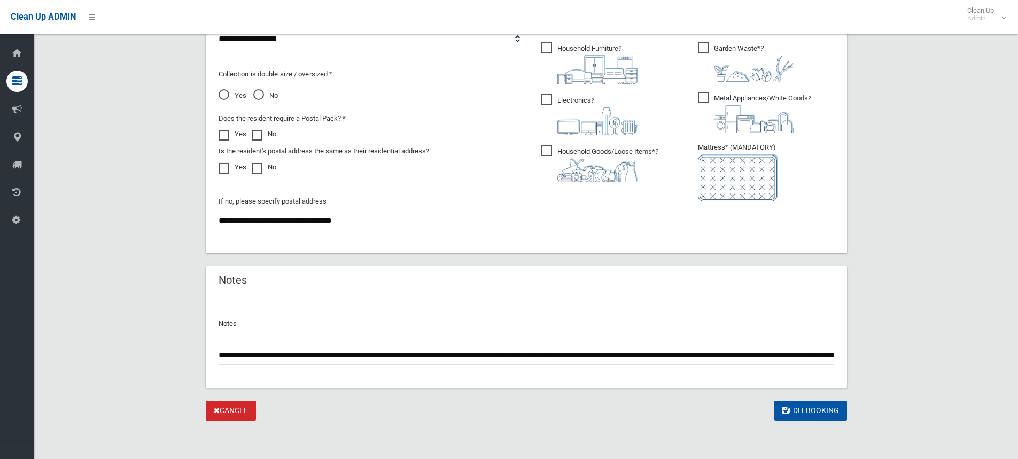
click at [237, 411] on link "Cancel" at bounding box center [231, 411] width 50 height 20
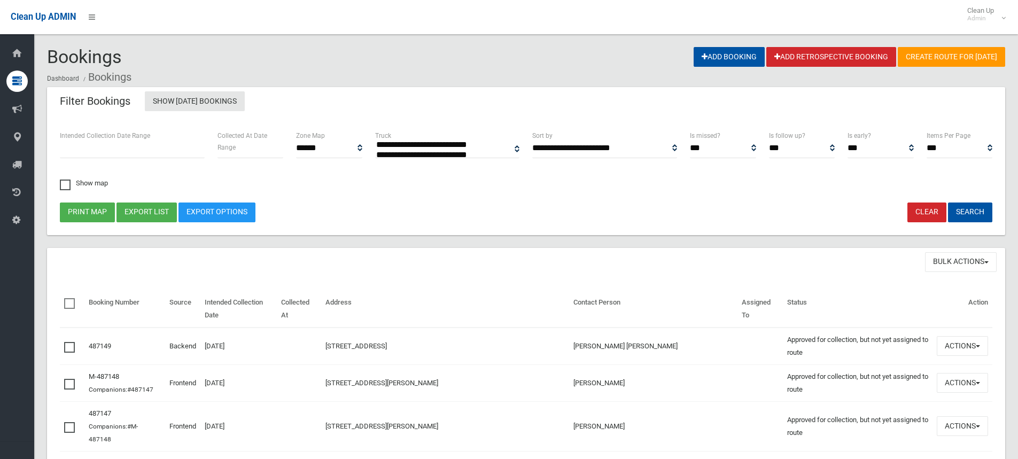
select select
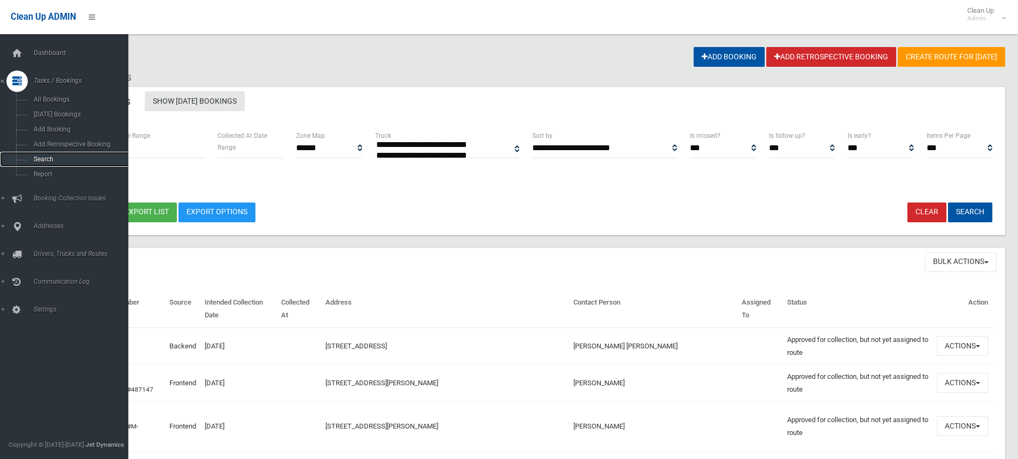
click at [41, 160] on span "Search" at bounding box center [78, 158] width 97 height 7
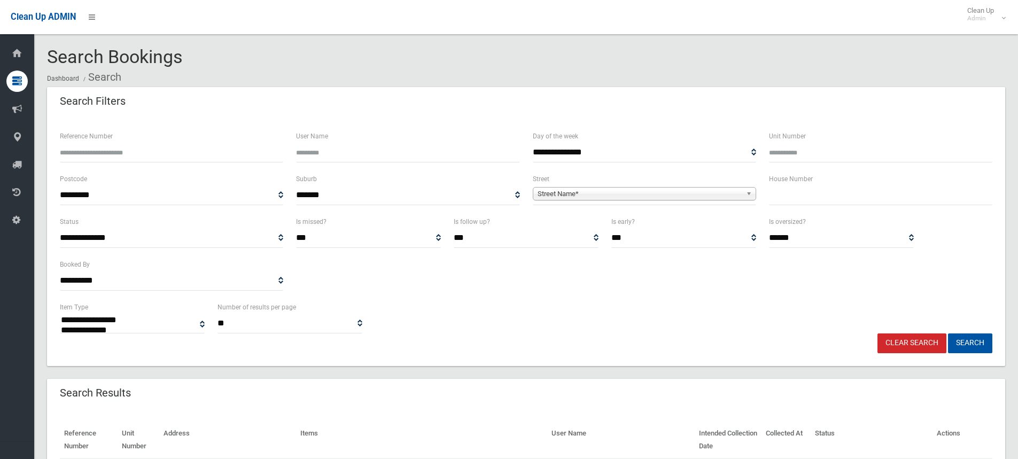
select select
click at [784, 194] on input "text" at bounding box center [880, 195] width 223 height 20
type input "**"
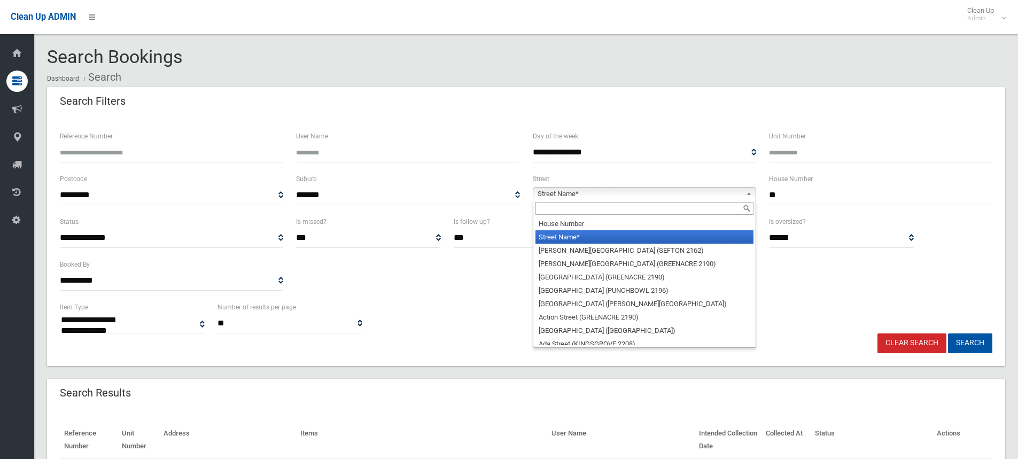
click at [582, 191] on span "Street Name*" at bounding box center [639, 193] width 204 height 13
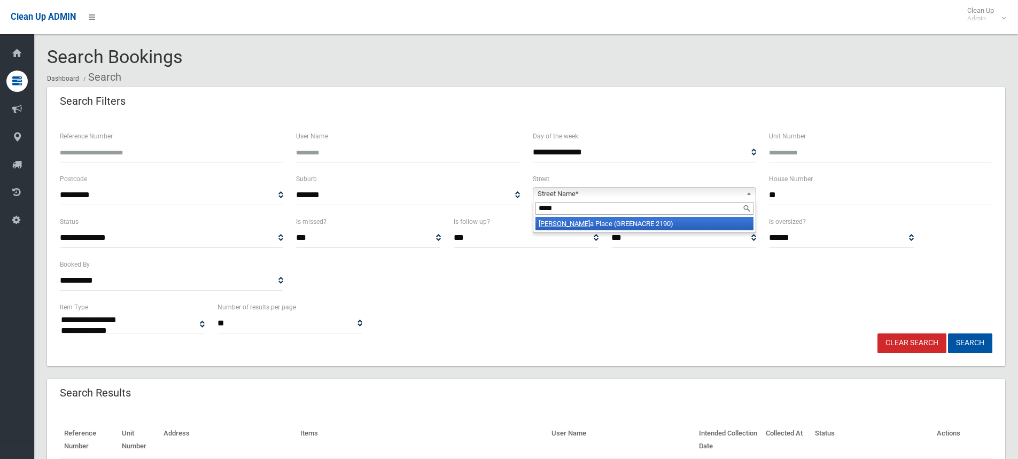
type input "*****"
click at [599, 221] on li "Alton a Place (GREENACRE 2190)" at bounding box center [644, 223] width 218 height 13
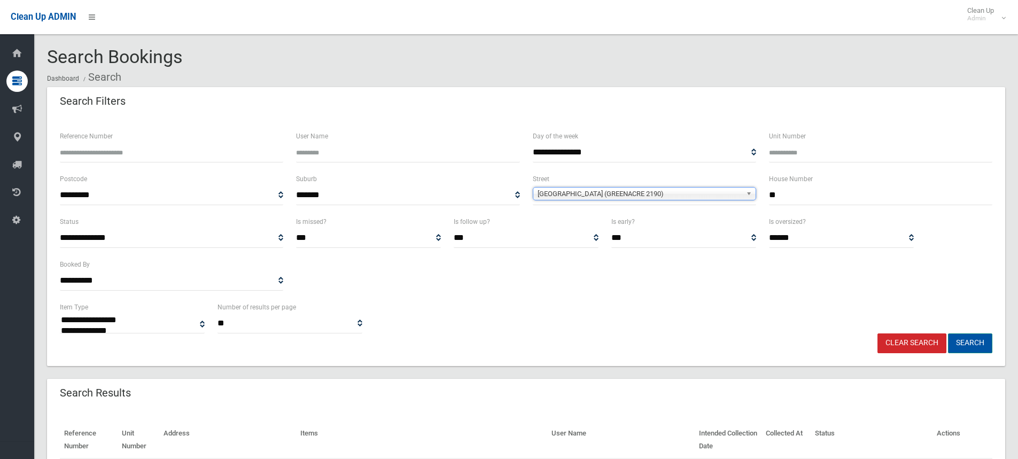
click at [971, 343] on button "Search" at bounding box center [970, 343] width 44 height 20
select select
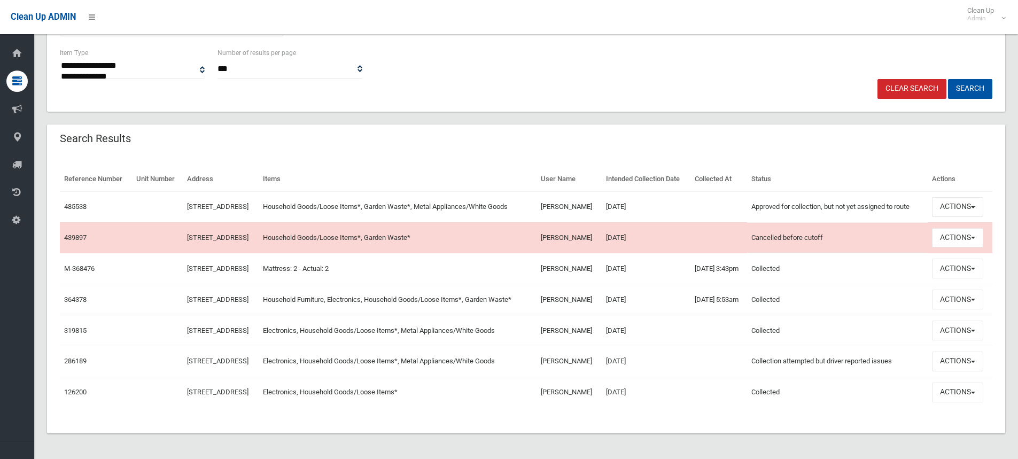
scroll to position [267, 0]
click at [975, 208] on span "button" at bounding box center [973, 207] width 4 height 2
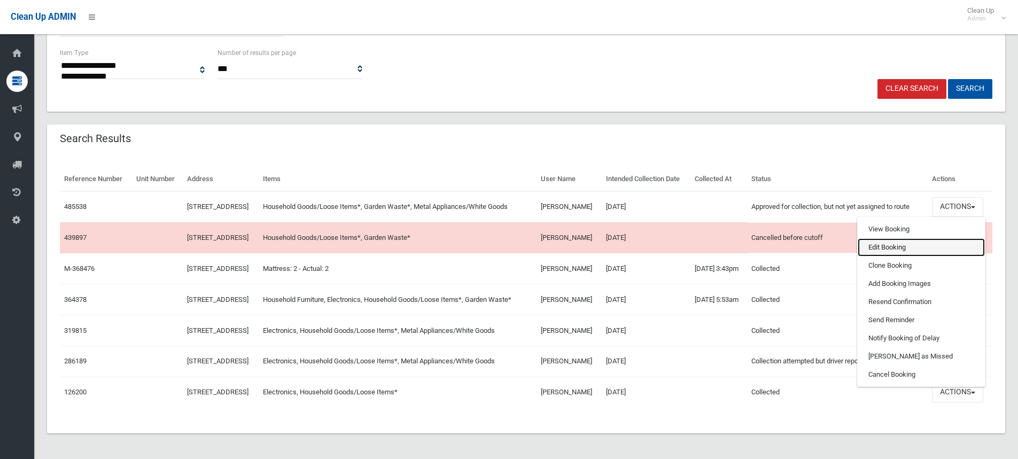
click at [882, 248] on link "Edit Booking" at bounding box center [920, 247] width 127 height 18
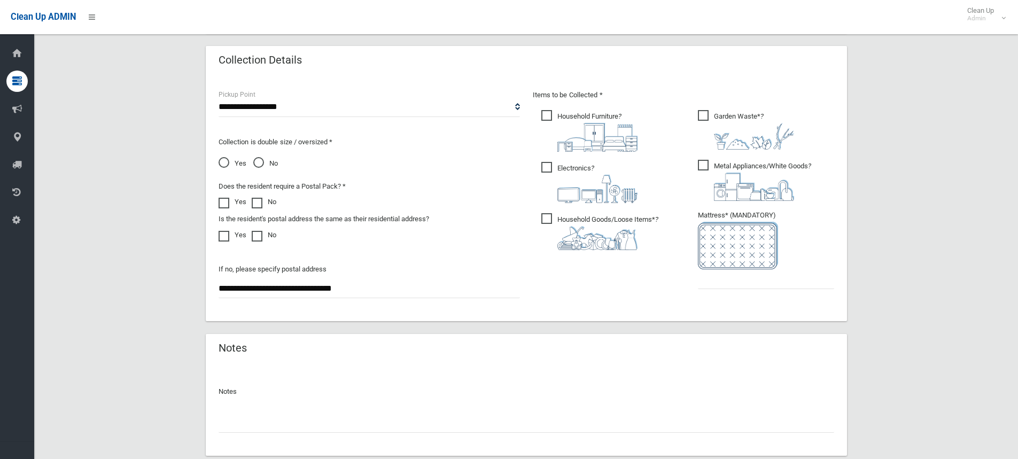
scroll to position [598, 0]
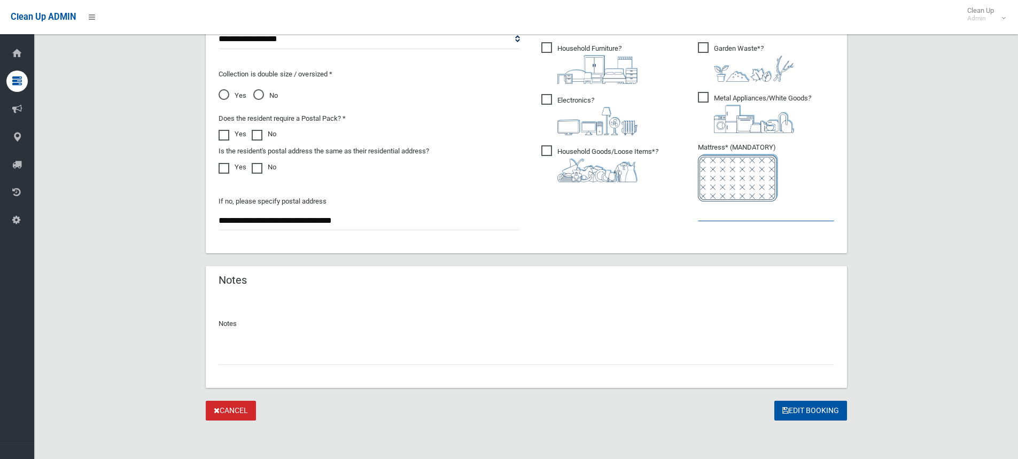
click at [714, 214] on input "text" at bounding box center [766, 211] width 136 height 20
type input "*"
click at [233, 354] on input "text" at bounding box center [525, 355] width 615 height 20
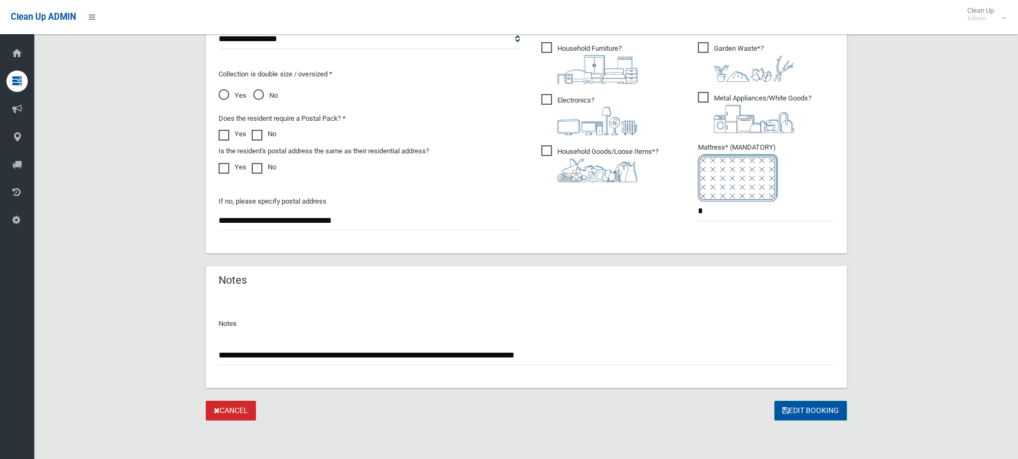
type input "**********"
click at [815, 410] on button "Edit Booking" at bounding box center [810, 411] width 73 height 20
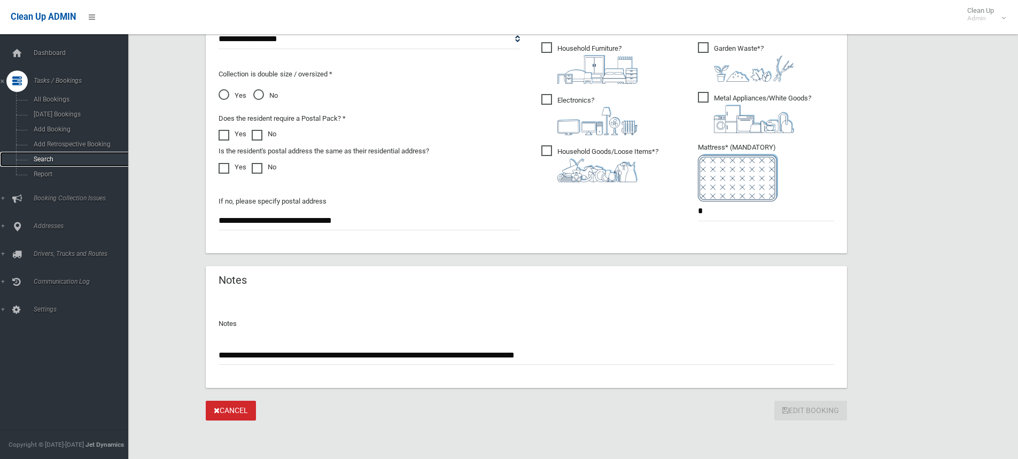
click at [45, 158] on span "Search" at bounding box center [78, 158] width 97 height 7
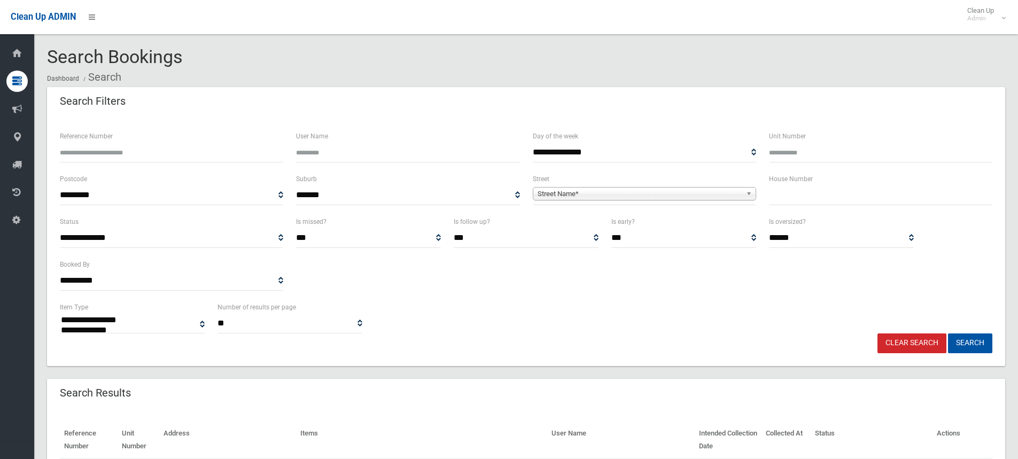
select select
